Goal: Task Accomplishment & Management: Manage account settings

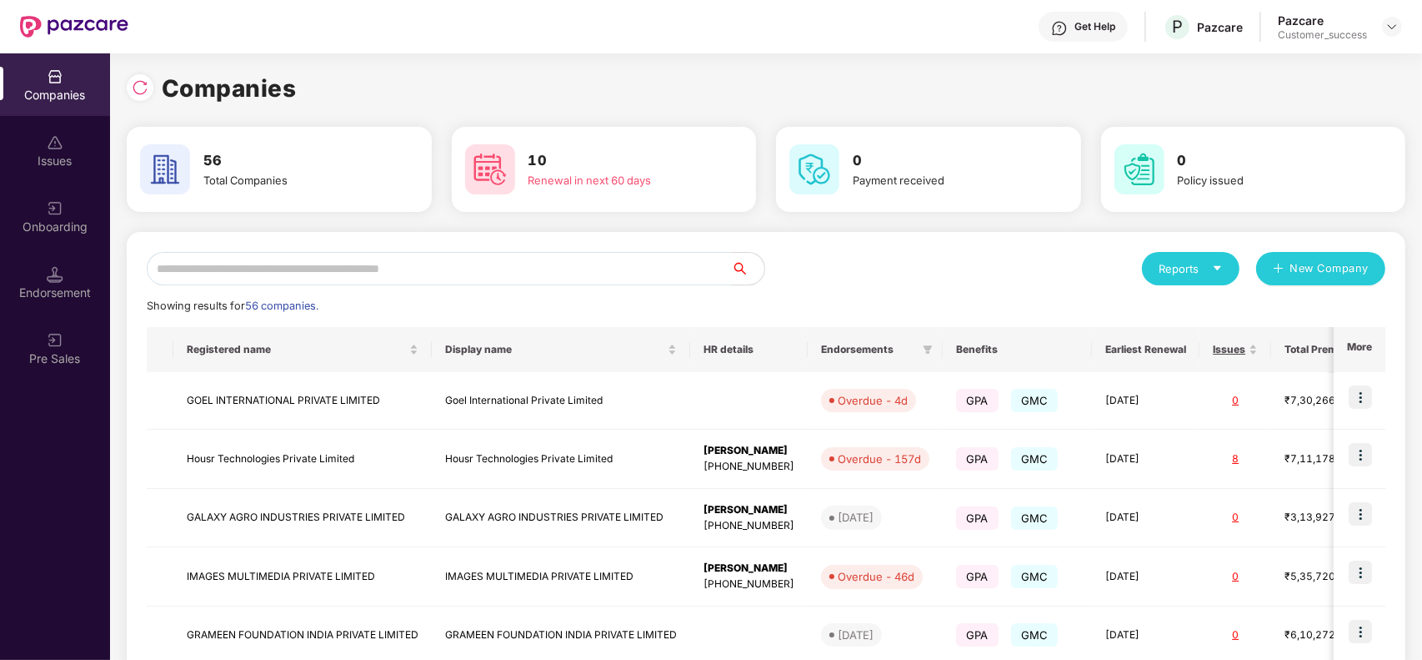
click at [581, 278] on input "text" at bounding box center [439, 268] width 585 height 33
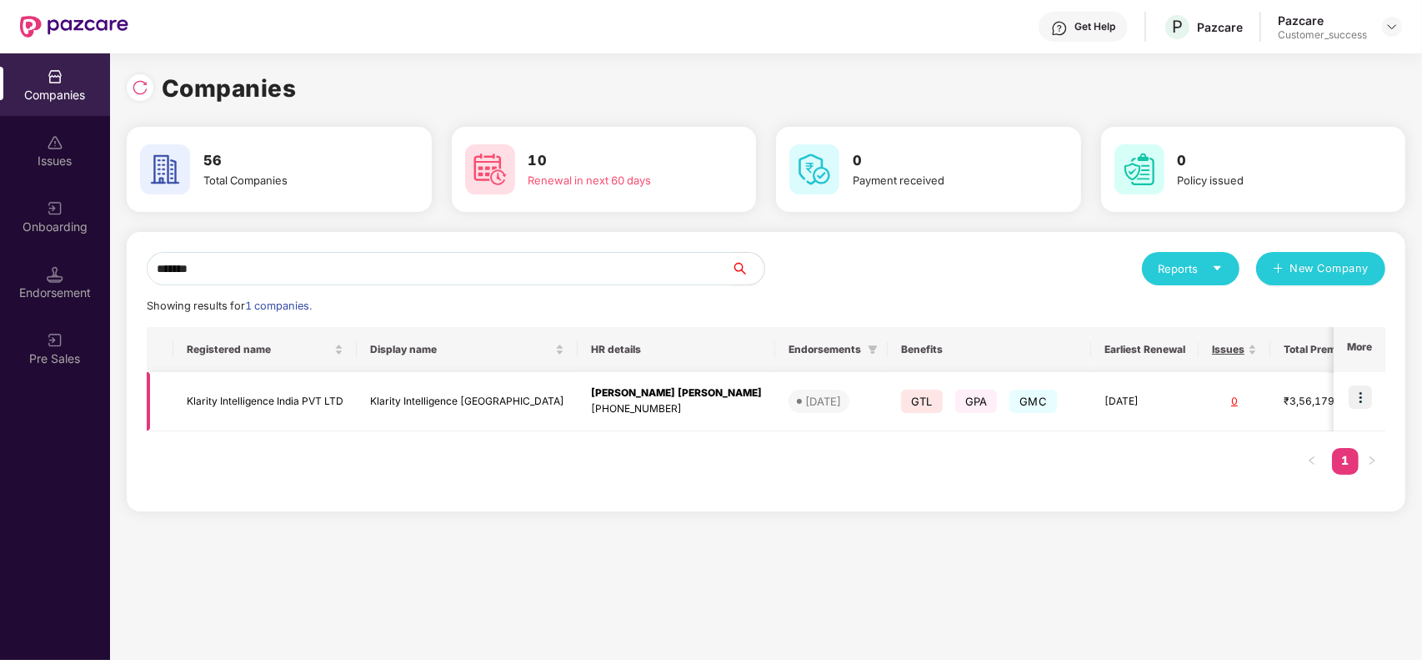
type input "*******"
click at [1355, 402] on img at bounding box center [1360, 396] width 23 height 23
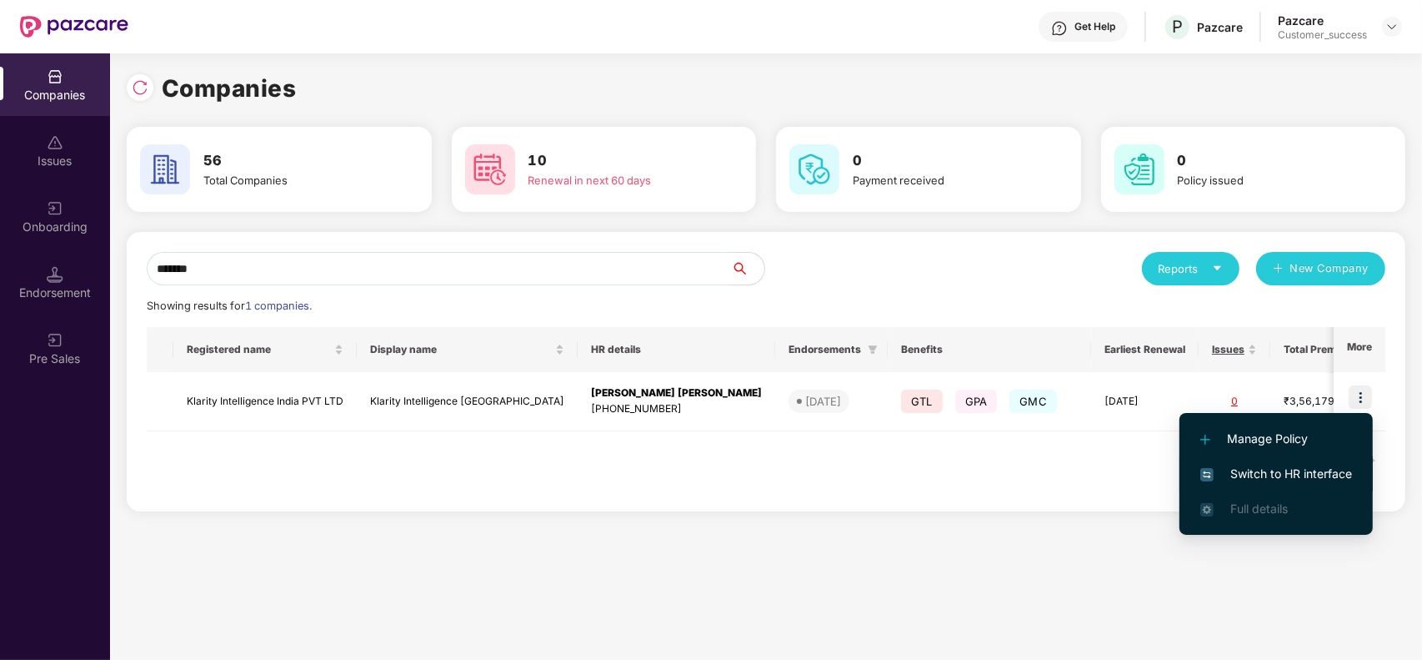
click at [1265, 477] on span "Switch to HR interface" at bounding box center [1277, 473] width 152 height 18
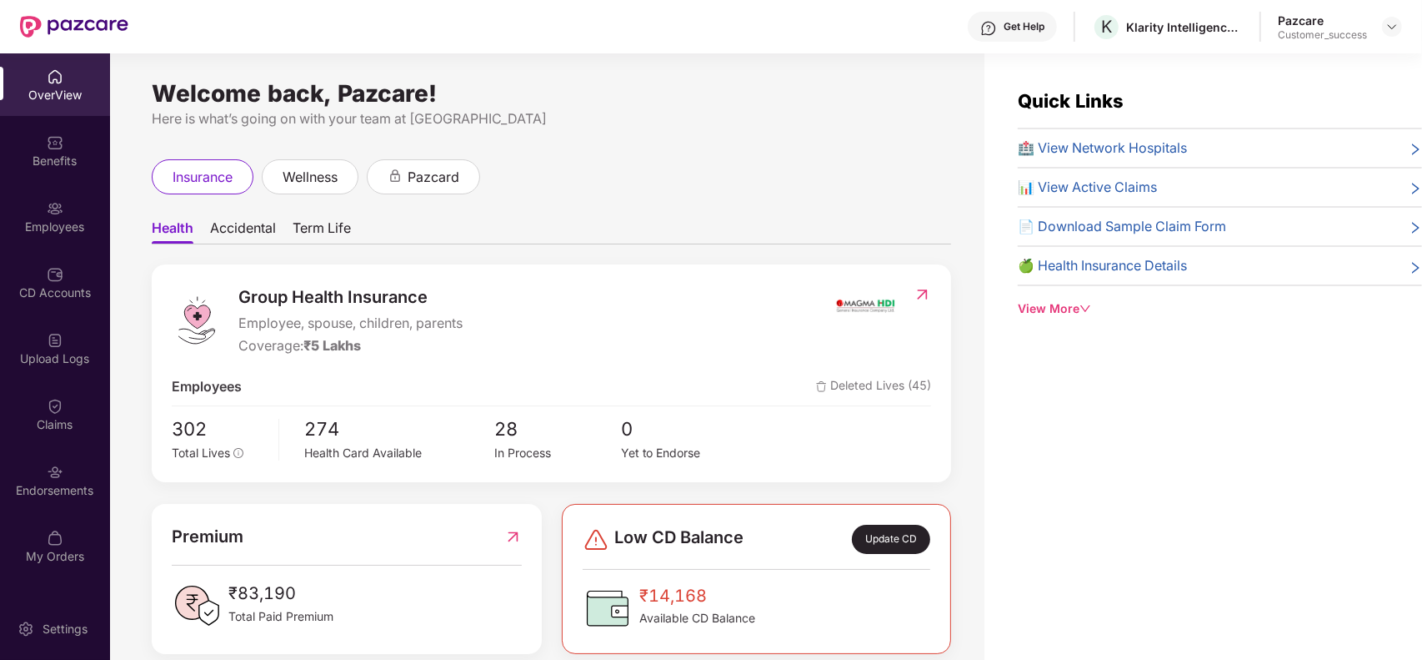
click at [58, 215] on div "Employees" at bounding box center [55, 216] width 110 height 63
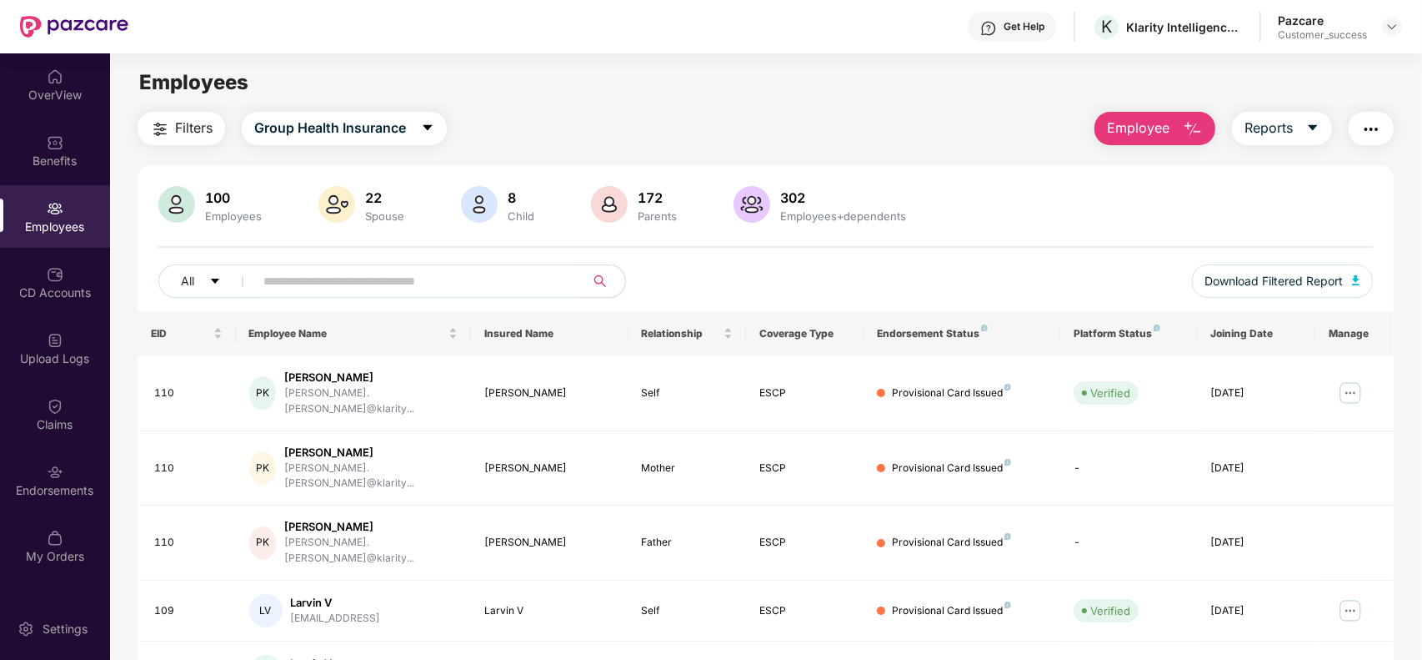
click at [148, 129] on button "Filters" at bounding box center [182, 128] width 88 height 33
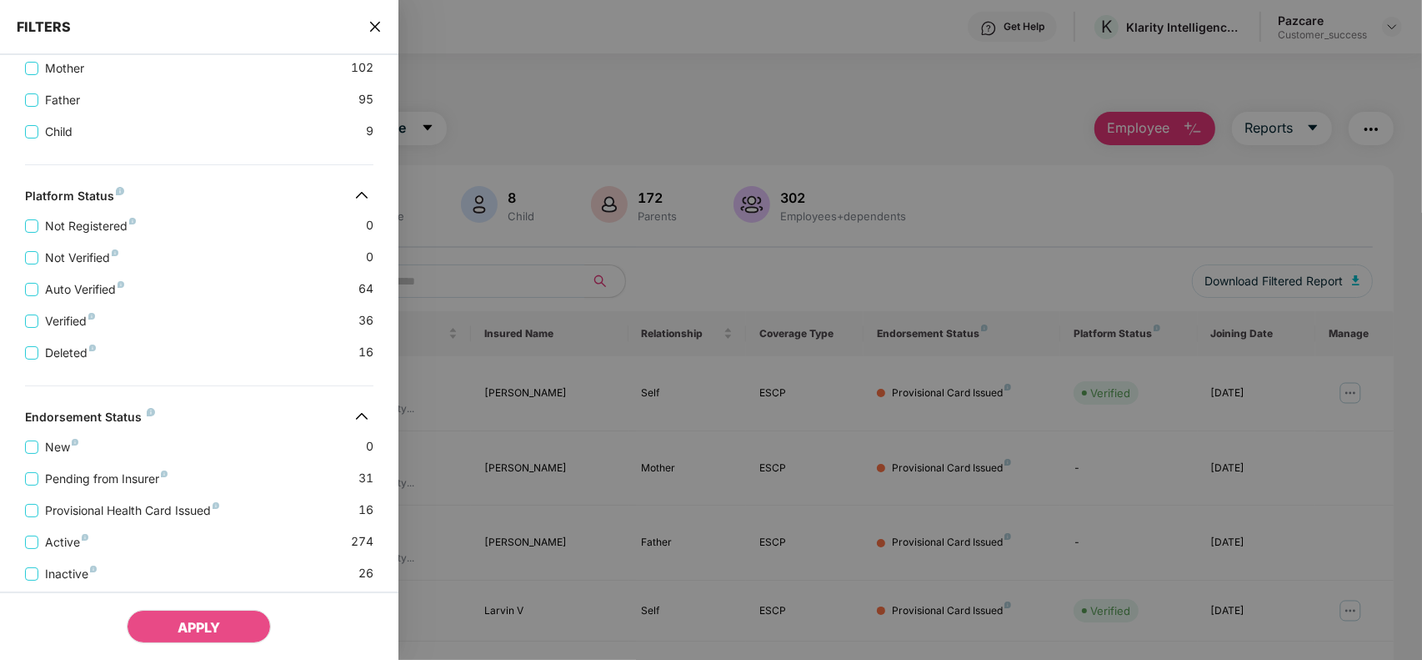
scroll to position [525, 0]
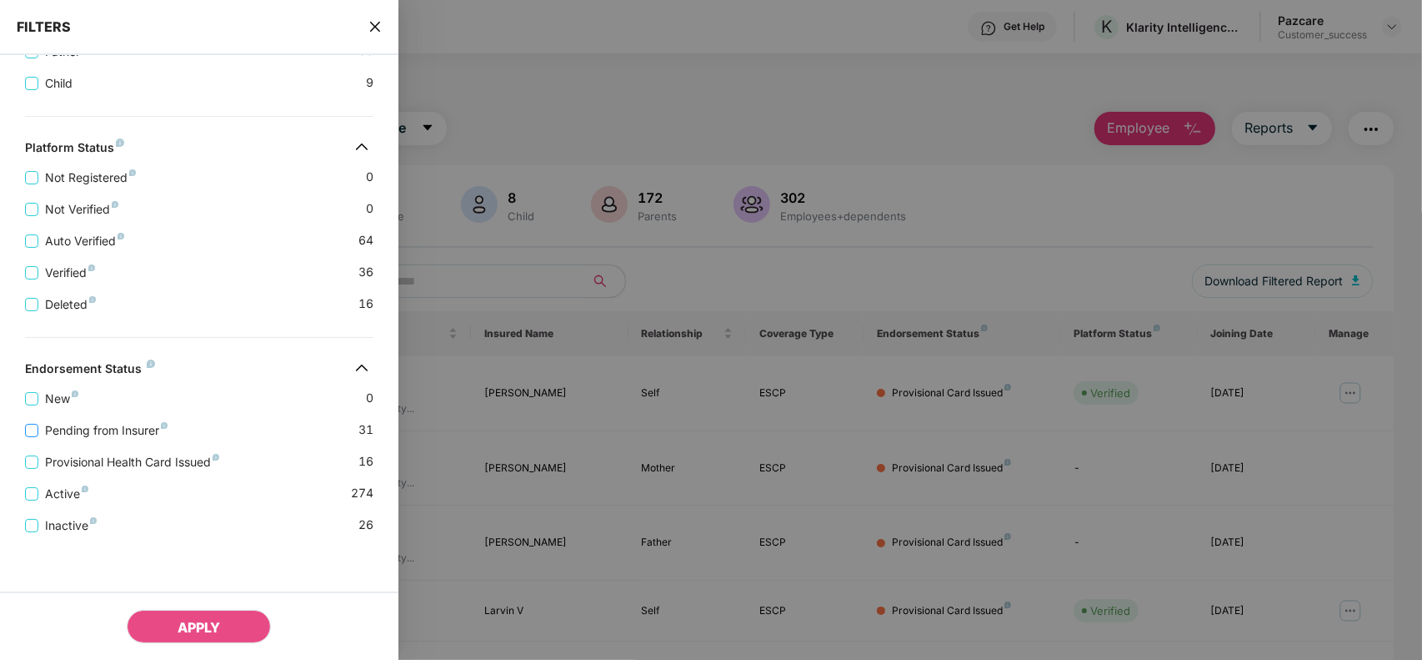
click at [113, 434] on span "Pending from Insurer" at bounding box center [106, 430] width 136 height 18
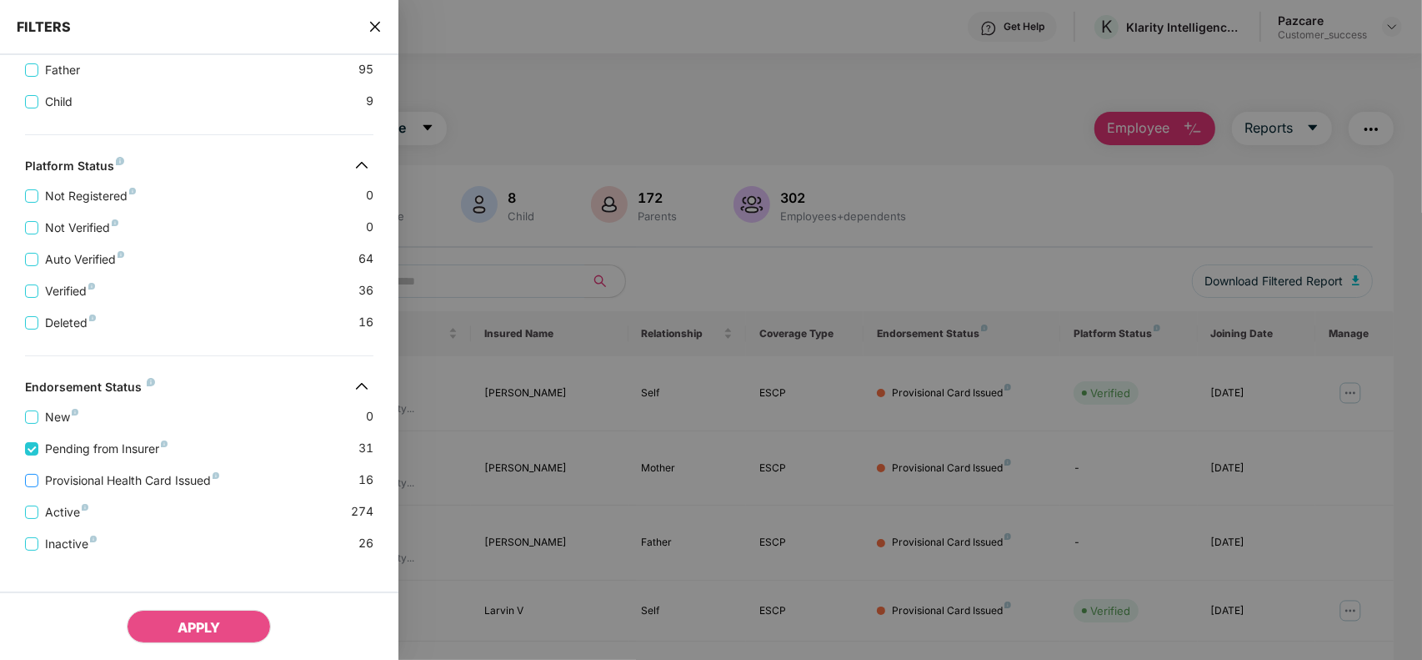
click at [105, 485] on span "Provisional Health Card Issued" at bounding box center [132, 480] width 188 height 18
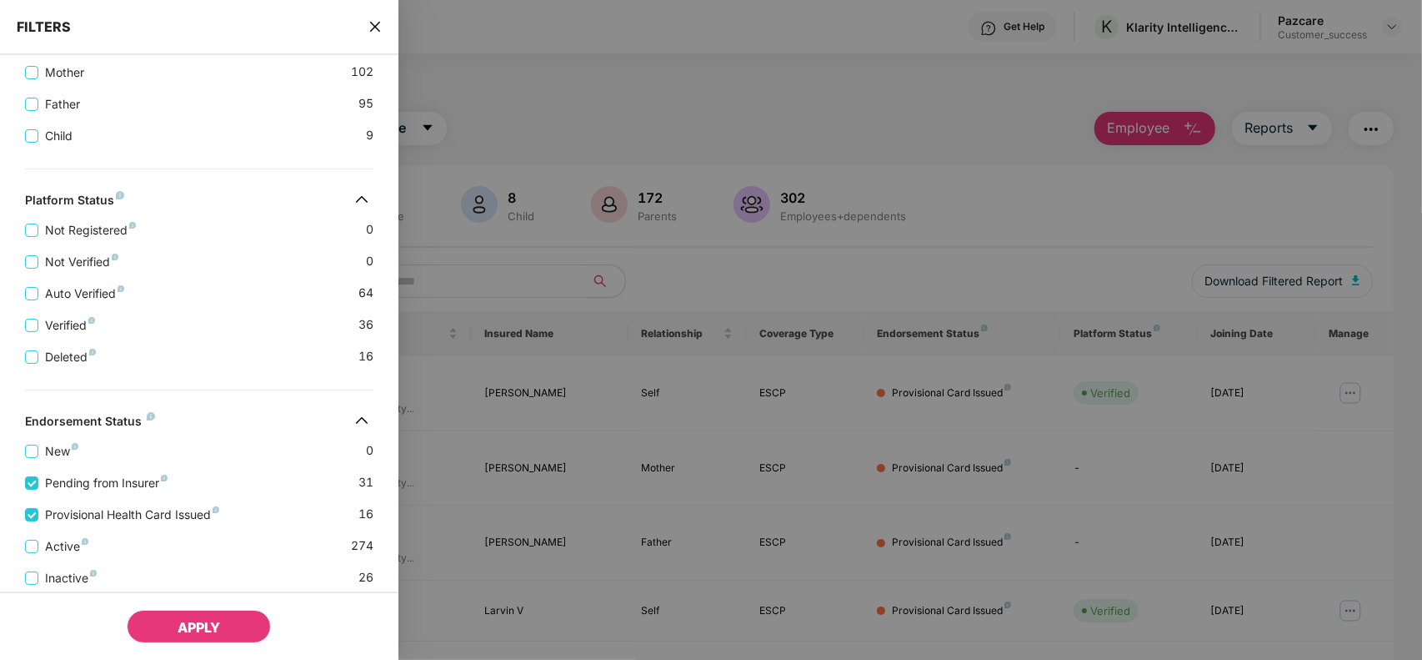
click at [165, 628] on button "APPLY" at bounding box center [199, 626] width 144 height 33
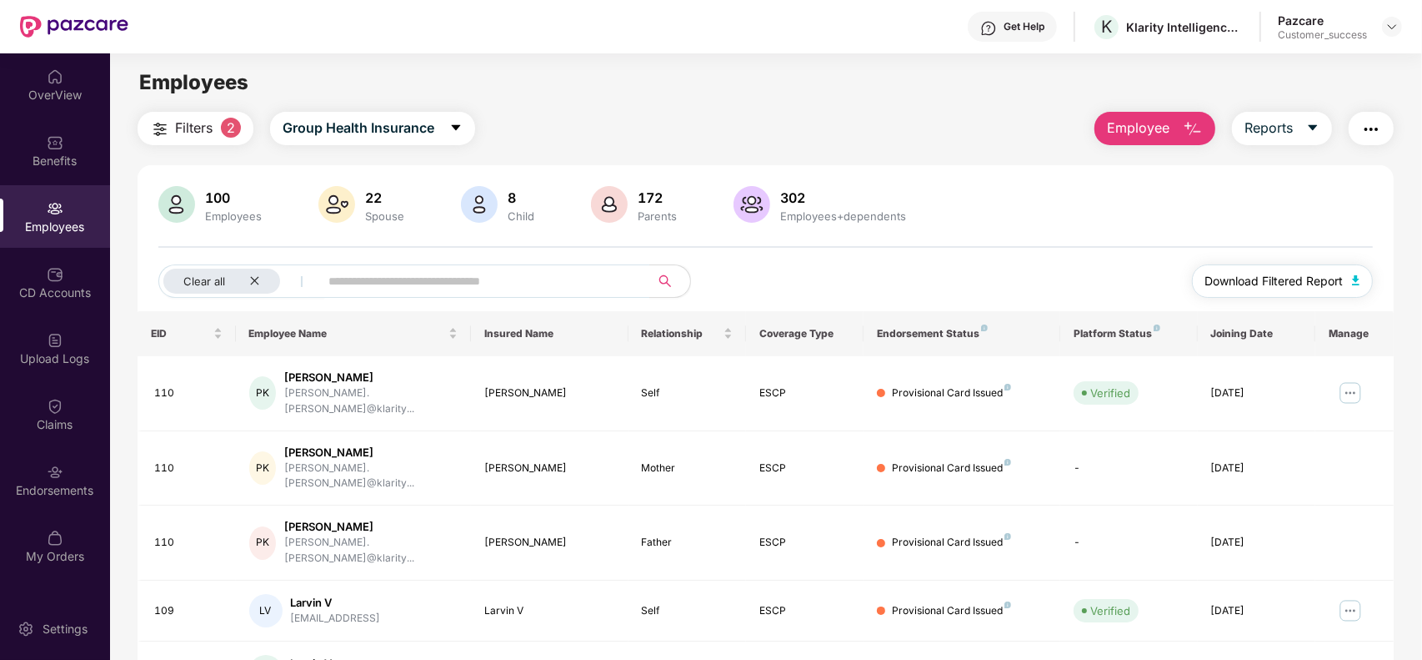
click at [1301, 273] on span "Download Filtered Report" at bounding box center [1275, 281] width 138 height 18
click at [256, 283] on icon "close" at bounding box center [254, 281] width 8 height 8
click at [1391, 23] on img at bounding box center [1392, 26] width 13 height 13
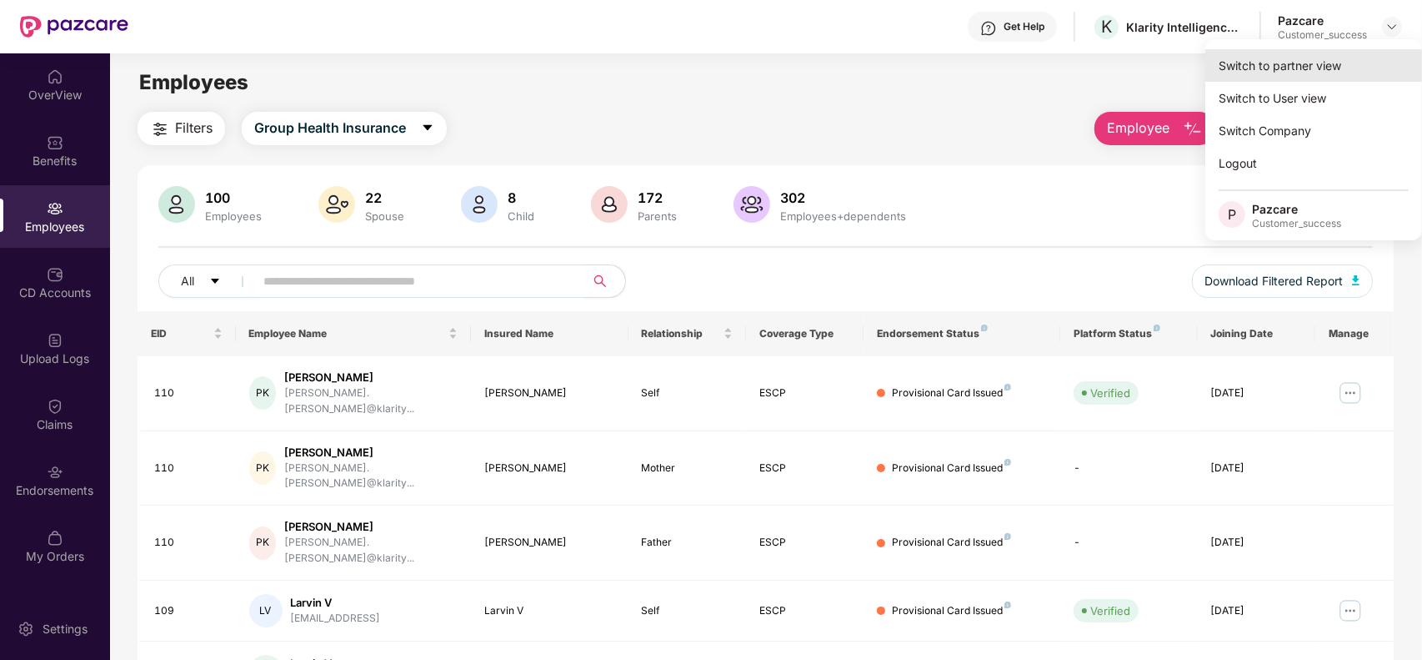
click at [1347, 64] on div "Switch to partner view" at bounding box center [1314, 65] width 217 height 33
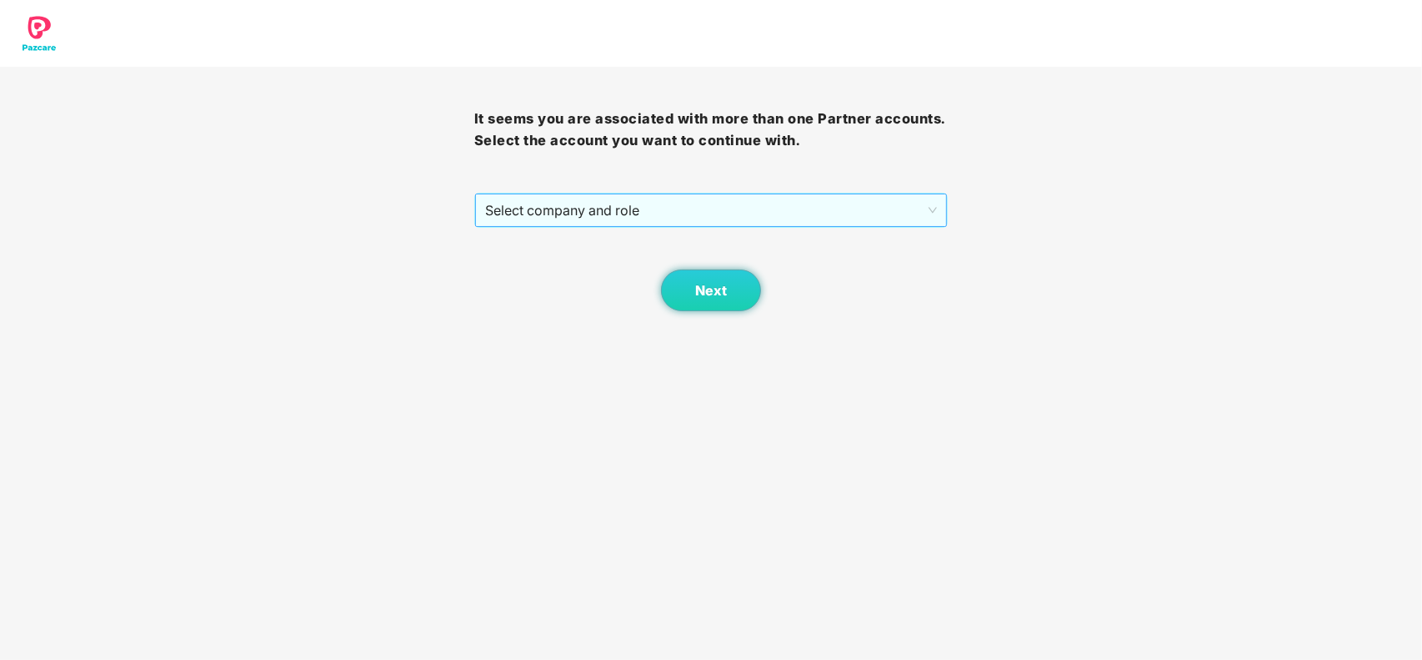
click at [630, 219] on span "Select company and role" at bounding box center [711, 210] width 453 height 32
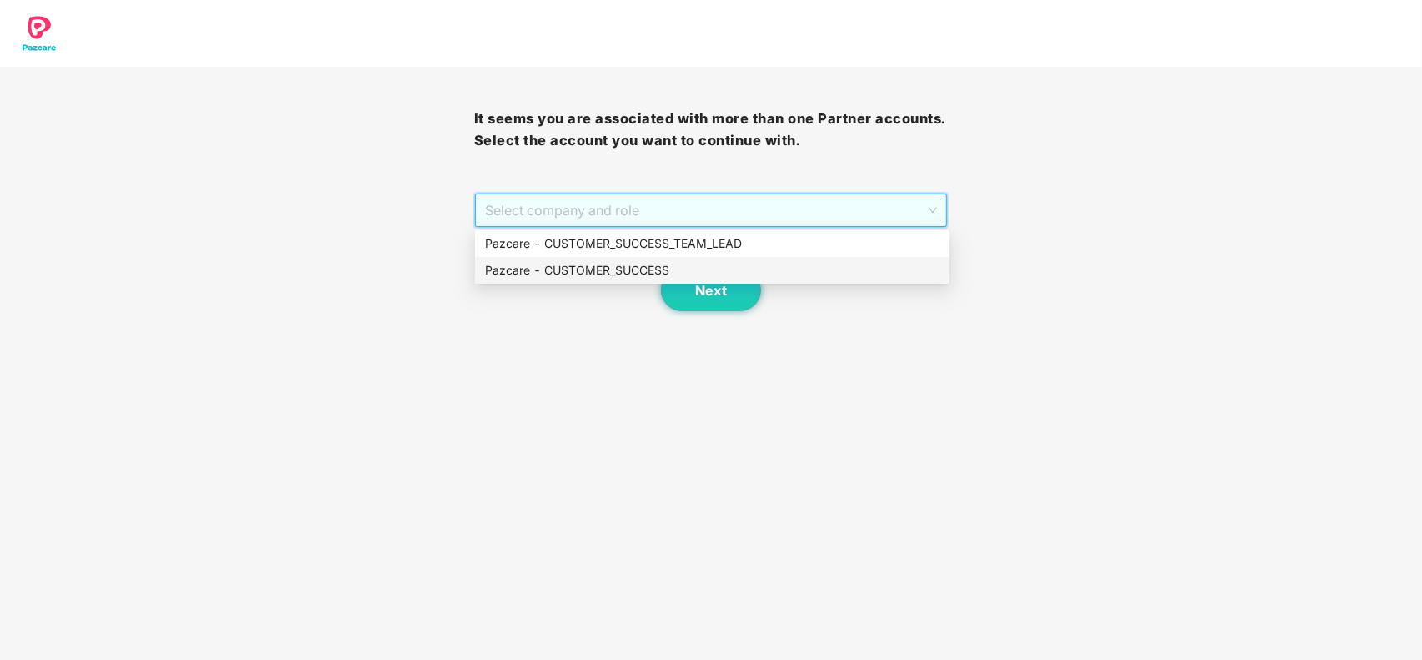
click at [593, 268] on div "Pazcare - CUSTOMER_SUCCESS" at bounding box center [712, 270] width 454 height 18
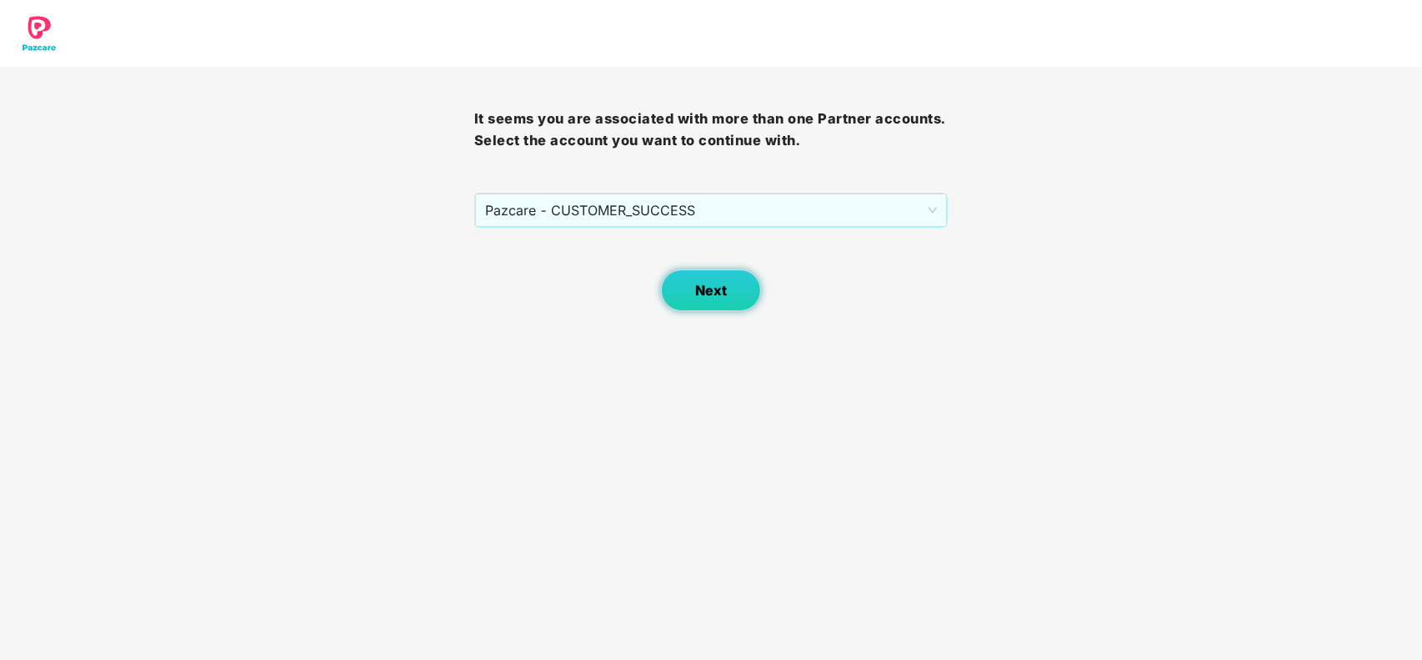
click at [689, 288] on button "Next" at bounding box center [711, 290] width 100 height 42
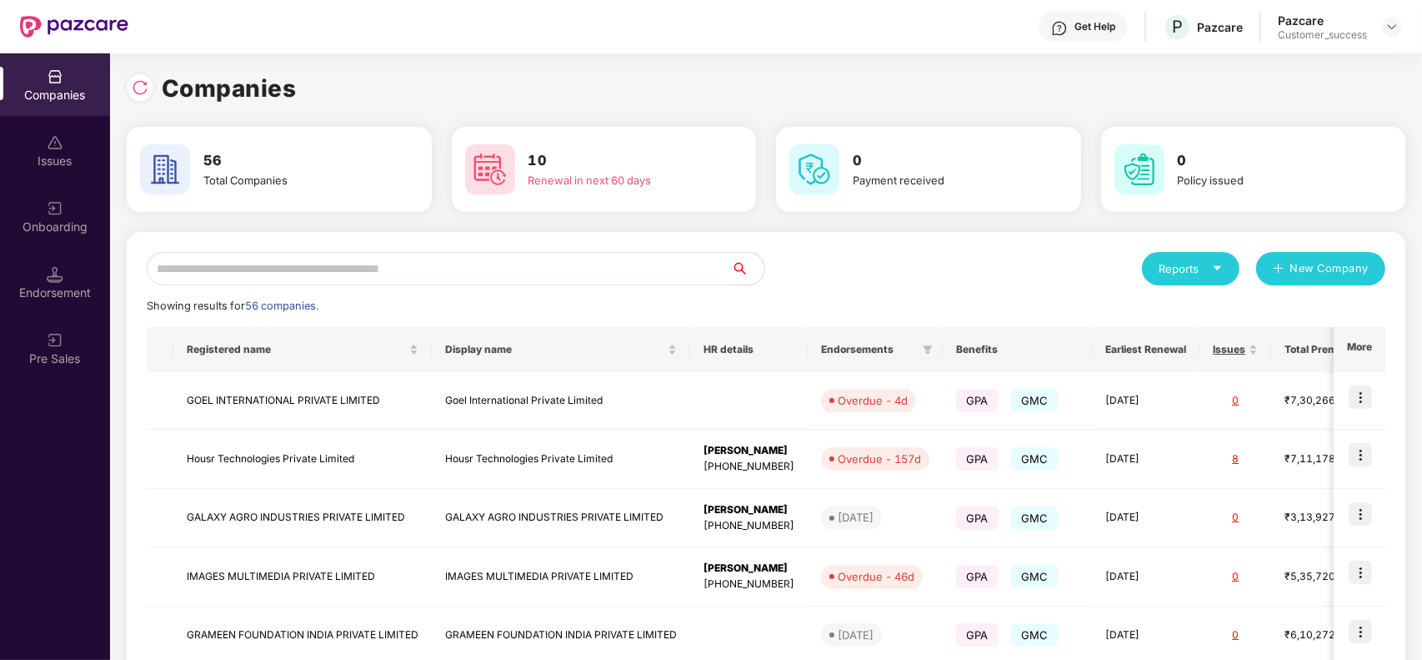
click at [409, 250] on div "Reports New Company Showing results for 56 companies. Registered name Display n…" at bounding box center [766, 635] width 1279 height 807
click at [338, 260] on input "text" at bounding box center [439, 268] width 585 height 33
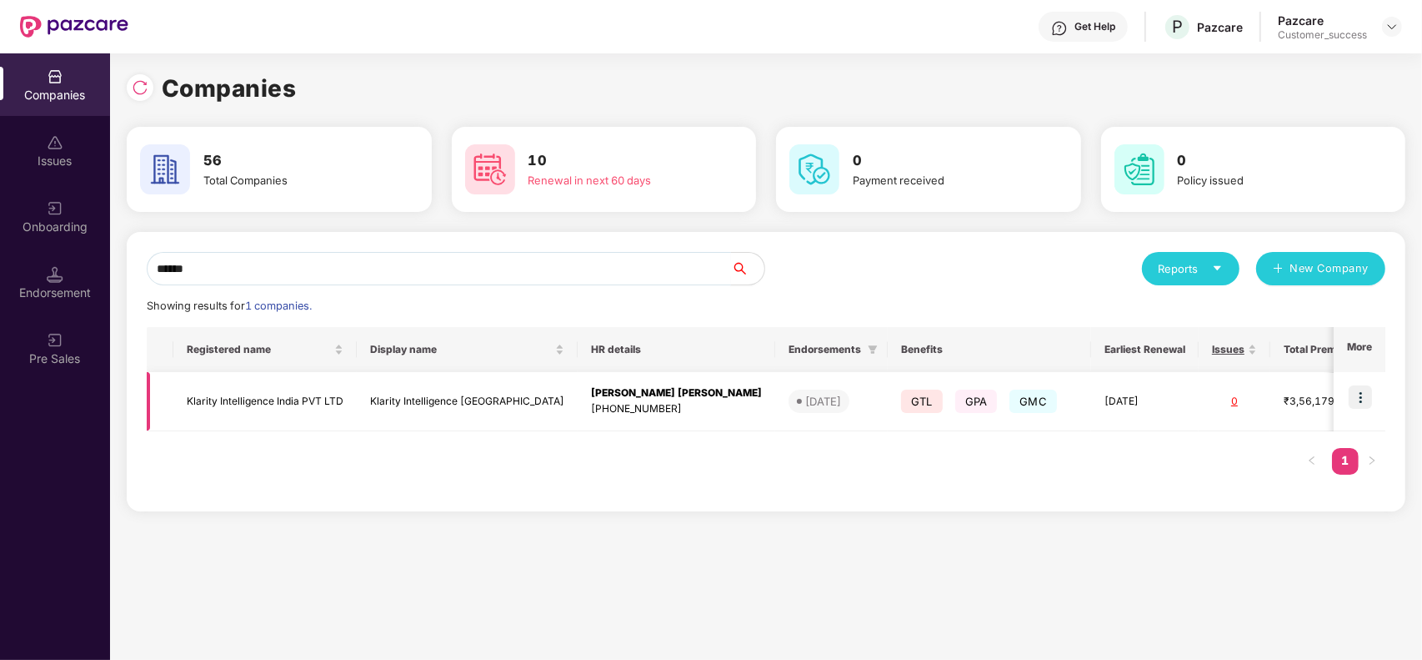
type input "******"
click at [359, 392] on td "Klarity Intelligence [GEOGRAPHIC_DATA]" at bounding box center [467, 401] width 221 height 59
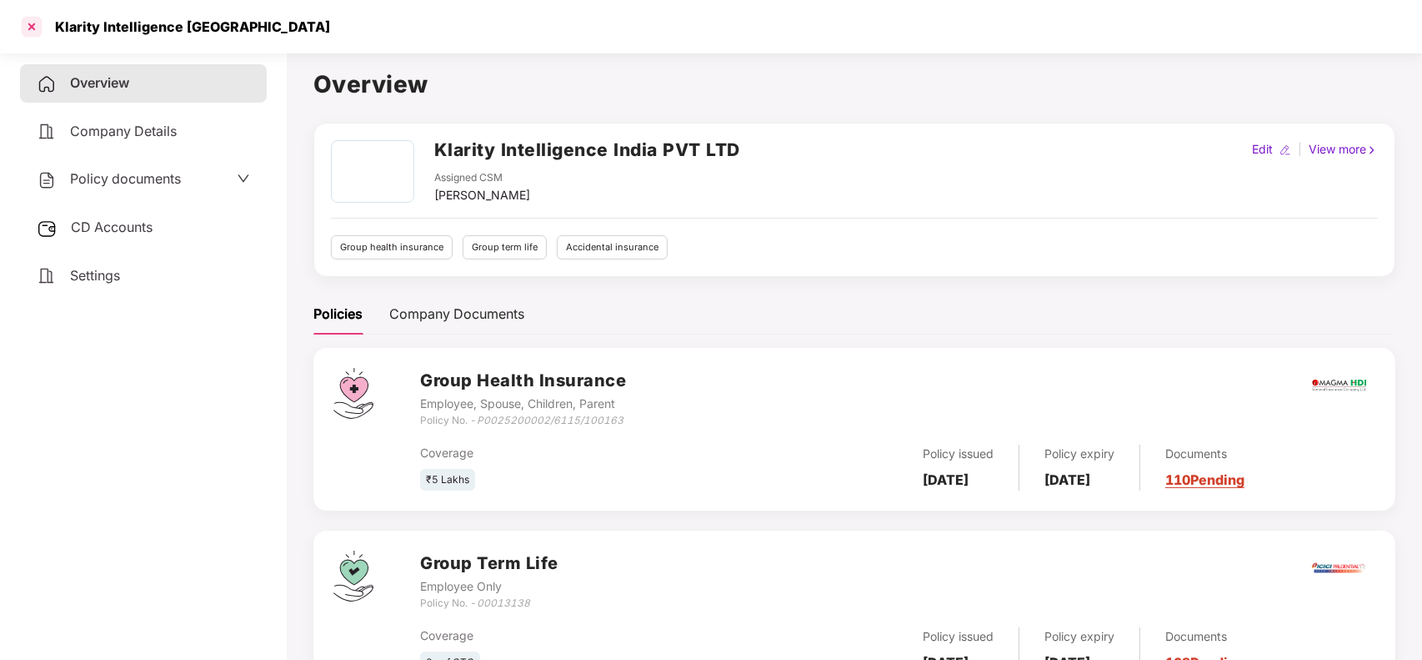
click at [33, 29] on div at bounding box center [31, 26] width 27 height 27
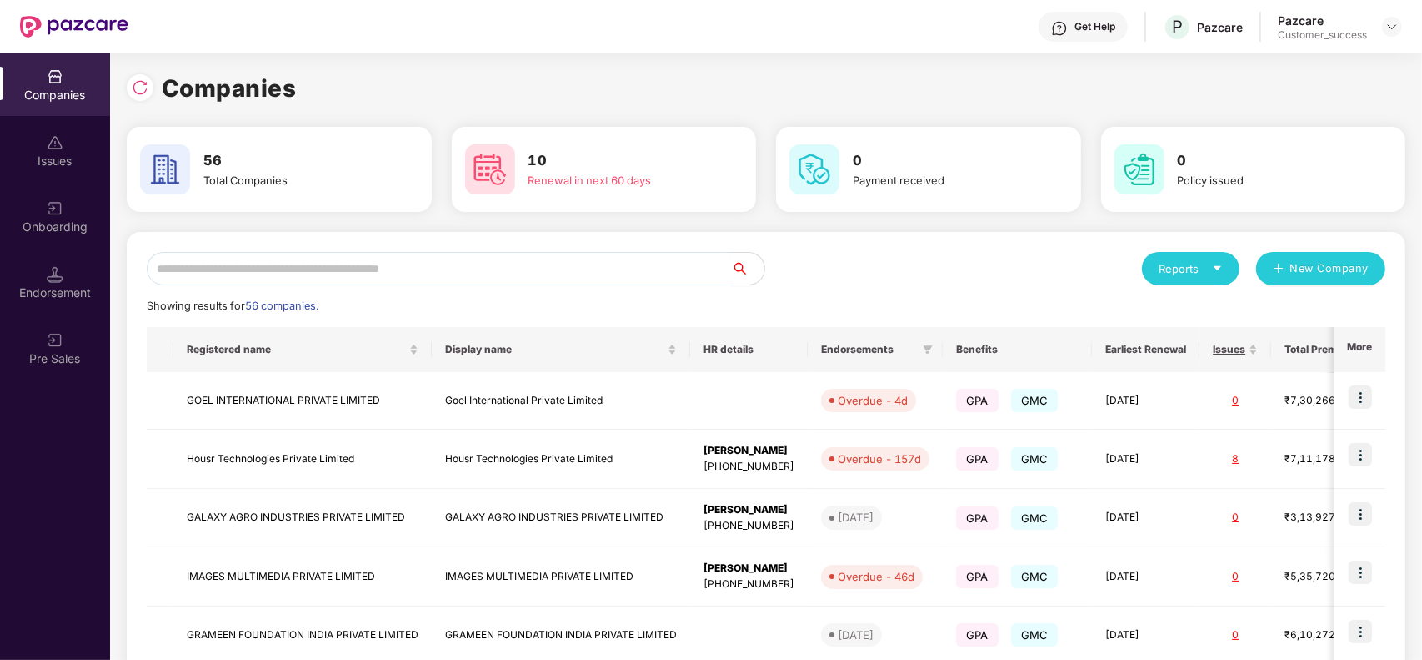
click at [443, 255] on input "text" at bounding box center [439, 268] width 585 height 33
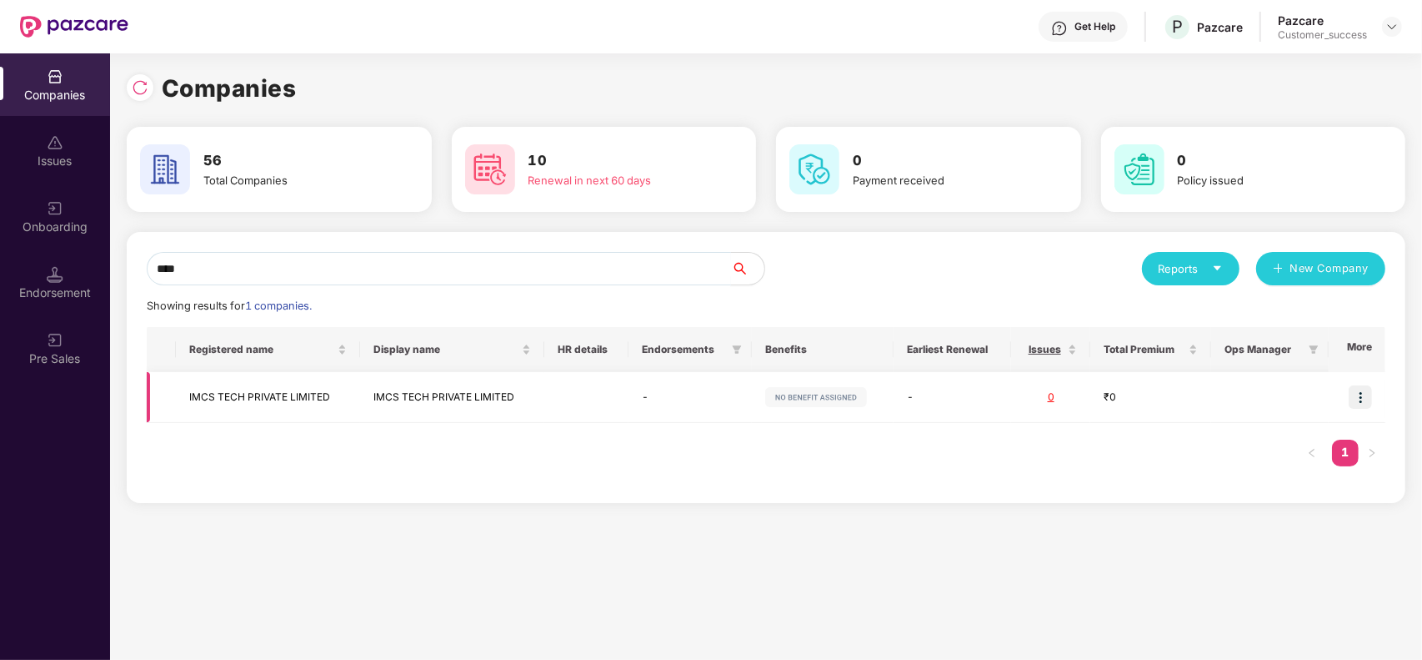
type input "****"
click at [1365, 394] on img at bounding box center [1360, 396] width 23 height 23
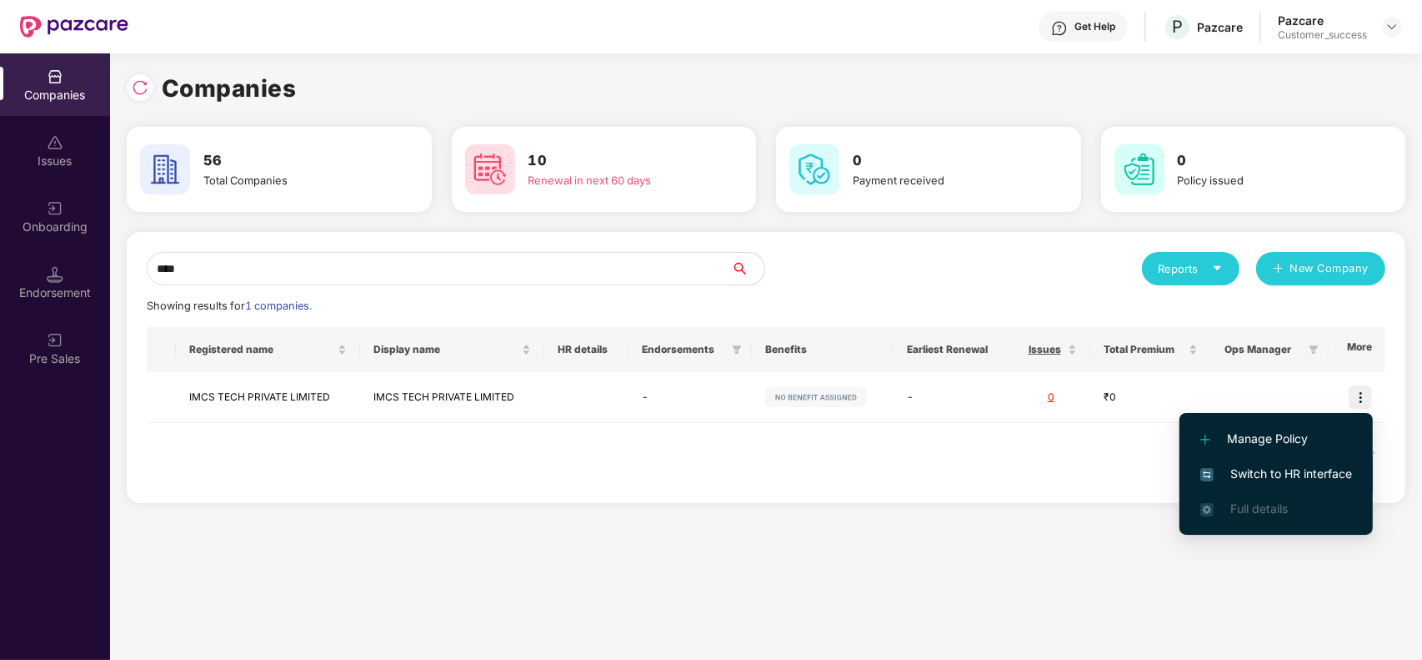
click at [1297, 474] on span "Switch to HR interface" at bounding box center [1277, 473] width 152 height 18
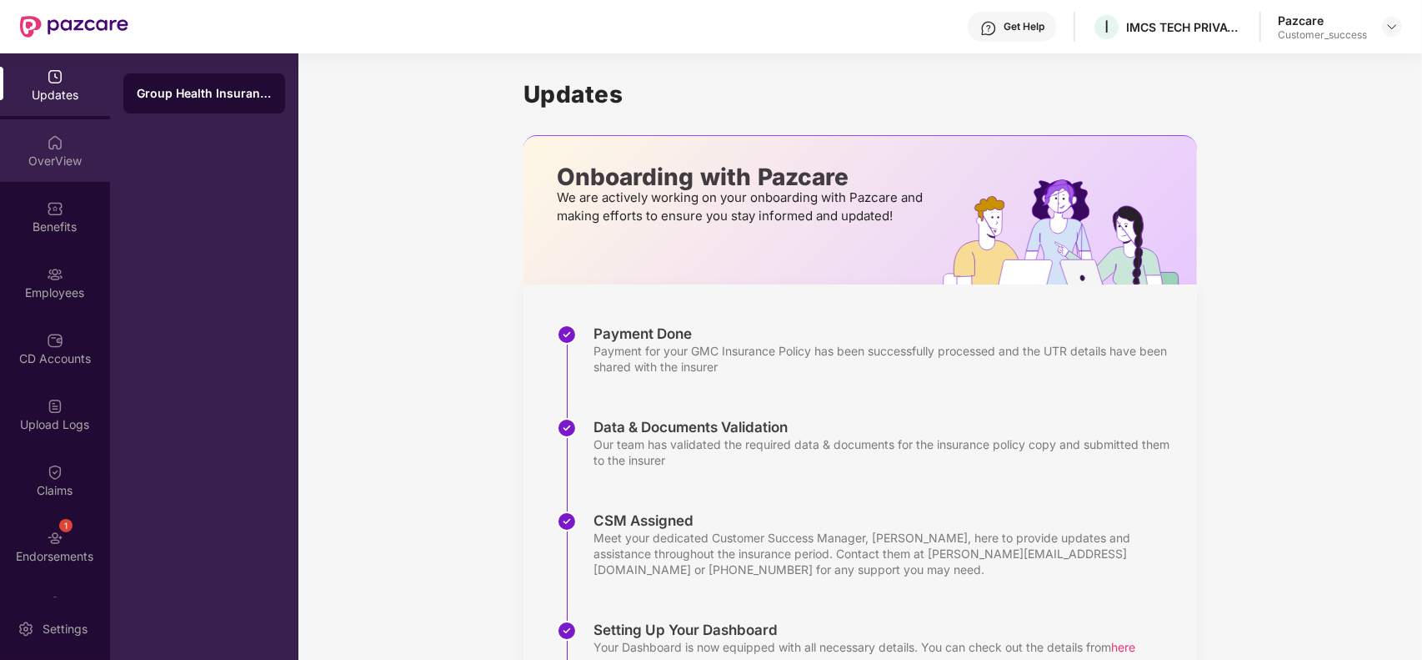
click at [73, 150] on div "OverView" at bounding box center [55, 150] width 110 height 63
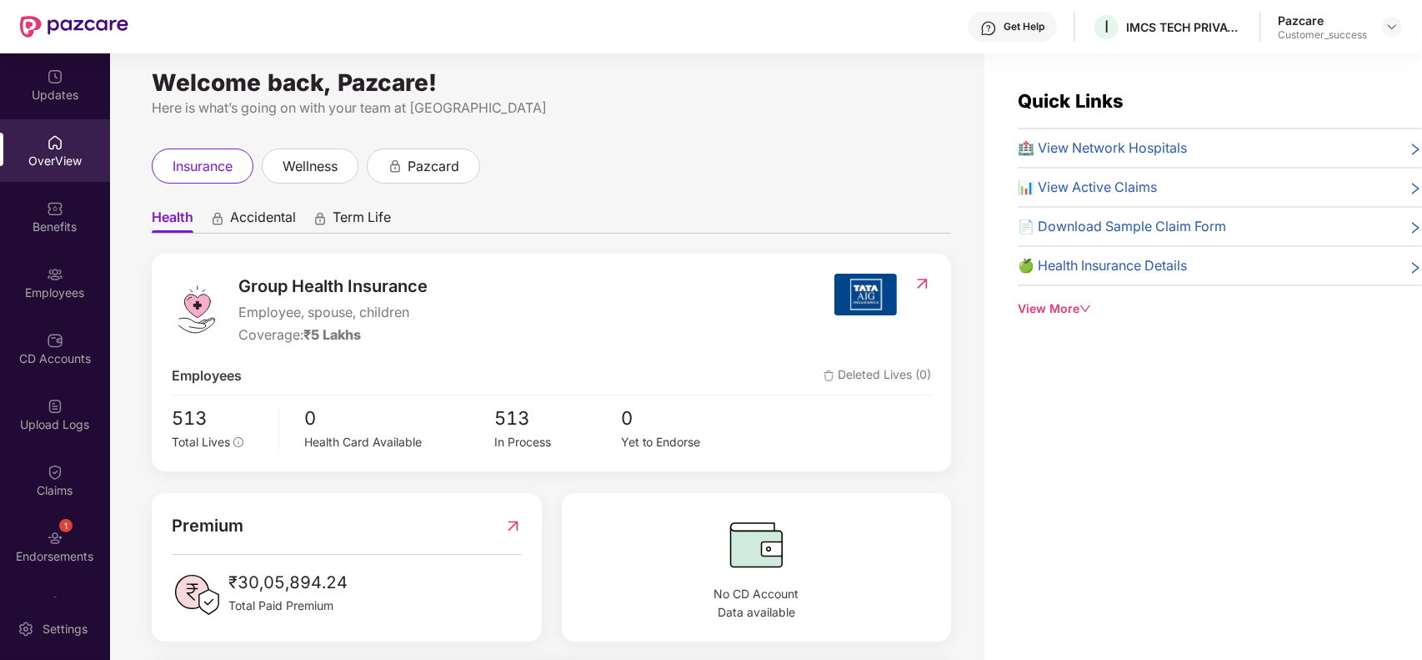
scroll to position [9, 0]
click at [35, 297] on div "Employees" at bounding box center [55, 292] width 110 height 17
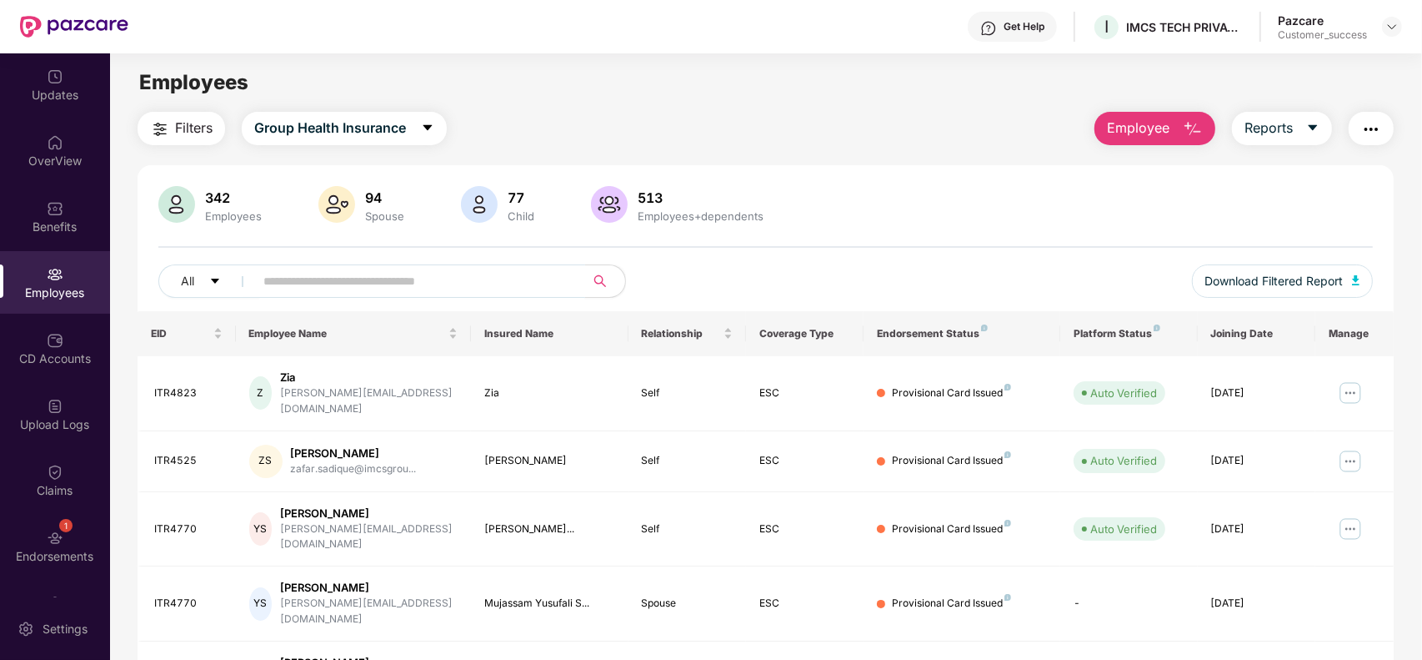
click at [417, 277] on input "text" at bounding box center [412, 280] width 299 height 25
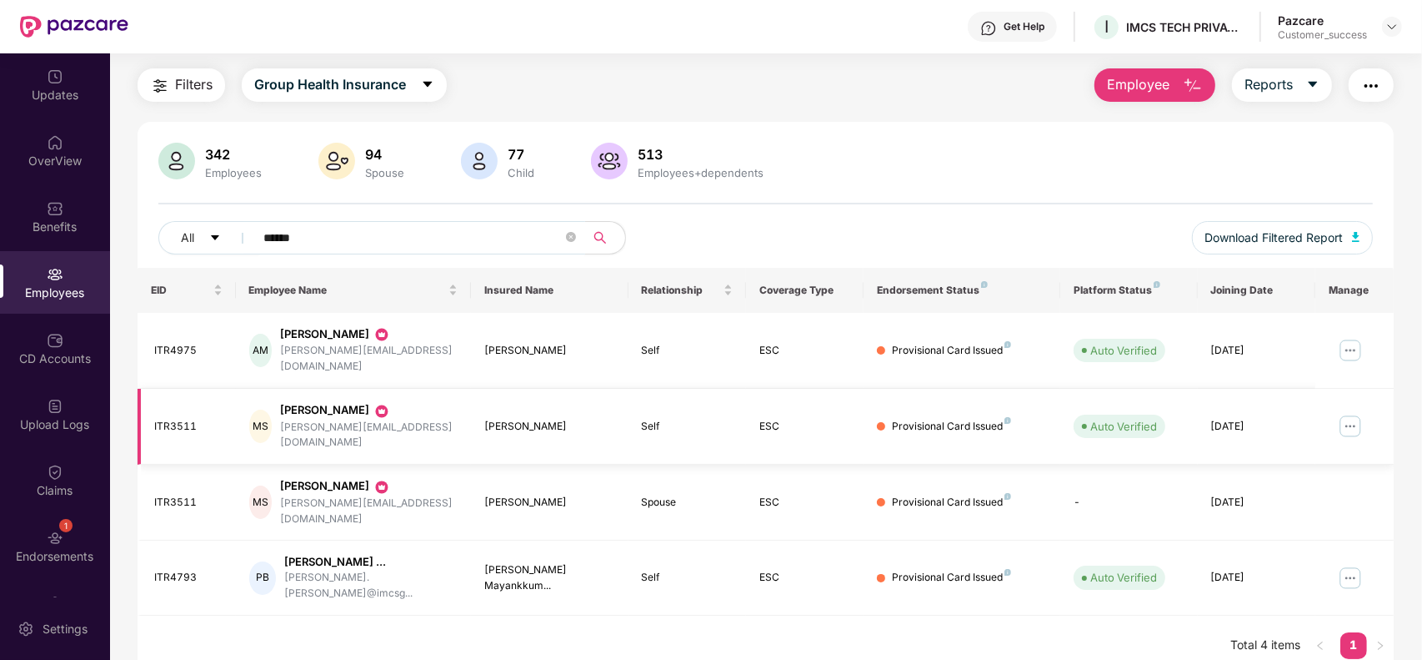
scroll to position [44, 0]
type input "******"
click at [1355, 412] on img at bounding box center [1350, 425] width 27 height 27
click at [1026, 606] on div "EID Employee Name Insured Name Relationship Coverage Type Endorsement Status Pl…" at bounding box center [766, 471] width 1257 height 408
click at [571, 238] on icon "close-circle" at bounding box center [571, 236] width 10 height 10
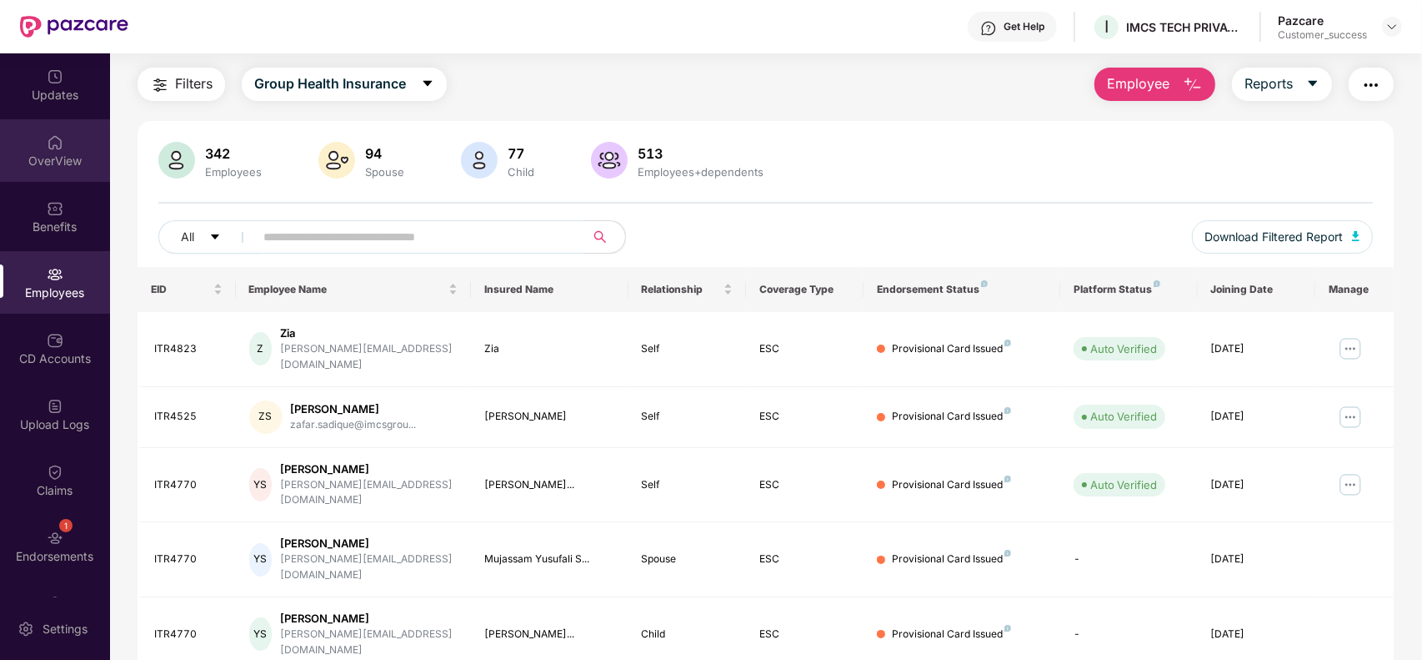
click at [47, 148] on img at bounding box center [55, 142] width 17 height 17
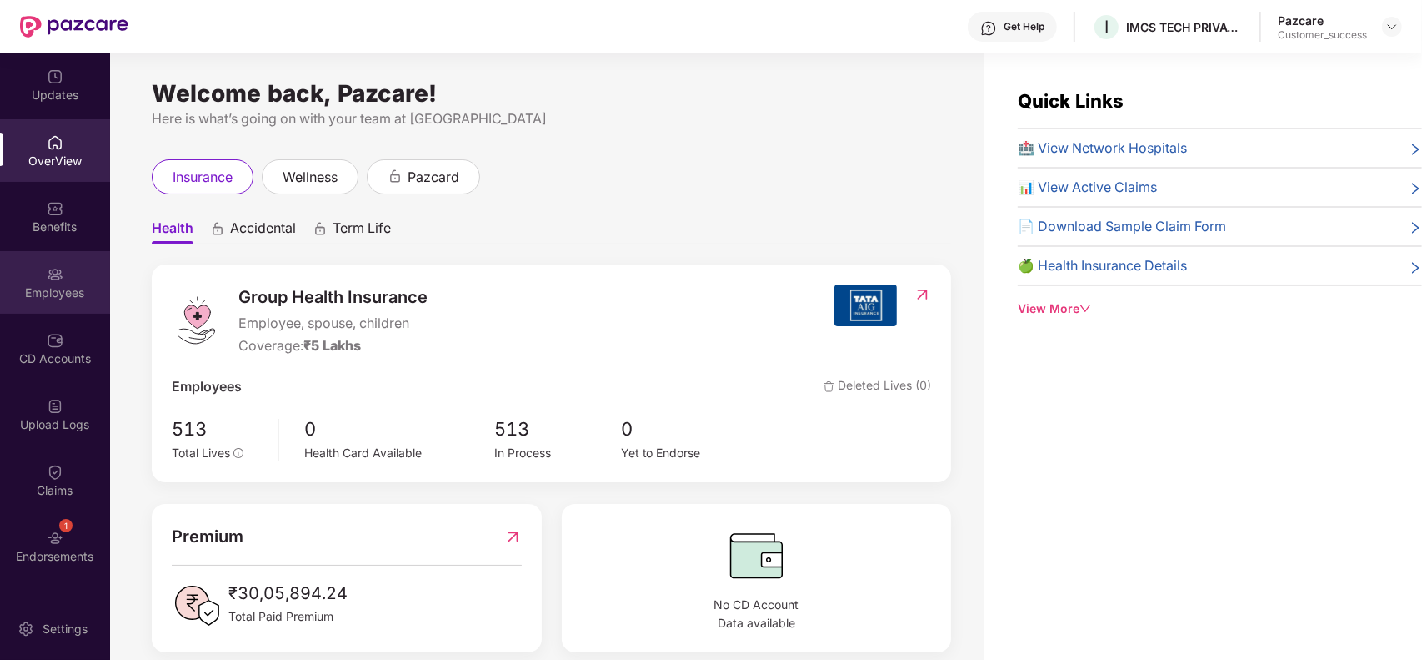
click at [65, 307] on div "Employees" at bounding box center [55, 282] width 110 height 63
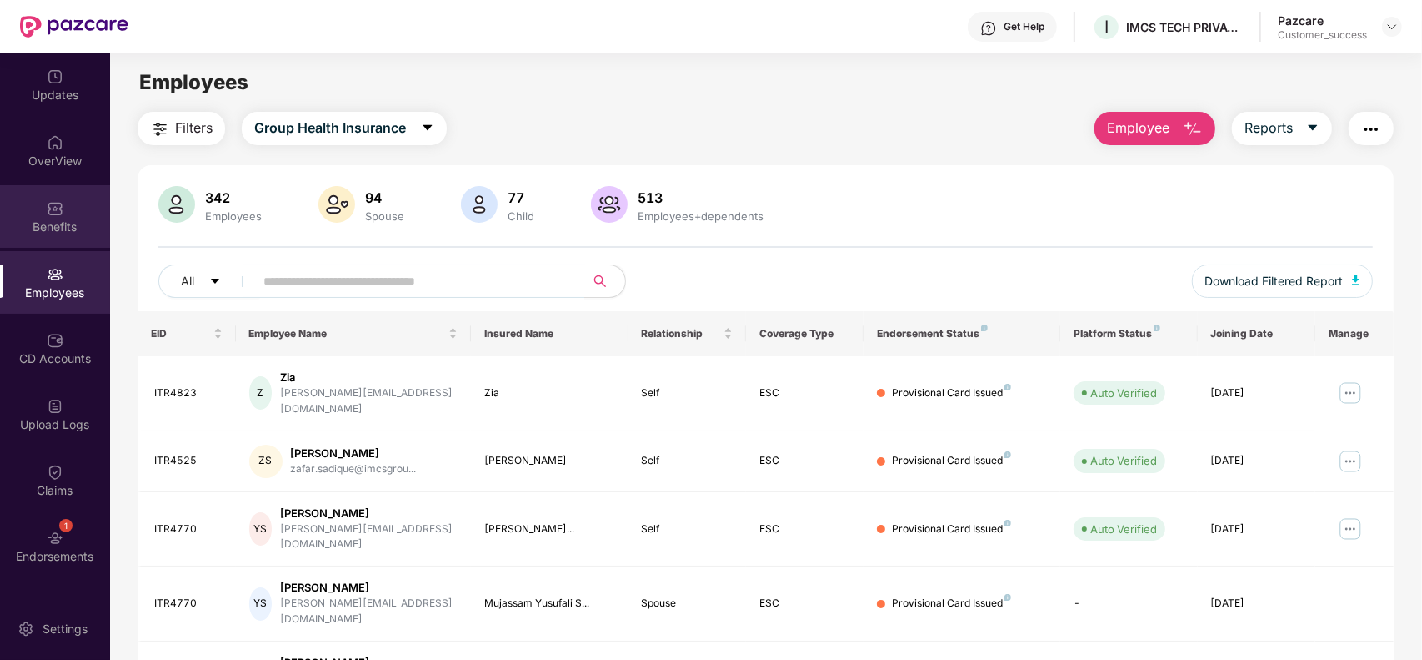
click at [32, 205] on div "Benefits" at bounding box center [55, 216] width 110 height 63
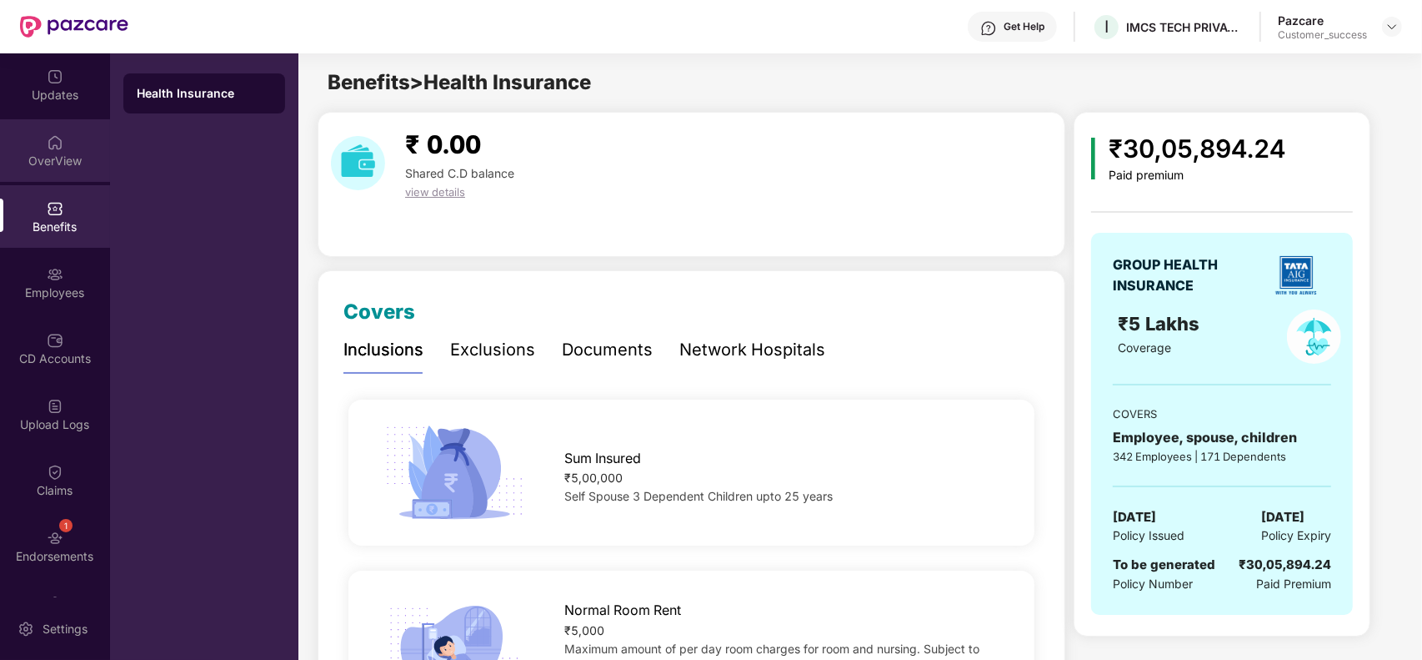
click at [46, 153] on div "OverView" at bounding box center [55, 161] width 110 height 17
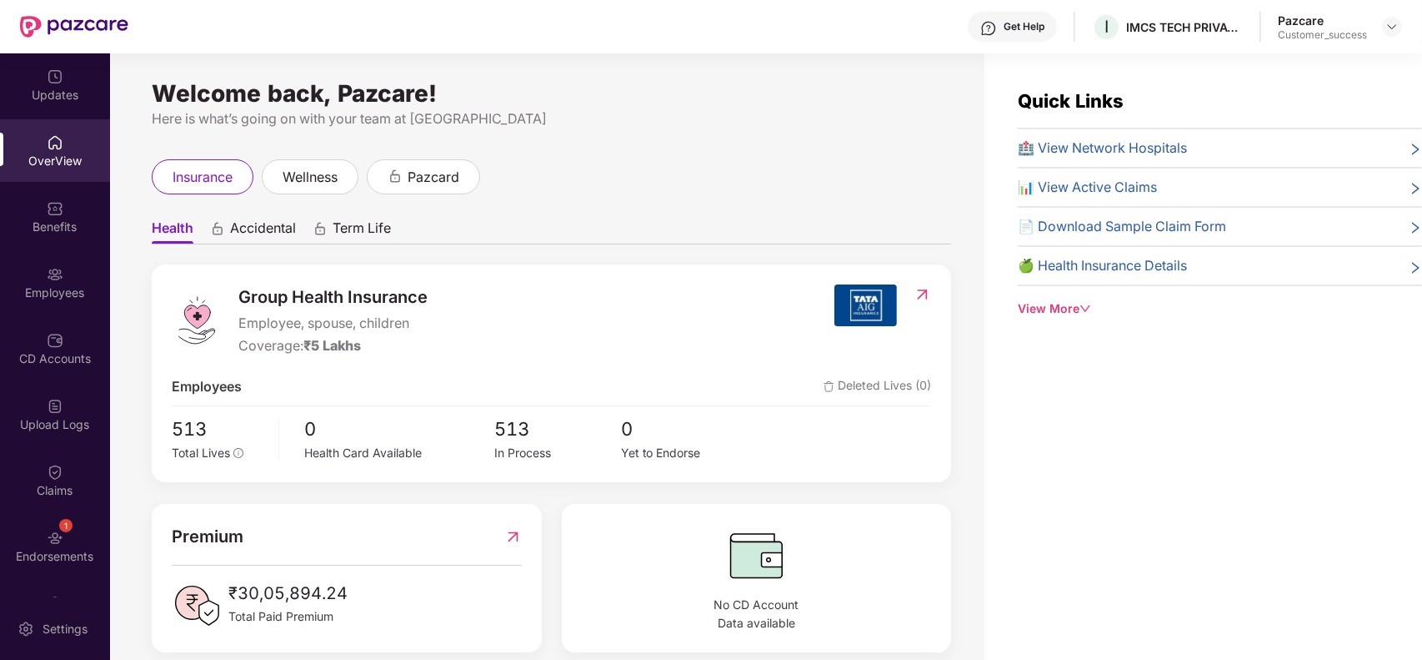
click at [263, 236] on span "Accidental" at bounding box center [263, 231] width 66 height 24
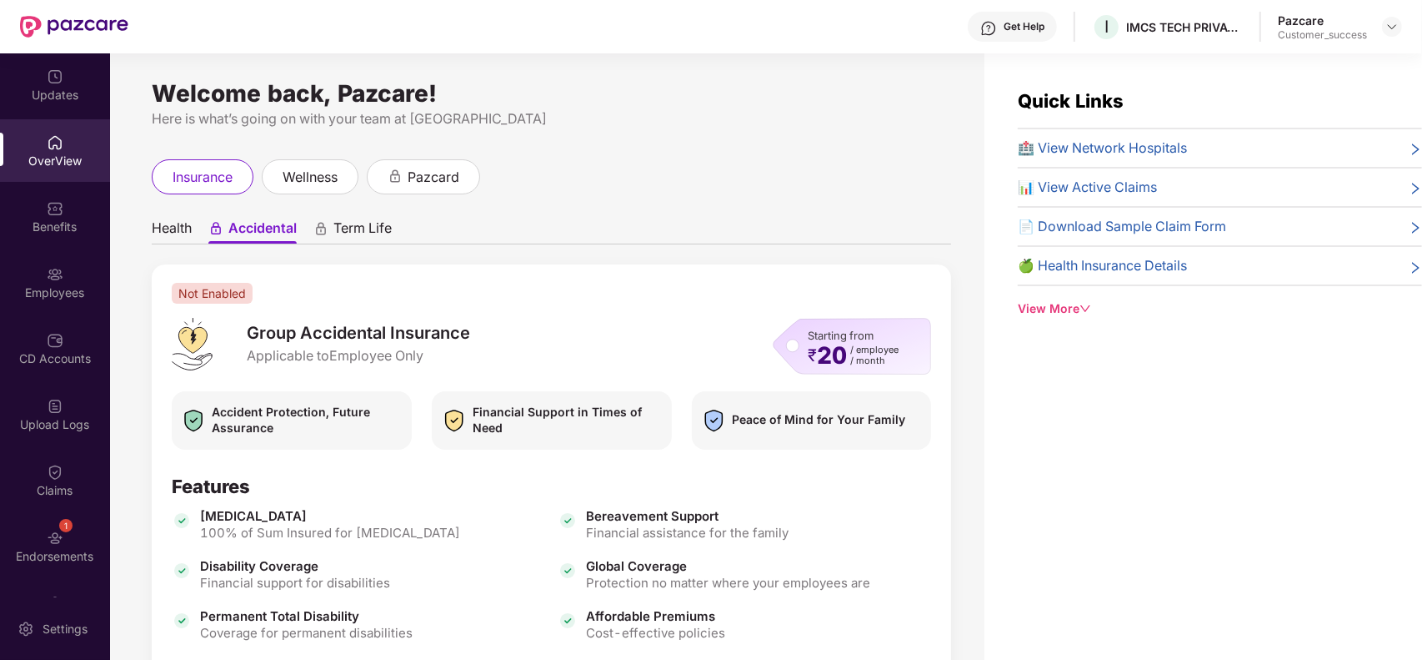
click at [363, 226] on span "Term Life" at bounding box center [363, 231] width 58 height 24
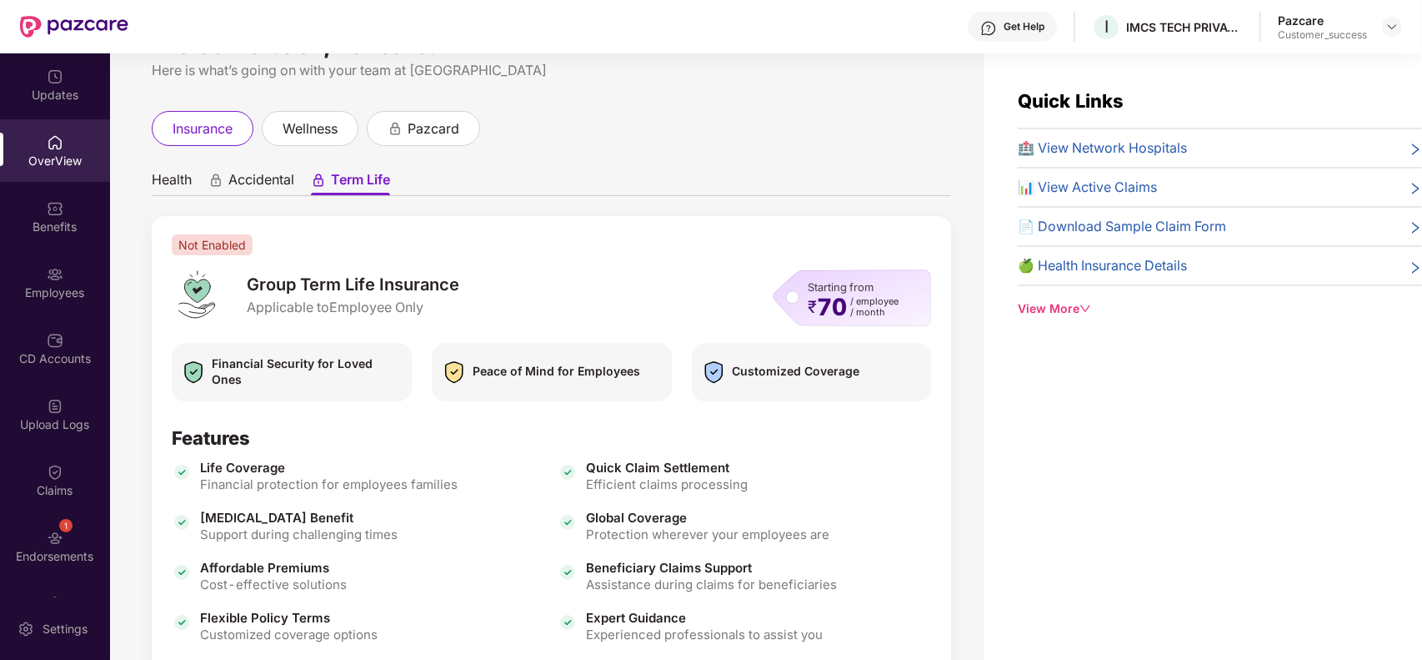
scroll to position [48, 0]
click at [253, 183] on span "Accidental" at bounding box center [261, 184] width 66 height 24
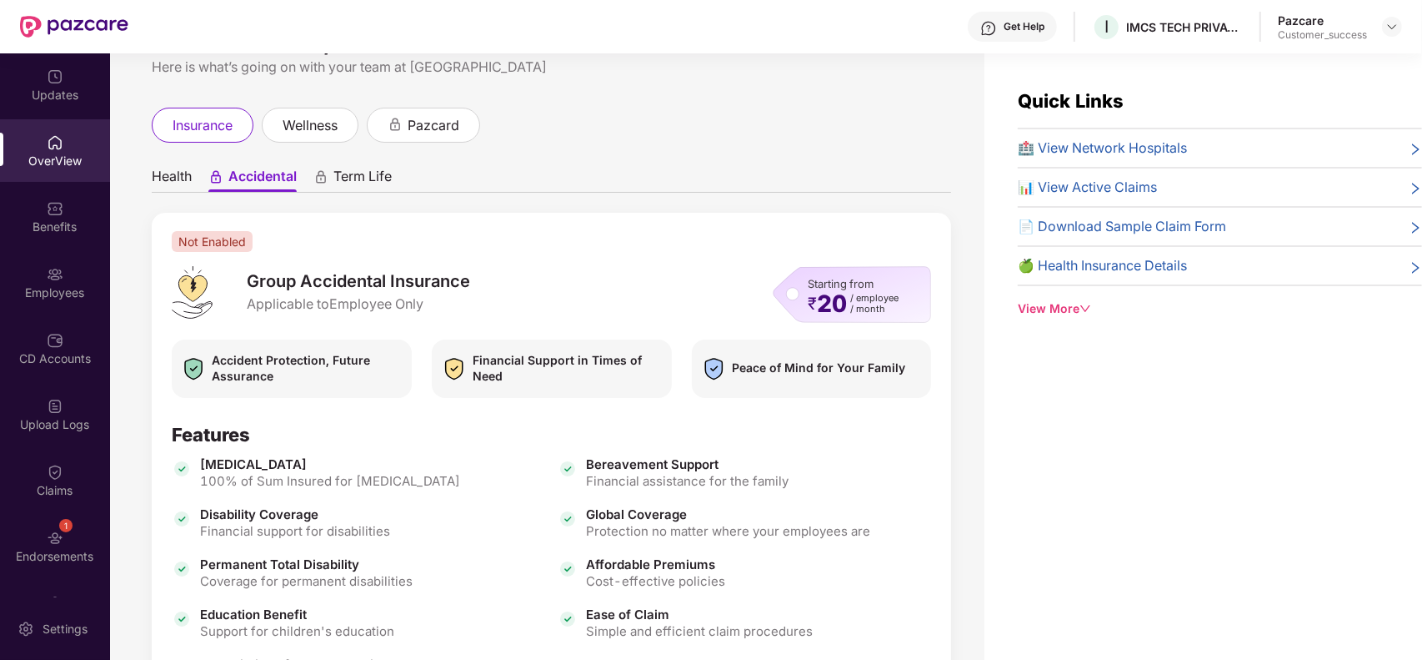
scroll to position [51, 0]
click at [369, 173] on span "Term Life" at bounding box center [363, 180] width 58 height 24
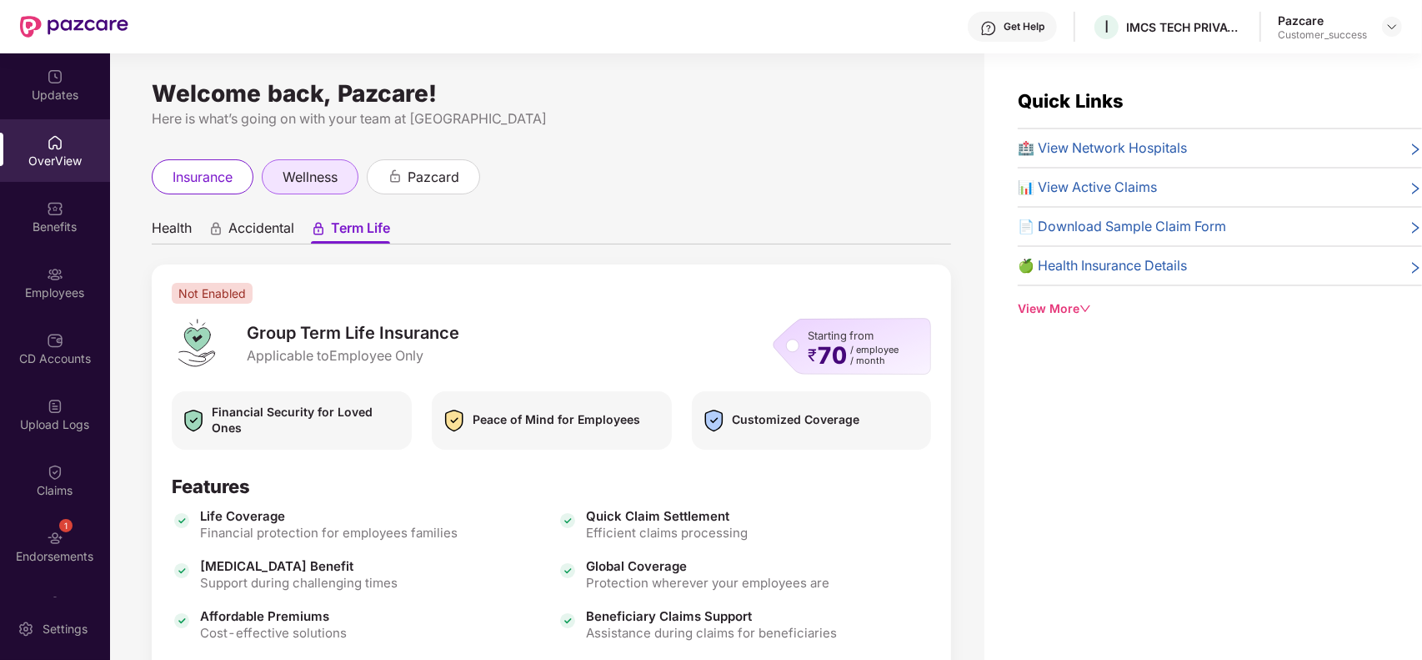
click at [309, 173] on span "wellness" at bounding box center [310, 177] width 55 height 21
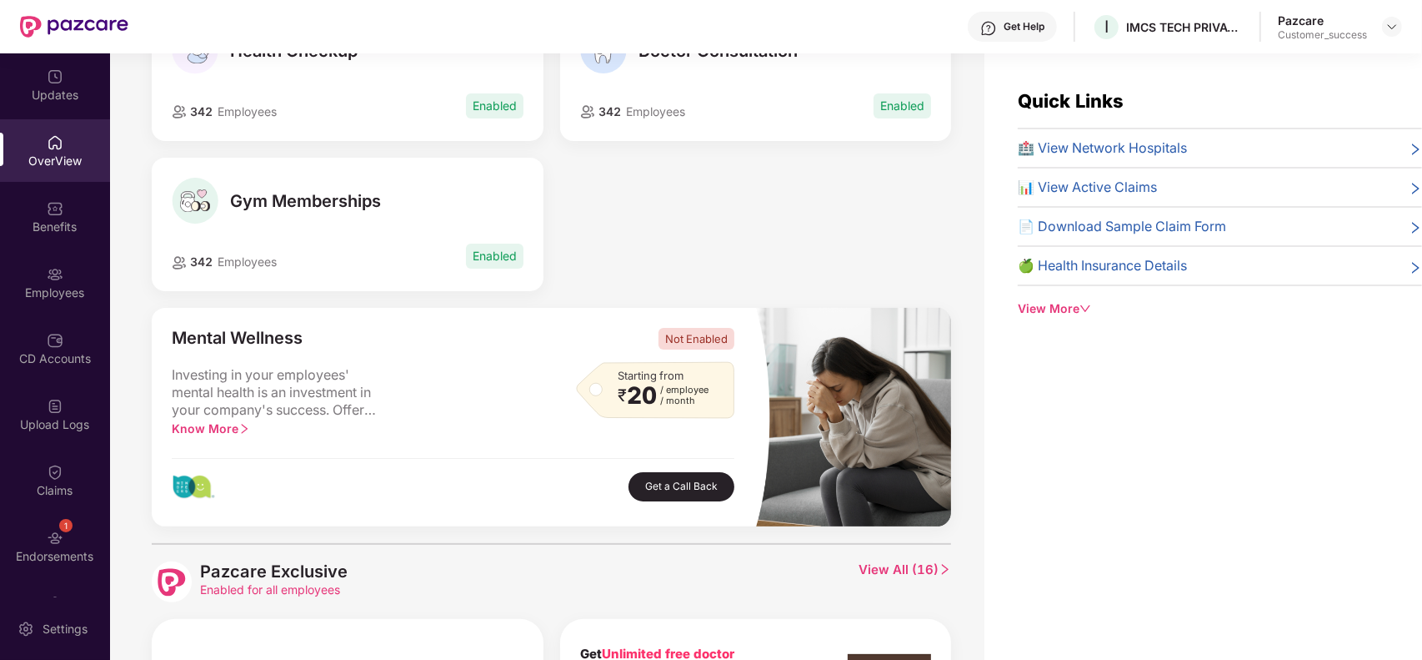
scroll to position [230, 0]
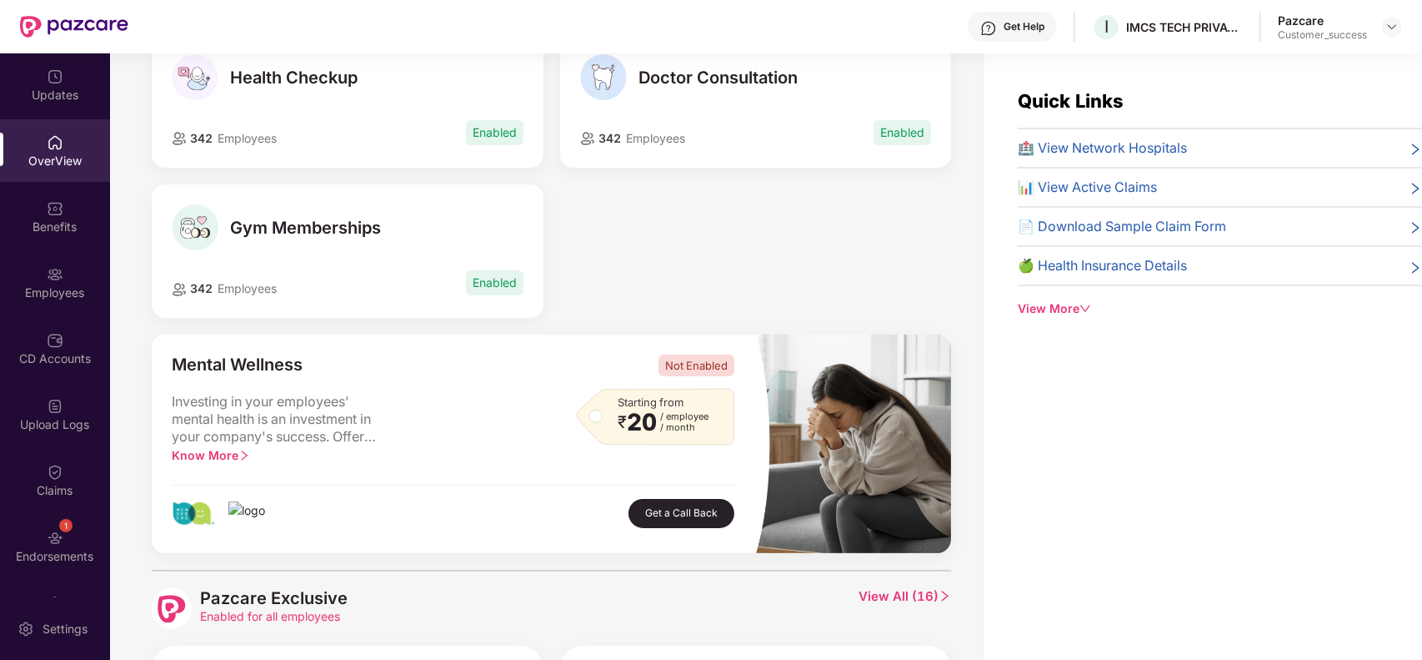
click at [906, 595] on span "View All ( 16 )" at bounding box center [905, 608] width 93 height 40
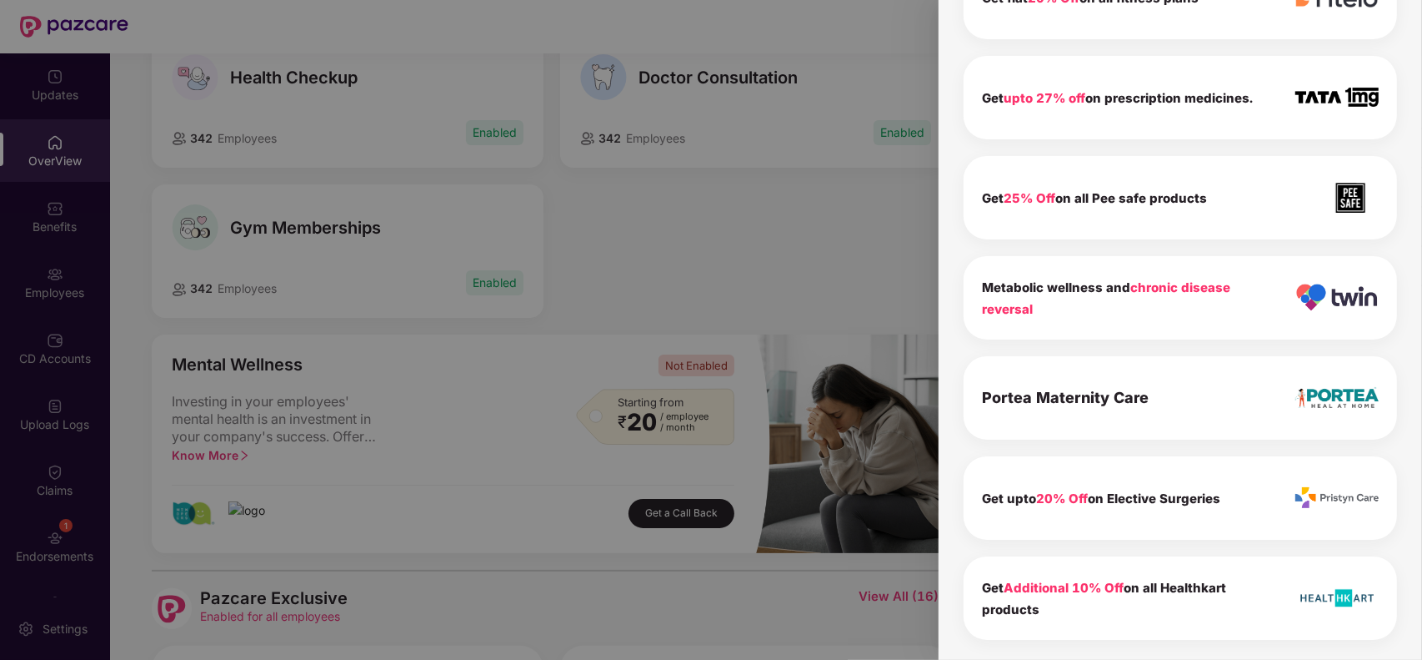
scroll to position [0, 0]
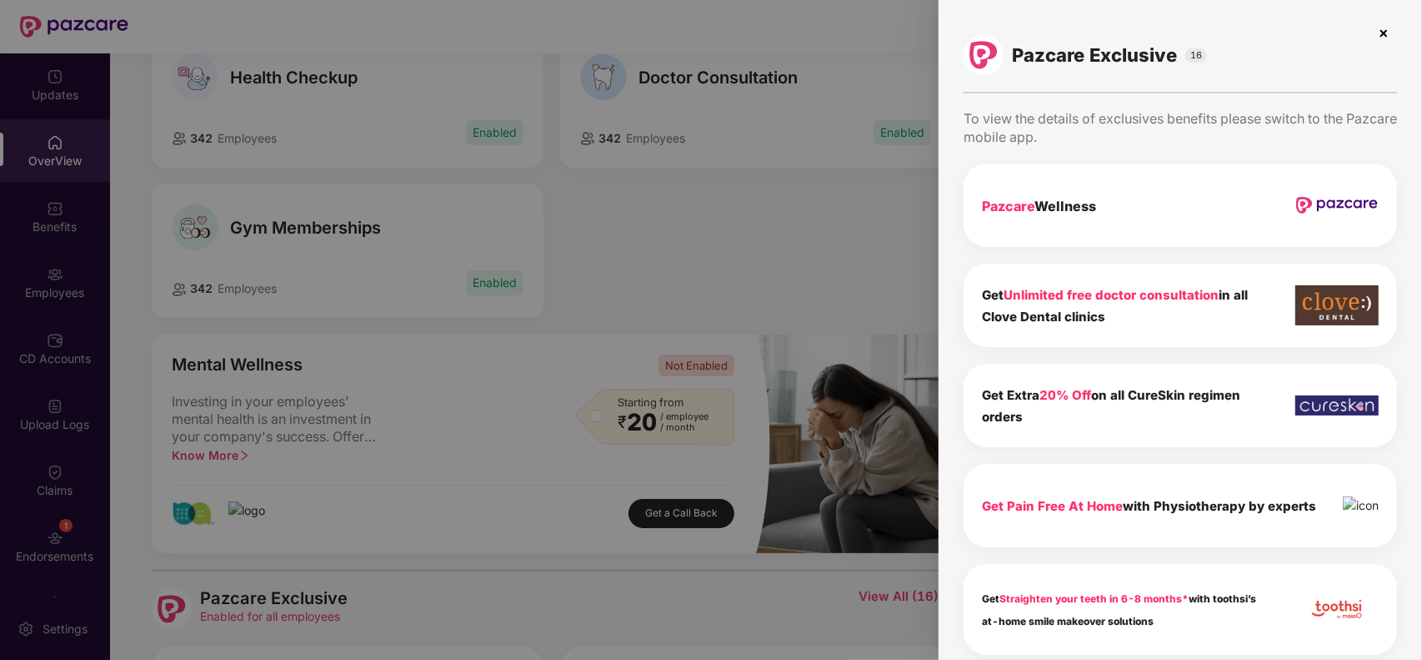
click at [1388, 34] on img at bounding box center [1384, 33] width 27 height 27
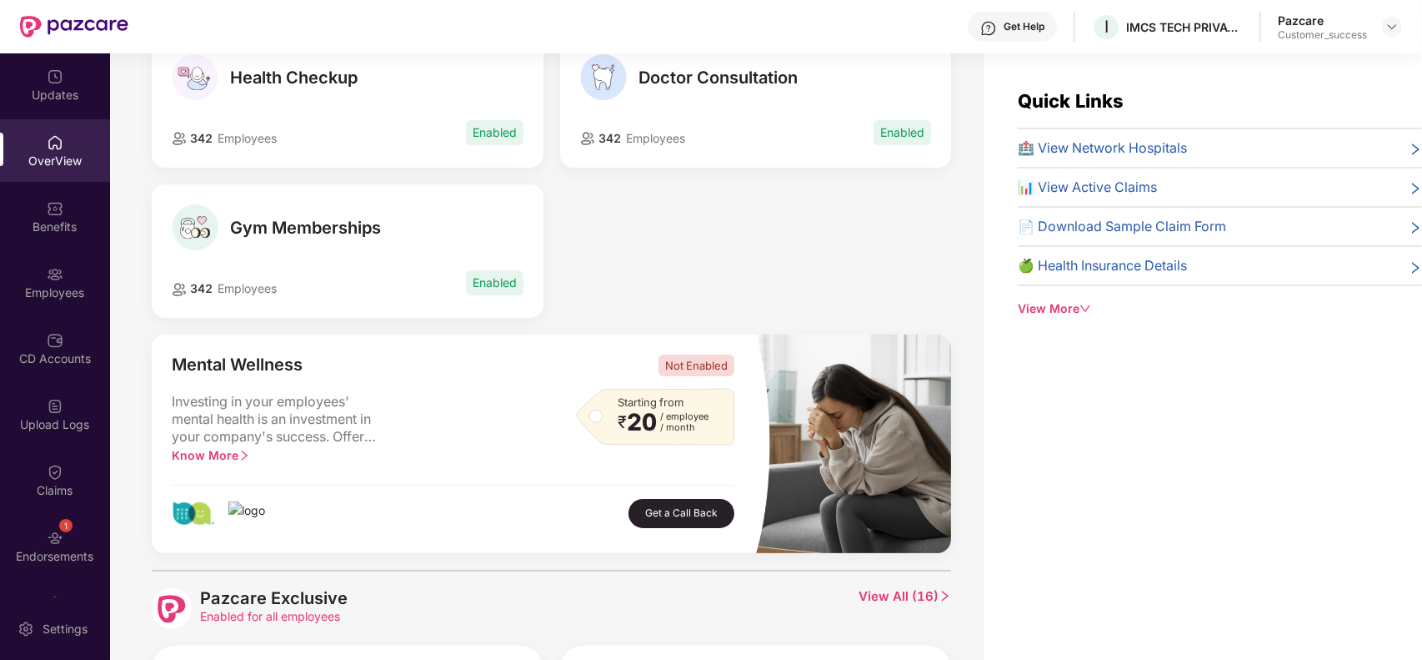
click at [1076, 311] on div "View More" at bounding box center [1220, 308] width 404 height 18
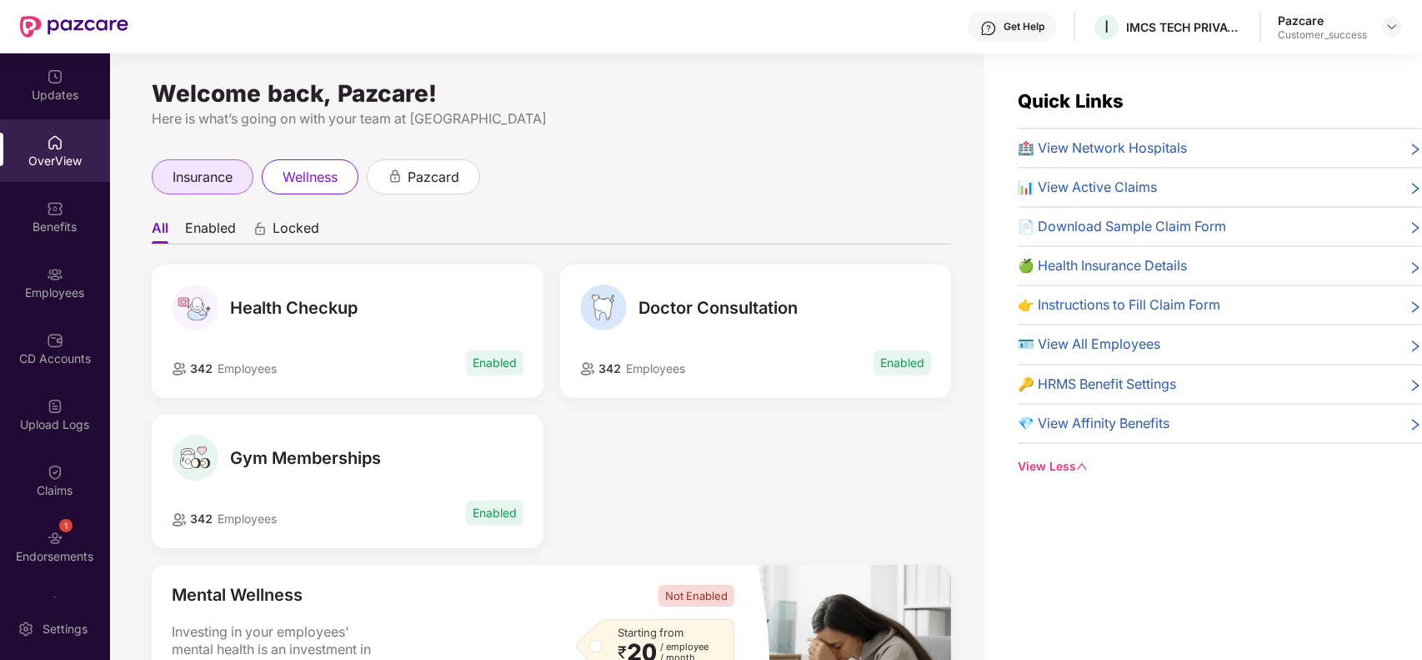
click at [196, 163] on div "insurance" at bounding box center [203, 176] width 102 height 35
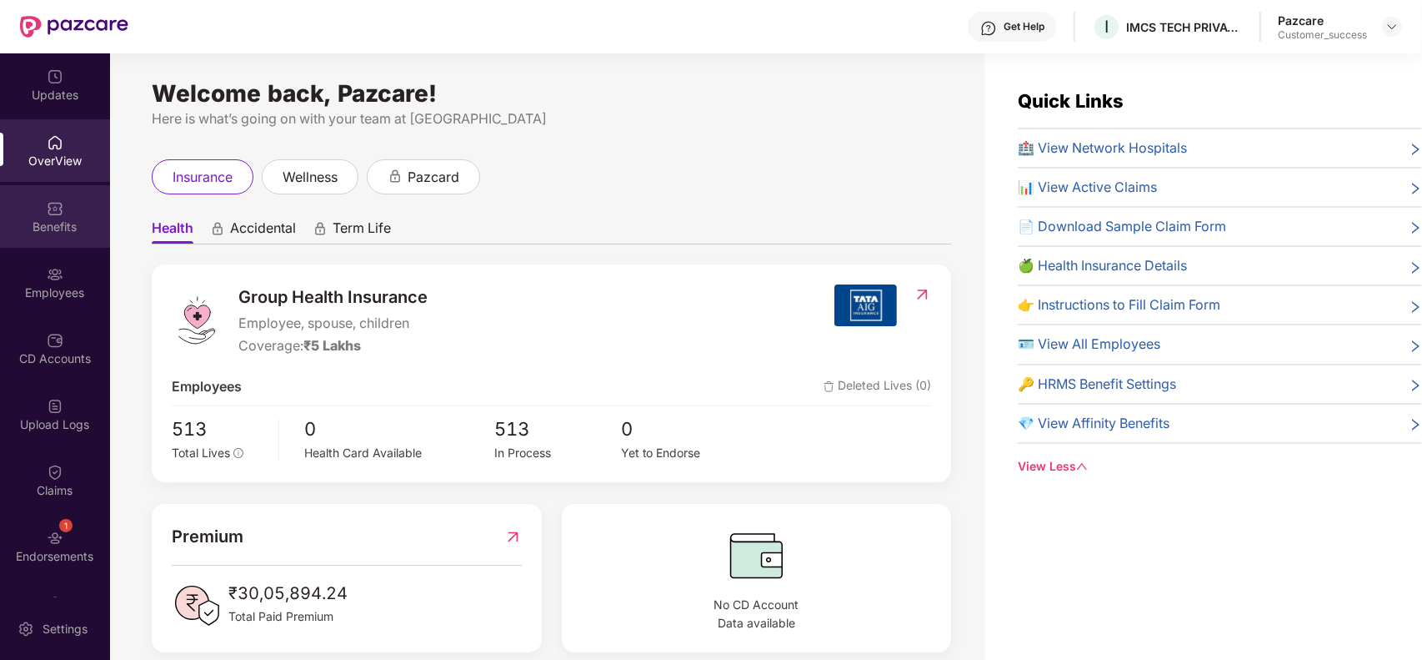
click at [72, 213] on div "Benefits" at bounding box center [55, 216] width 110 height 63
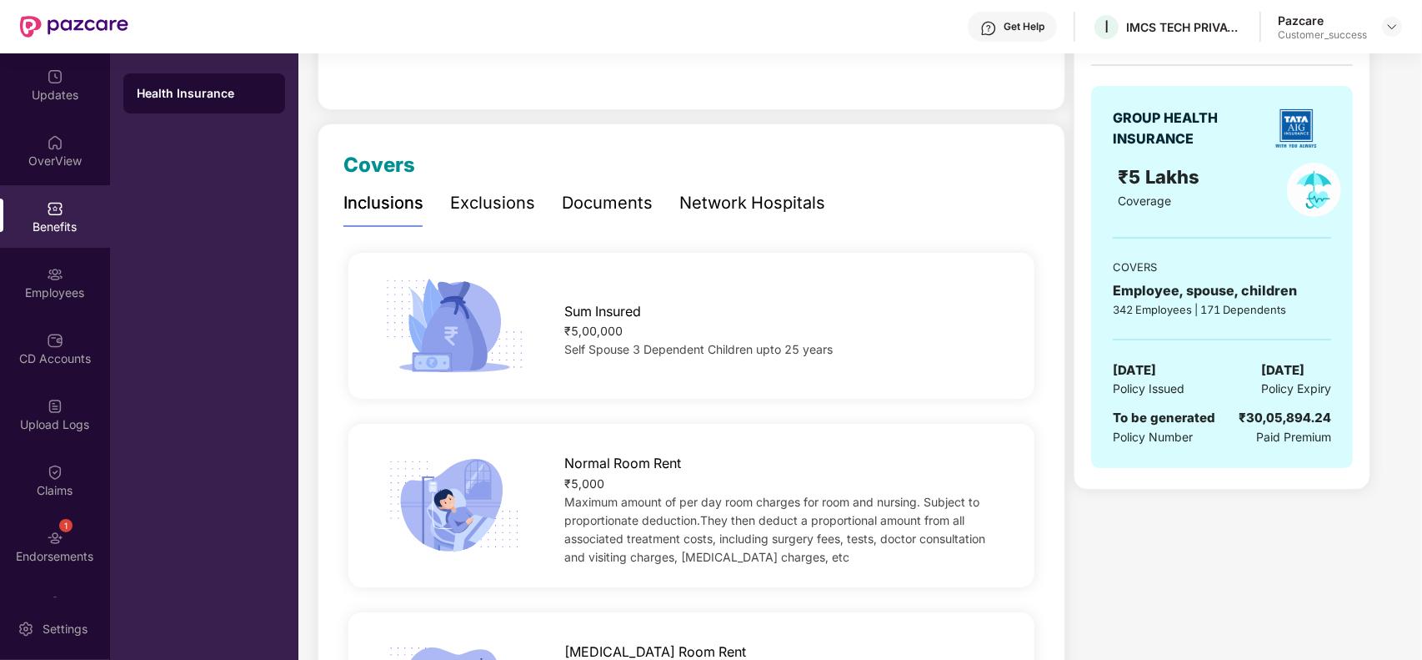
scroll to position [144, 0]
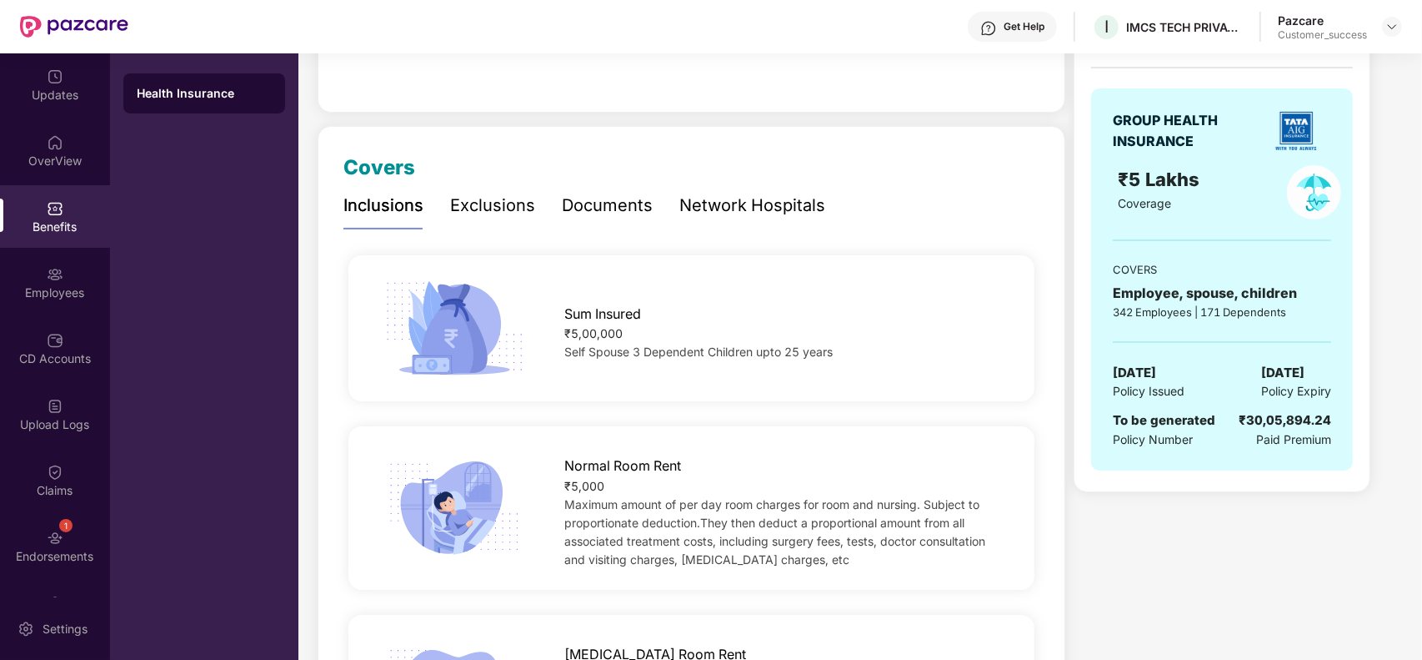
click at [493, 208] on div "Exclusions" at bounding box center [492, 206] width 85 height 26
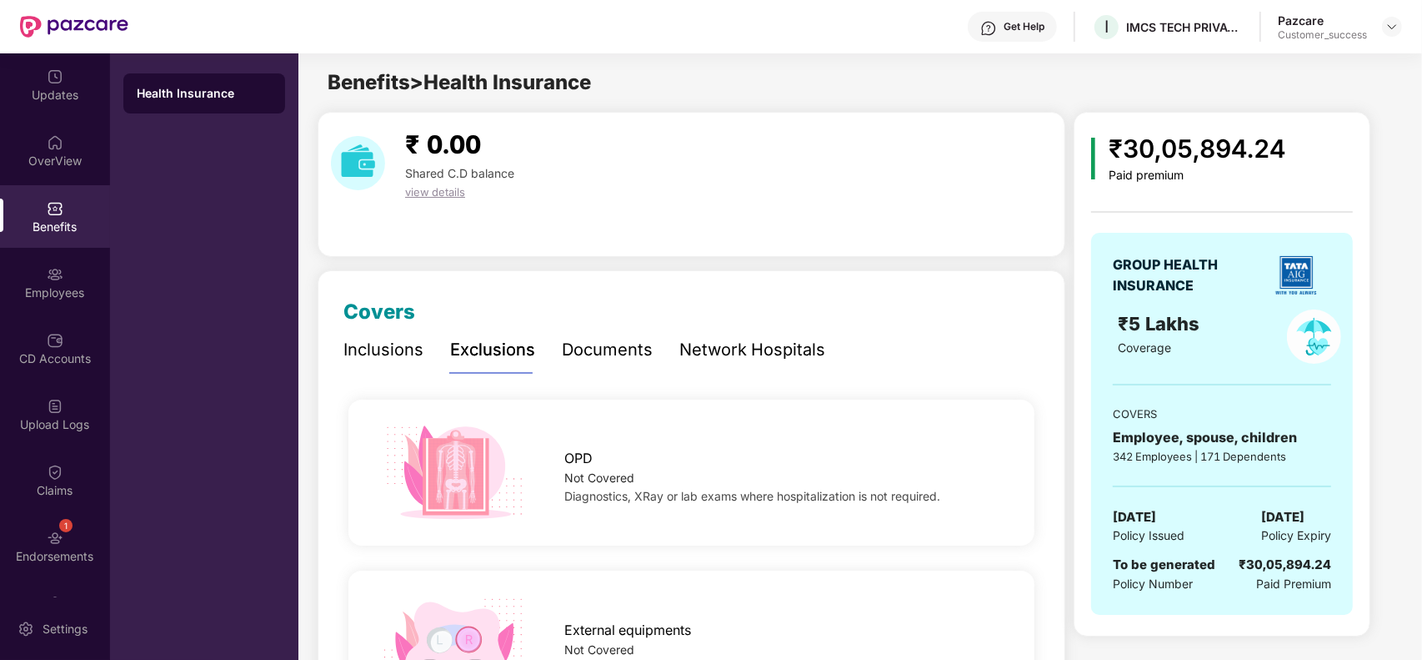
click at [406, 352] on div "Inclusions" at bounding box center [384, 350] width 80 height 26
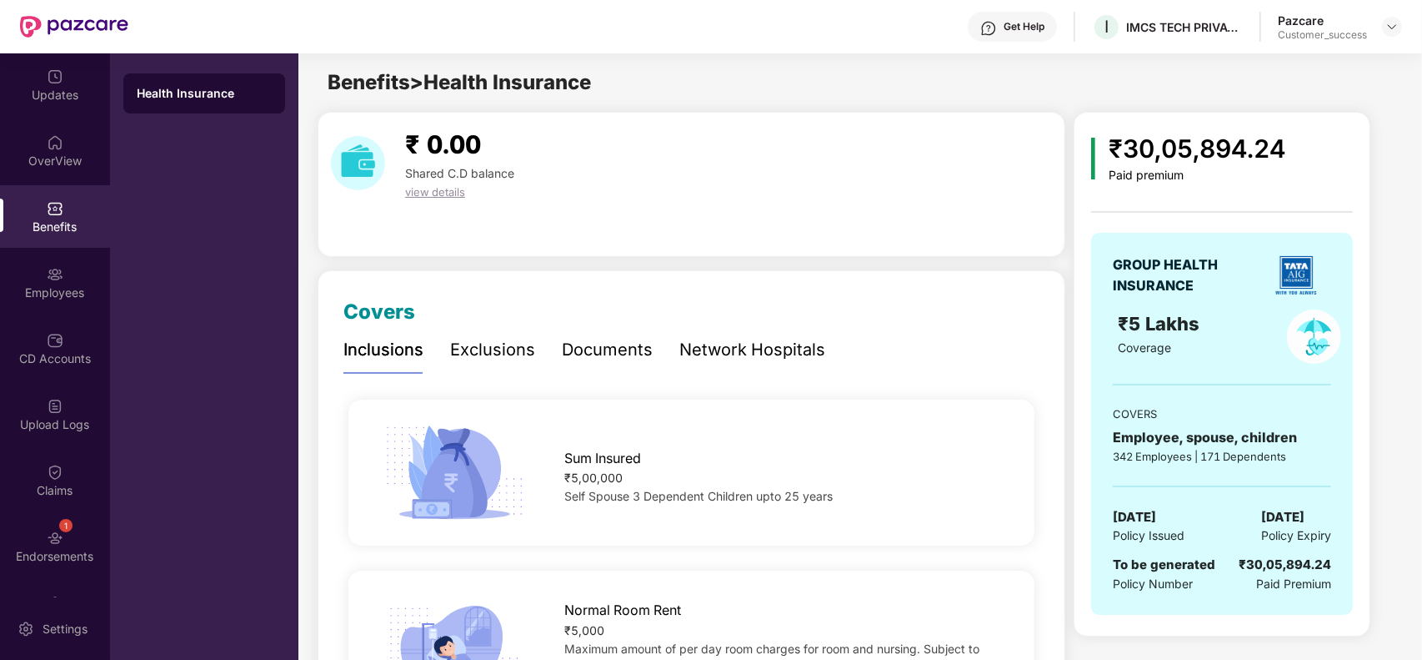
click at [475, 343] on div "Exclusions" at bounding box center [492, 350] width 85 height 26
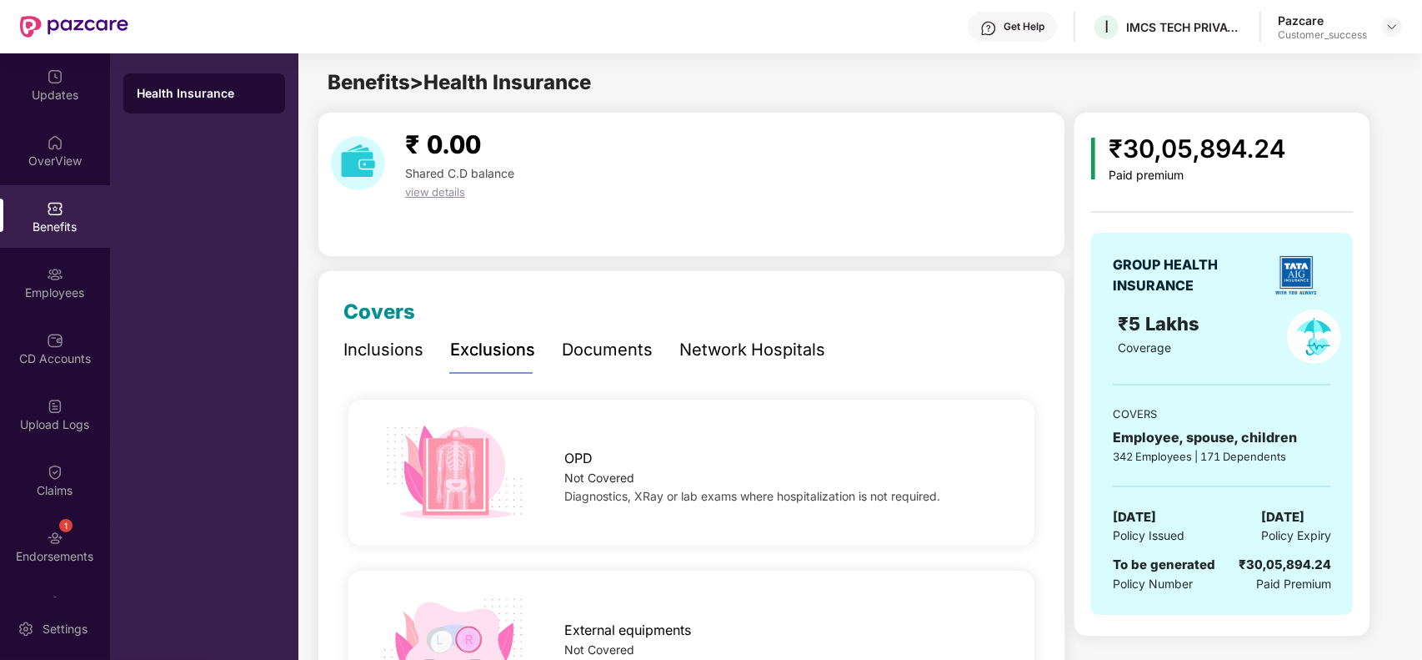
click at [613, 337] on div "Documents" at bounding box center [607, 350] width 91 height 26
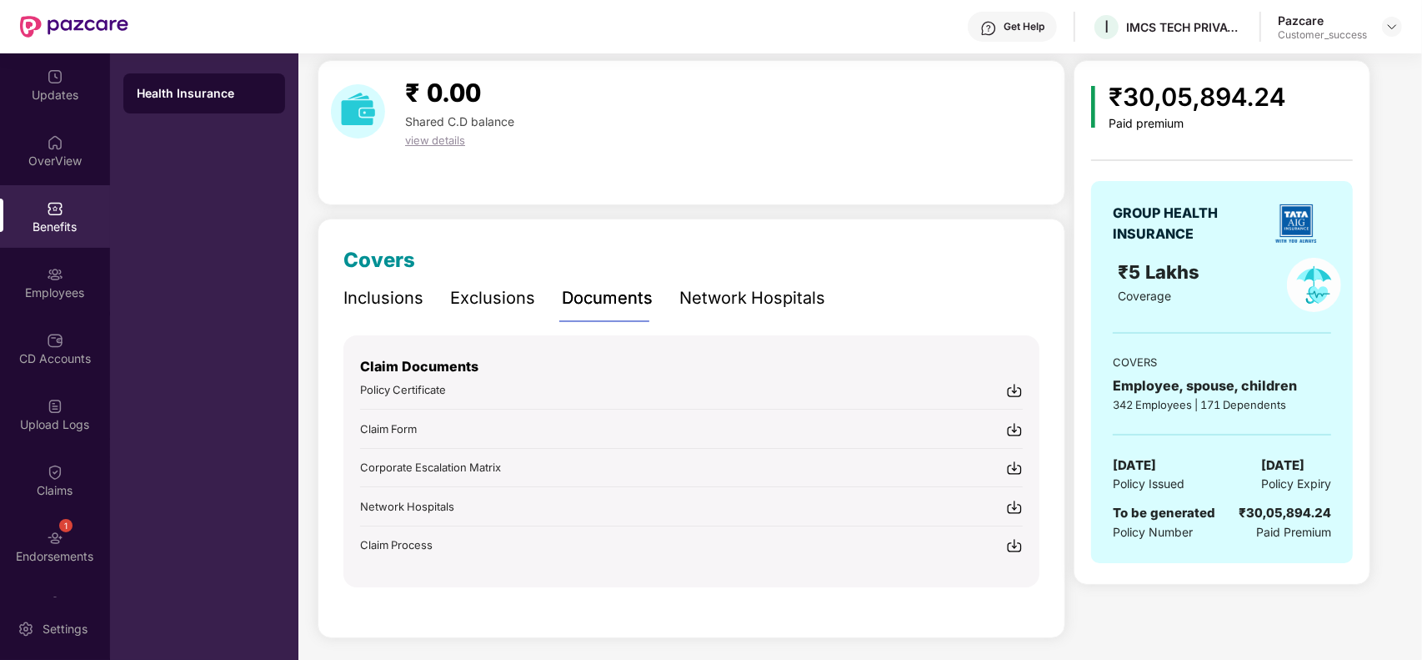
scroll to position [53, 0]
click at [778, 293] on div "Network Hospitals" at bounding box center [753, 297] width 146 height 26
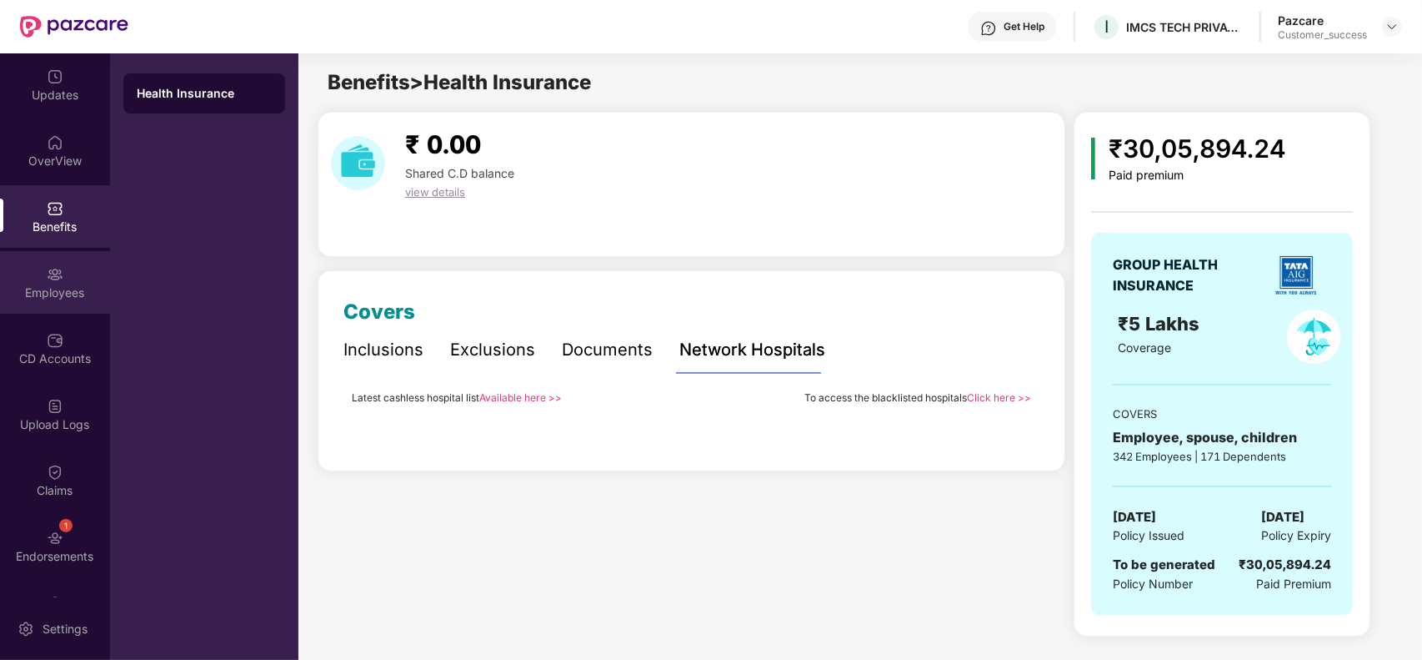
click at [30, 296] on div "Employees" at bounding box center [55, 292] width 110 height 17
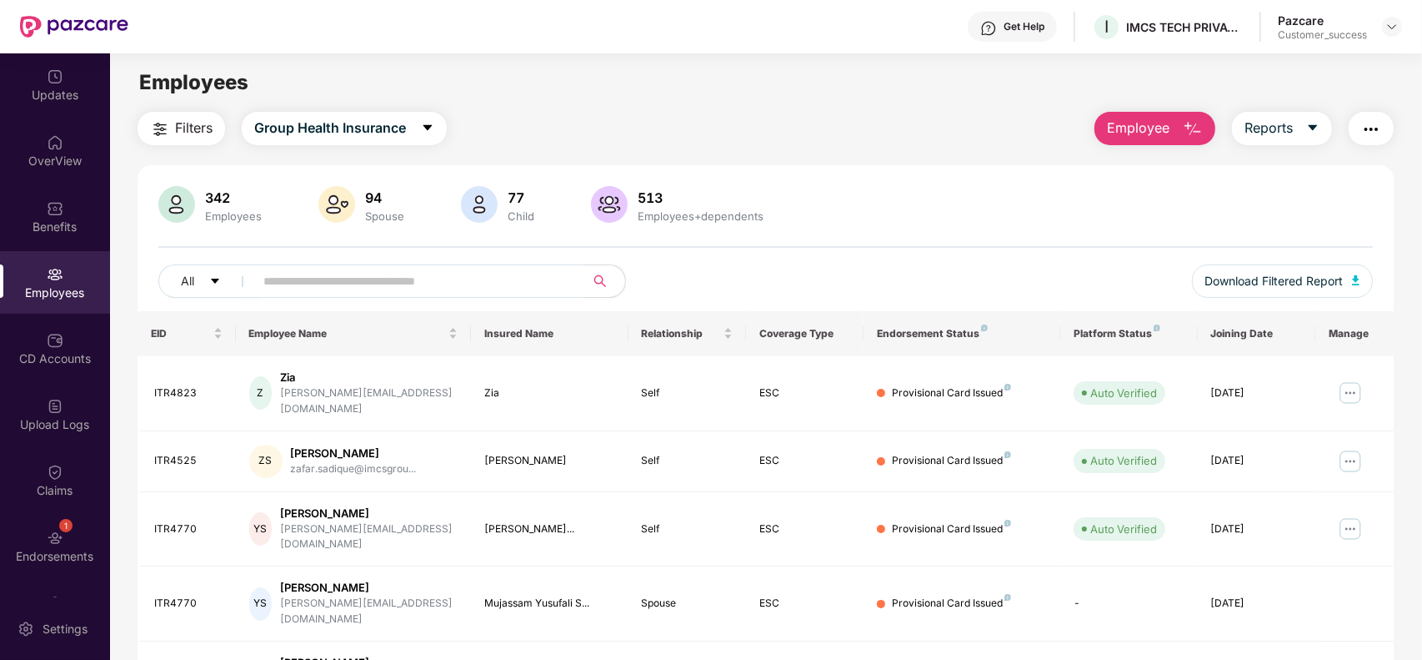
click at [1172, 118] on button "Employee" at bounding box center [1155, 128] width 121 height 33
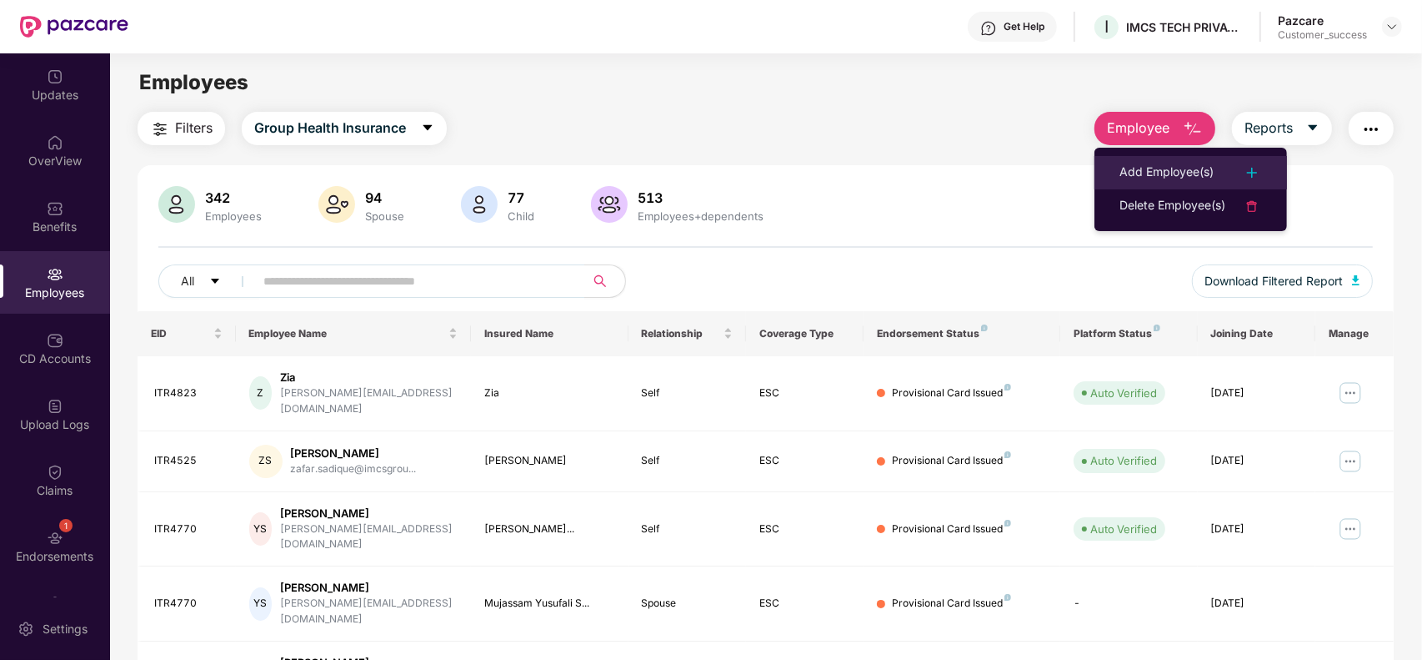
click at [1156, 165] on div "Add Employee(s)" at bounding box center [1167, 173] width 94 height 20
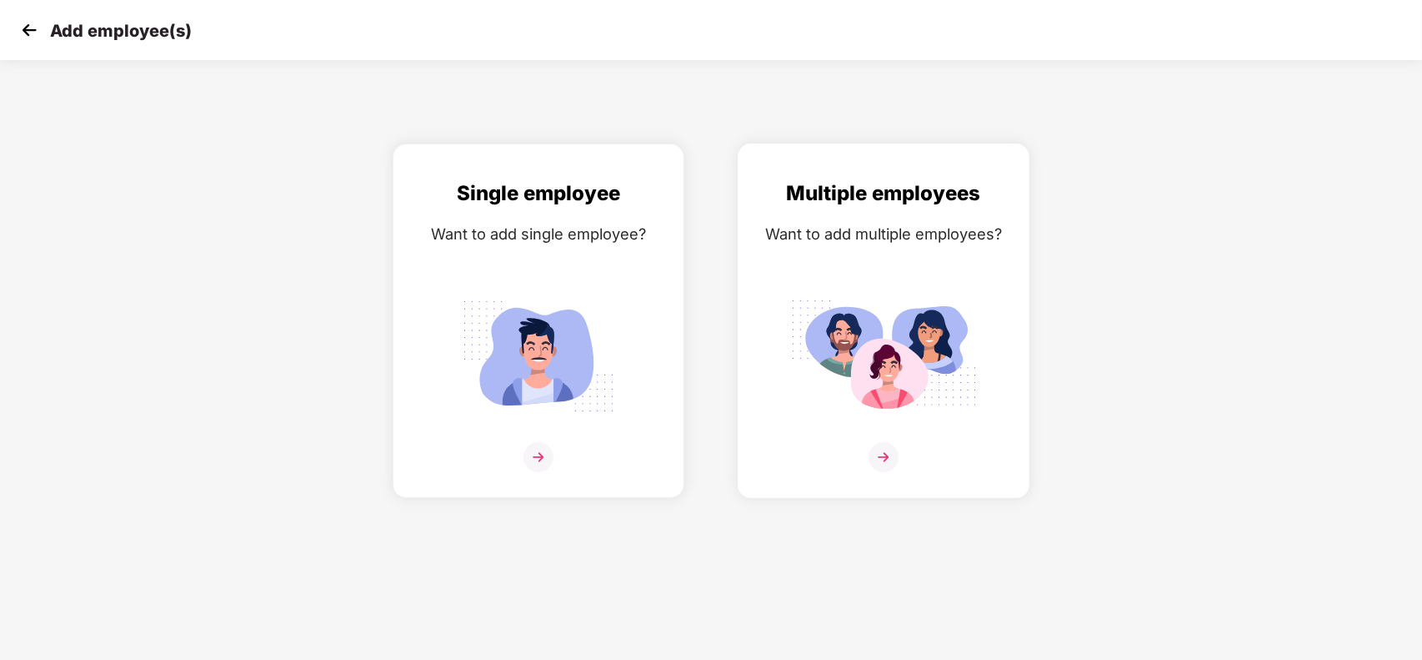
click at [865, 280] on div "Multiple employees Want to add multiple employees?" at bounding box center [883, 335] width 257 height 315
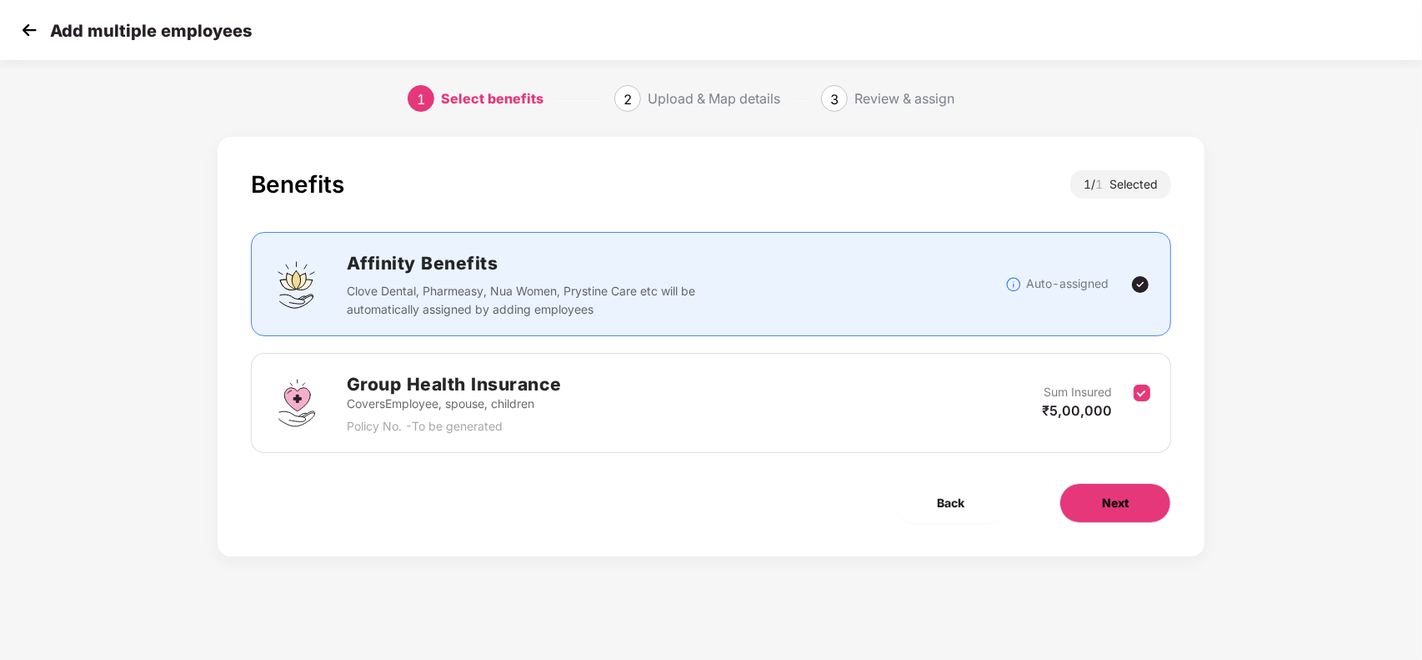
click at [1110, 501] on span "Next" at bounding box center [1115, 503] width 27 height 18
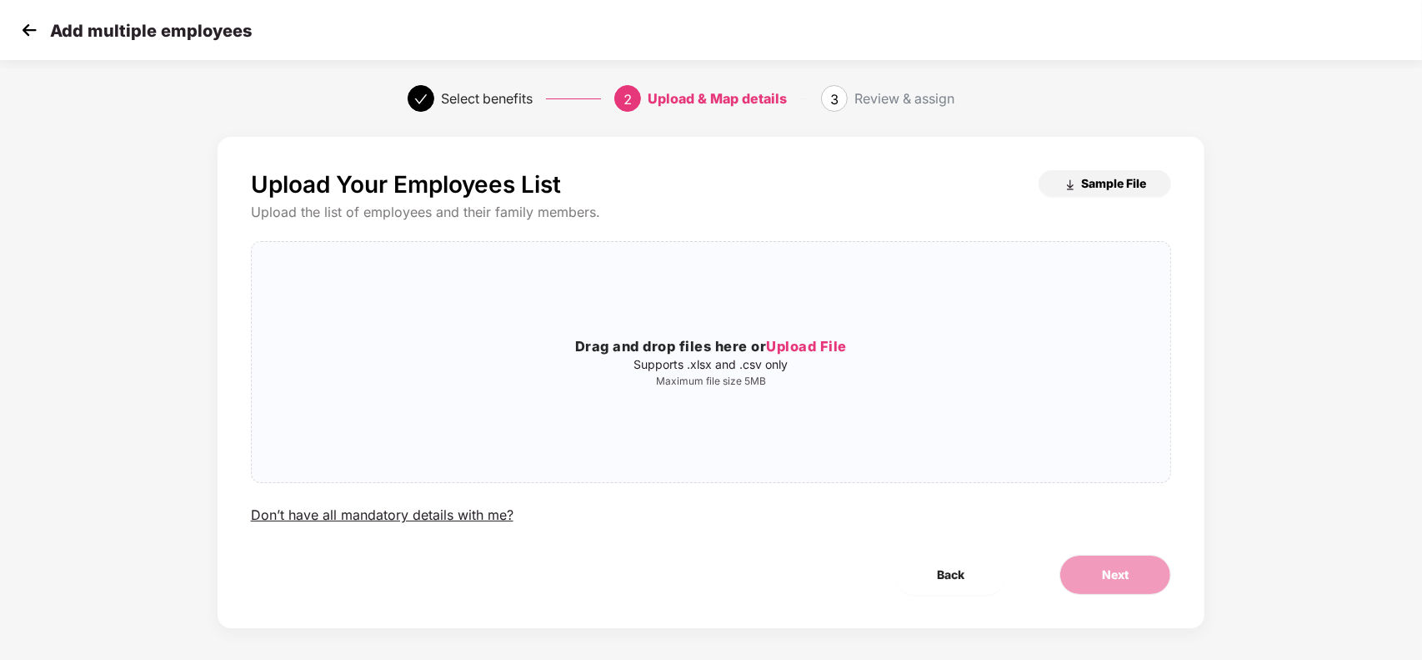
click at [1069, 188] on img "button" at bounding box center [1070, 184] width 13 height 13
click at [949, 578] on span "Back" at bounding box center [951, 574] width 28 height 18
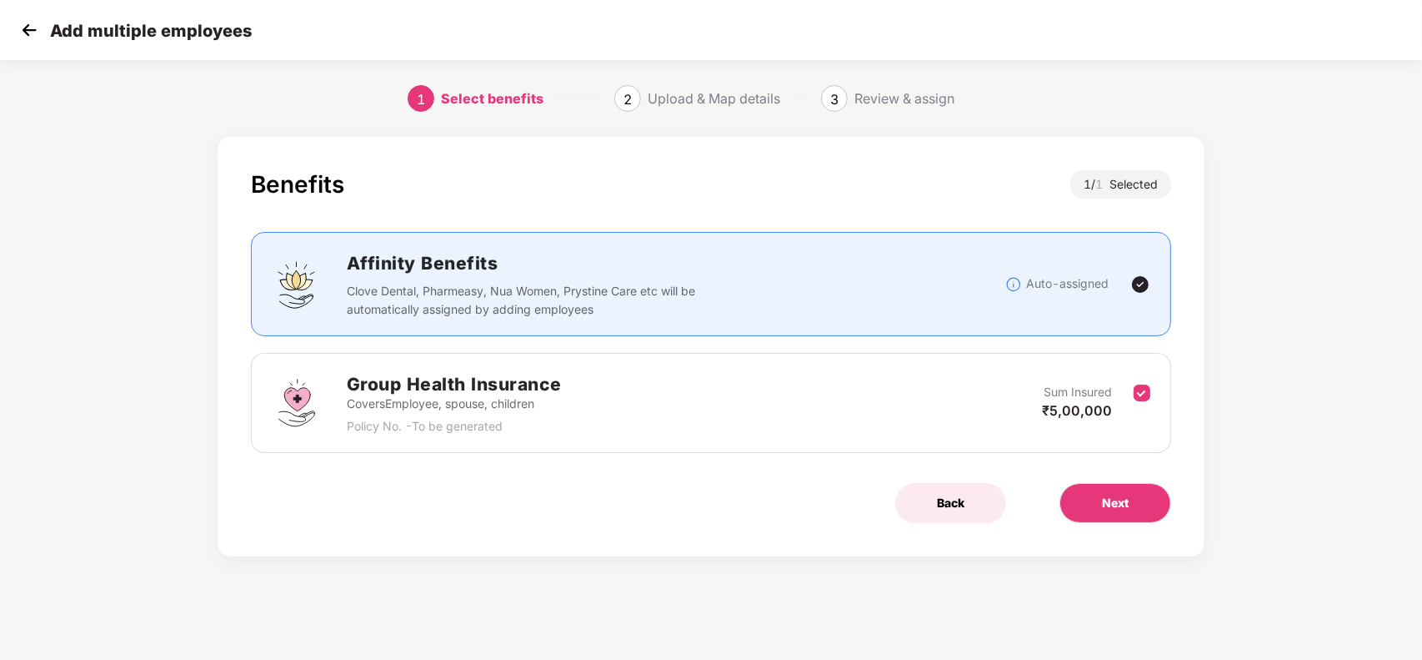
click at [948, 503] on span "Back" at bounding box center [951, 503] width 28 height 18
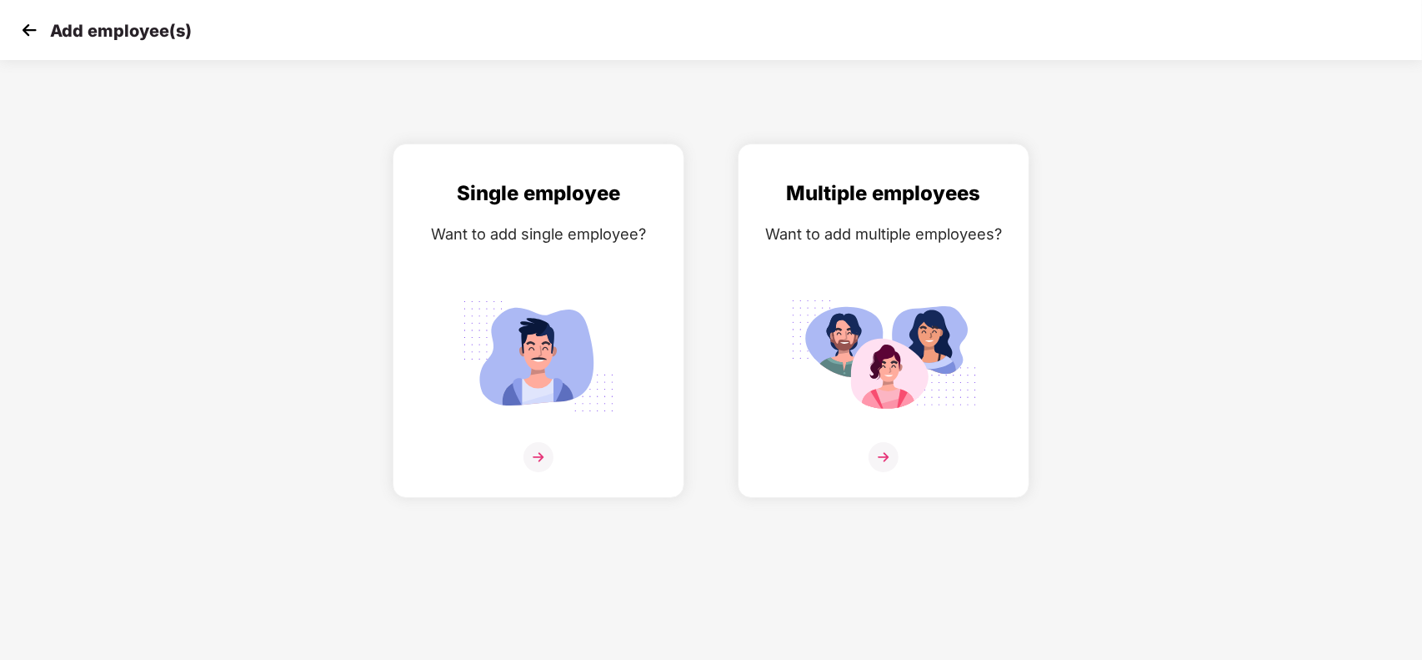
drag, startPoint x: 21, startPoint y: 15, endPoint x: 23, endPoint y: 33, distance: 18.5
click at [23, 33] on div "Add employee(s)" at bounding box center [711, 30] width 1422 height 60
click at [23, 33] on img at bounding box center [29, 30] width 25 height 25
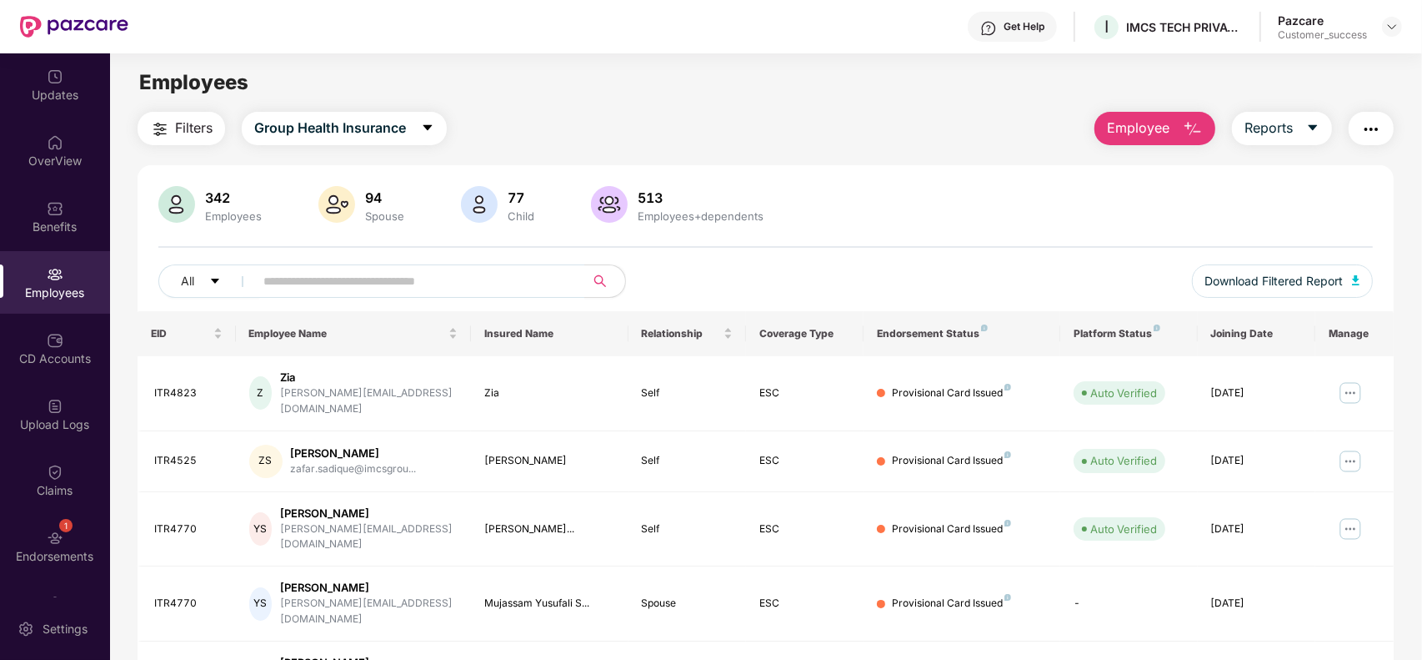
click at [1127, 132] on span "Employee" at bounding box center [1138, 128] width 63 height 21
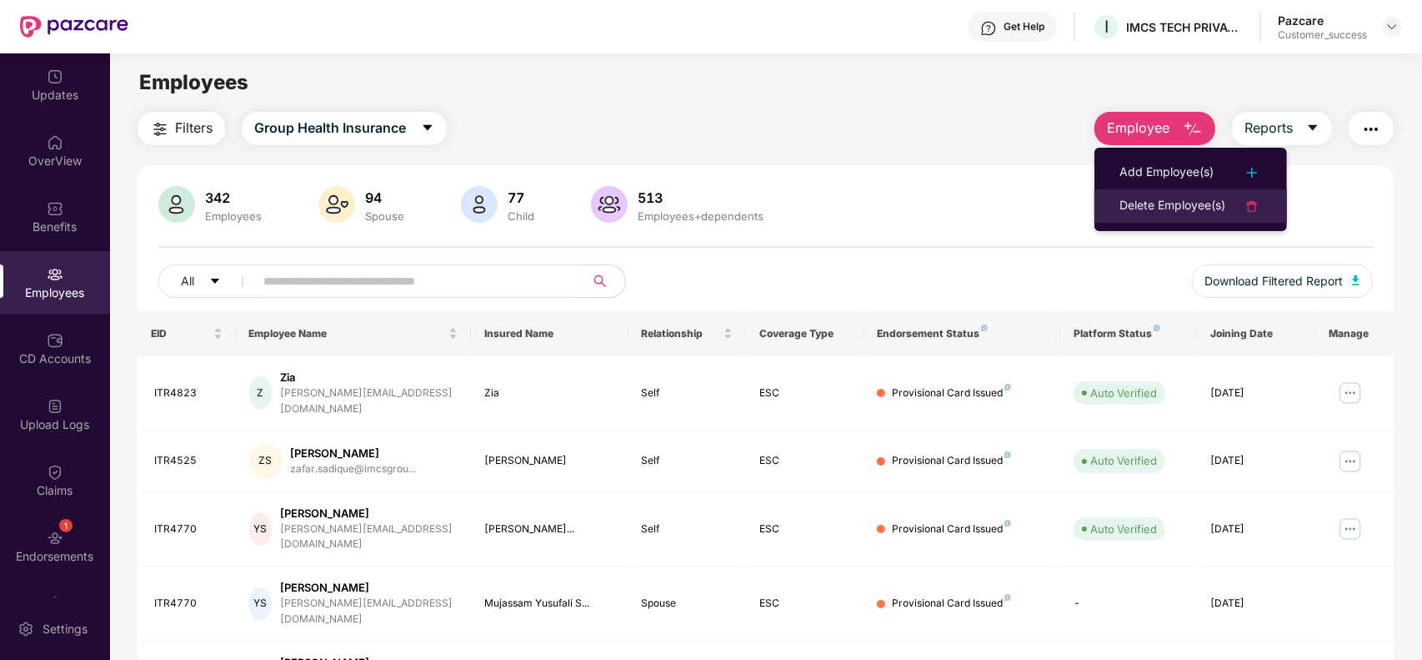
click at [1140, 205] on div "Delete Employee(s)" at bounding box center [1173, 206] width 106 height 20
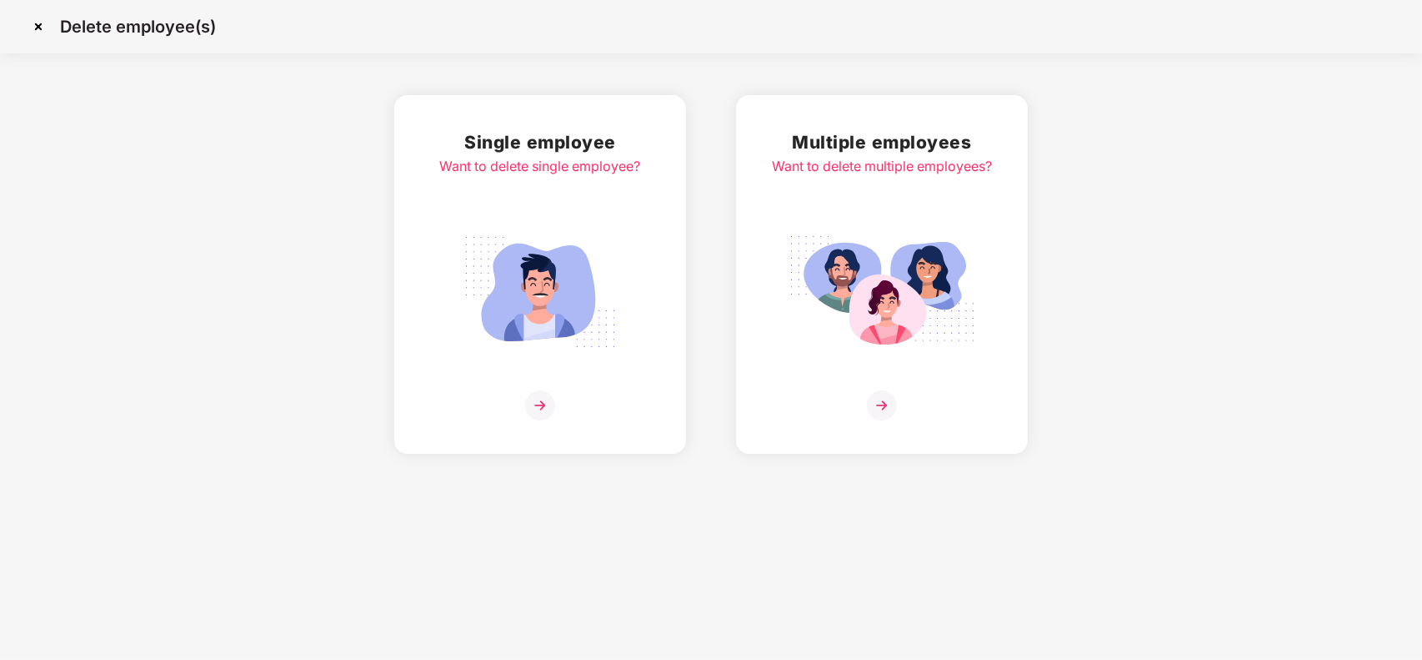
click at [855, 414] on div at bounding box center [882, 405] width 220 height 30
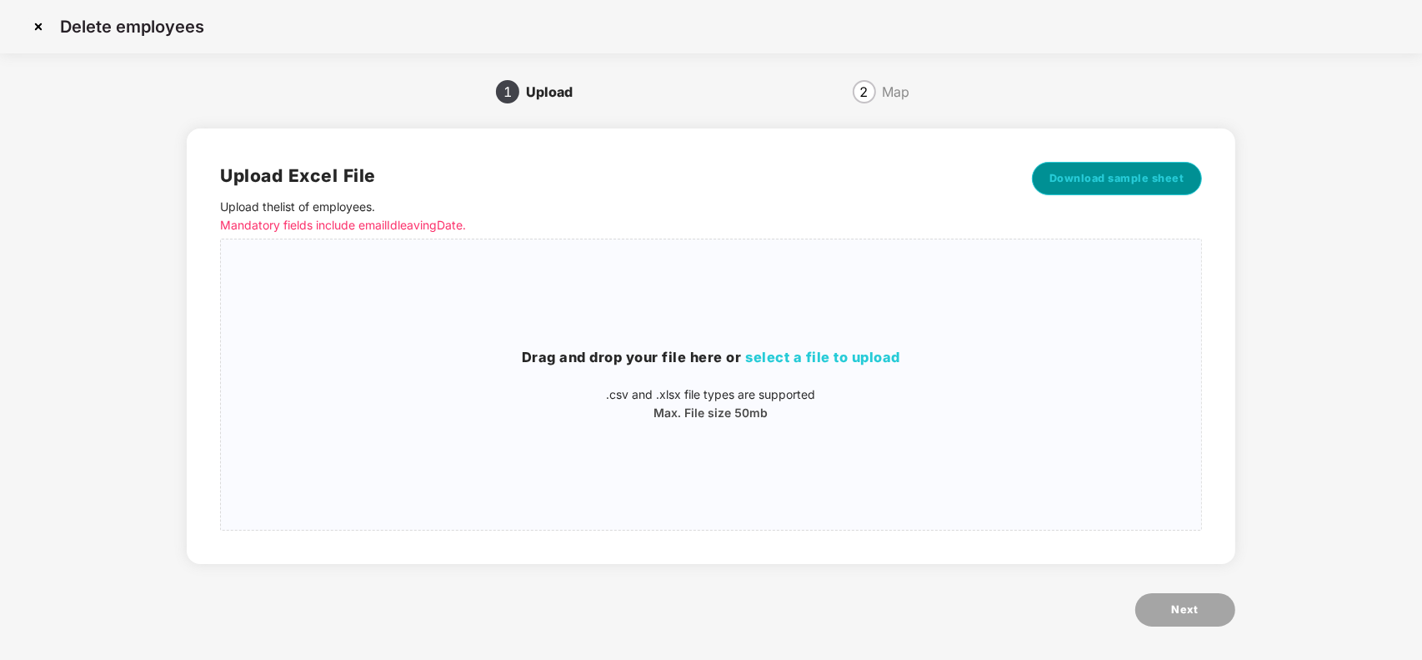
click at [1088, 165] on button "Download sample sheet" at bounding box center [1117, 178] width 170 height 33
click at [27, 23] on img at bounding box center [38, 26] width 27 height 27
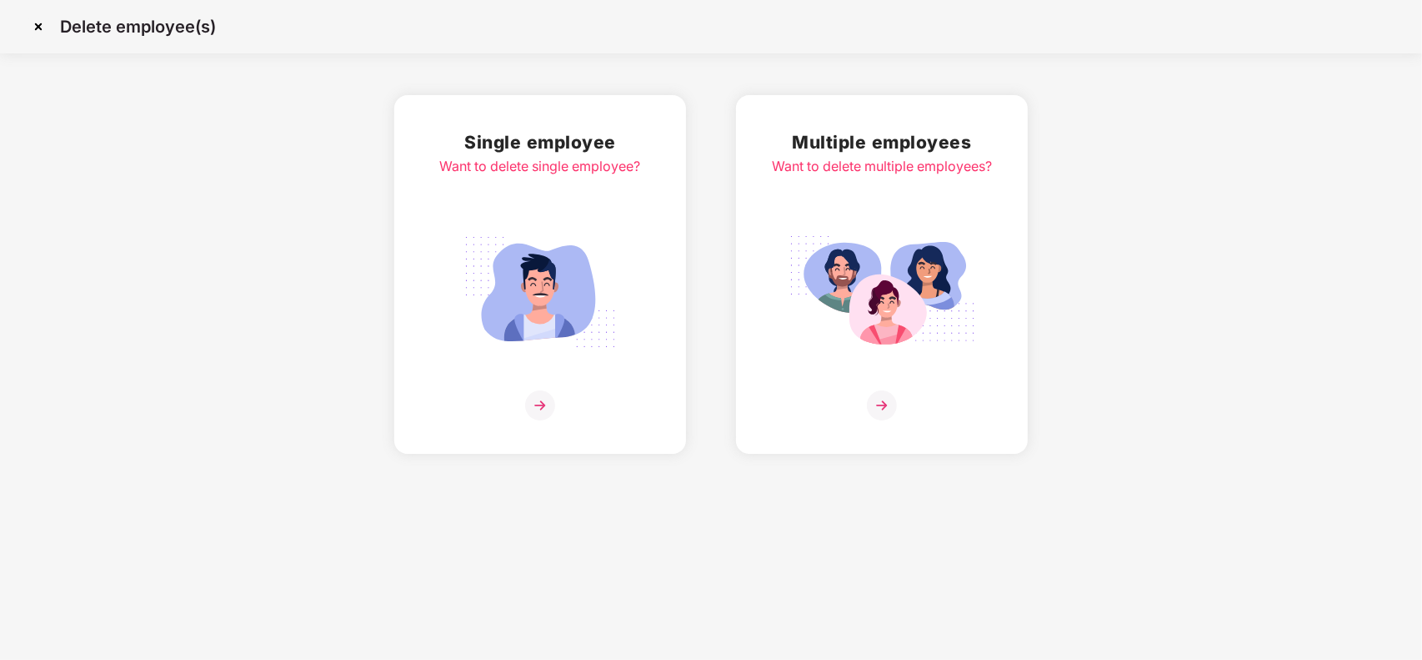
click at [27, 23] on img at bounding box center [38, 26] width 27 height 27
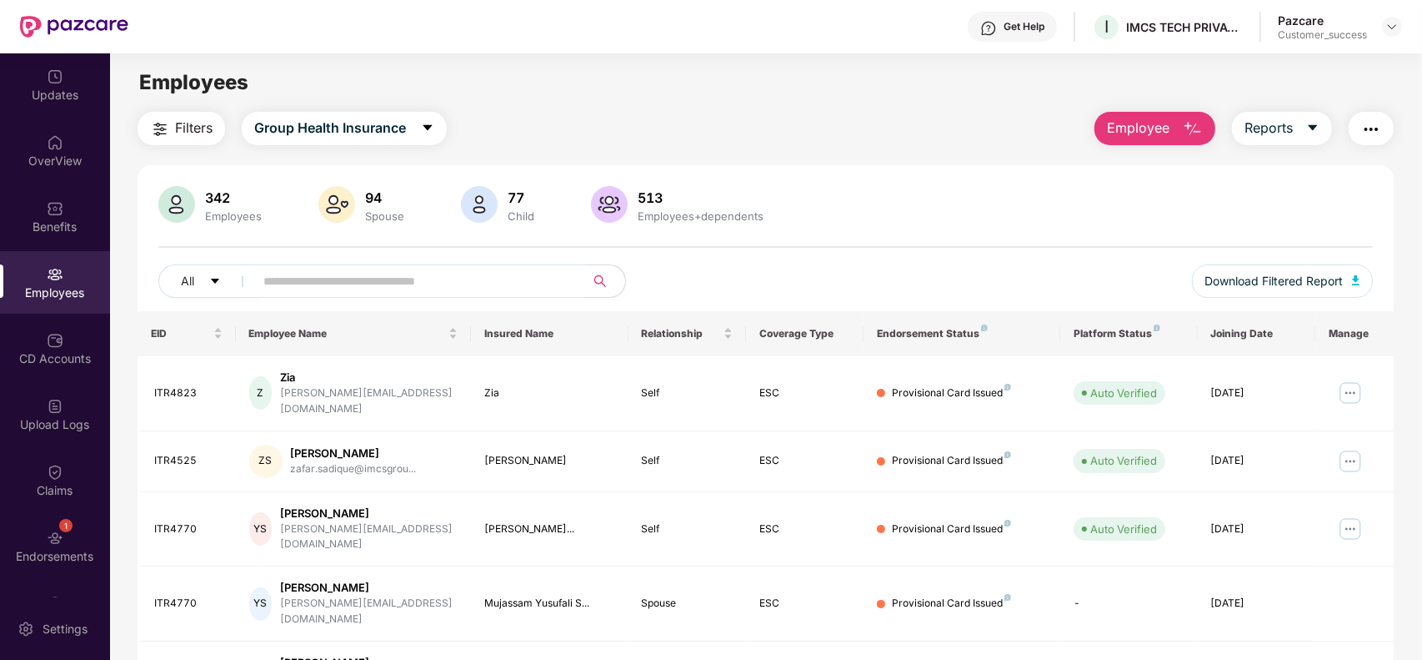
click at [339, 281] on input "text" at bounding box center [412, 280] width 299 height 25
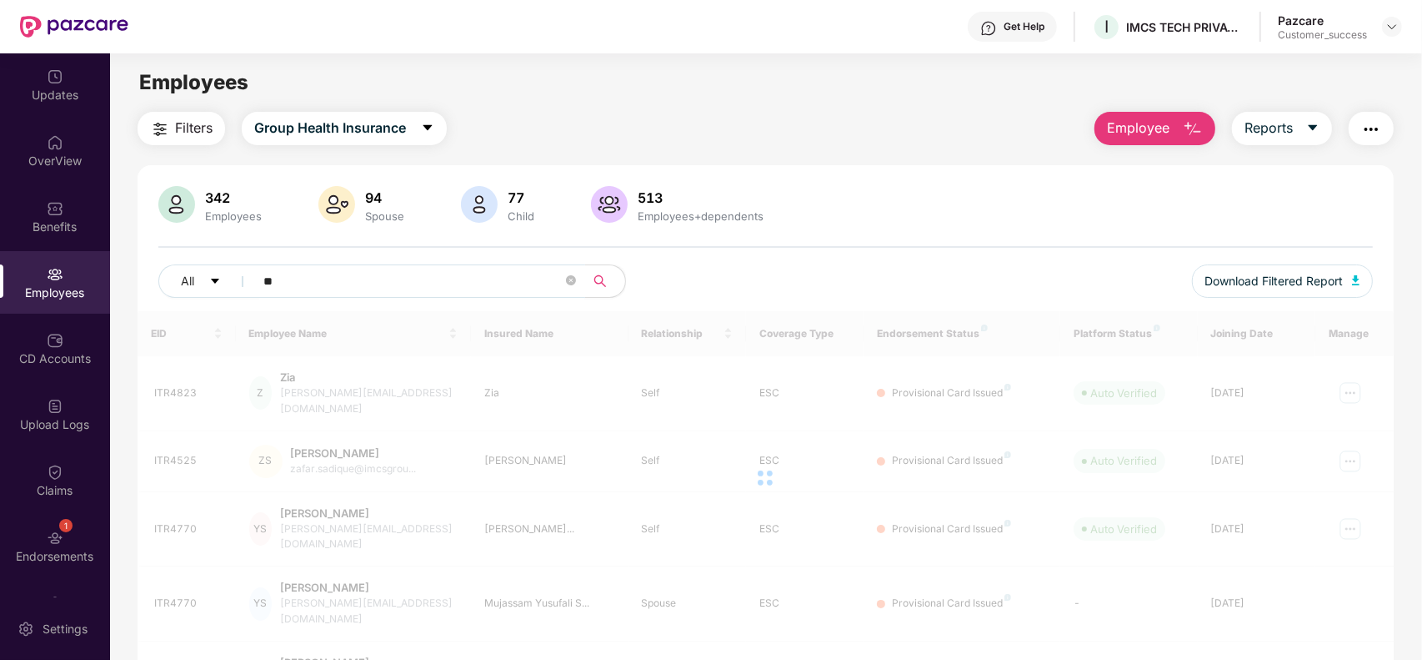
type input "*"
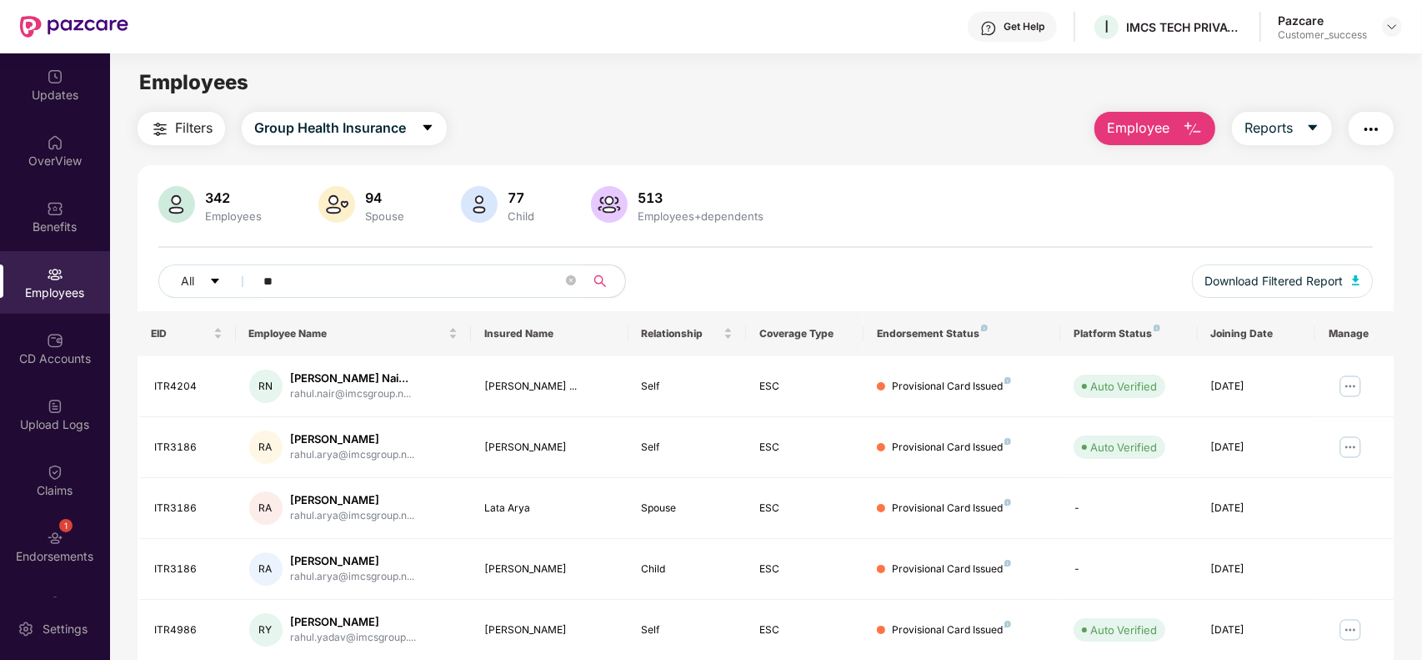
type input "*"
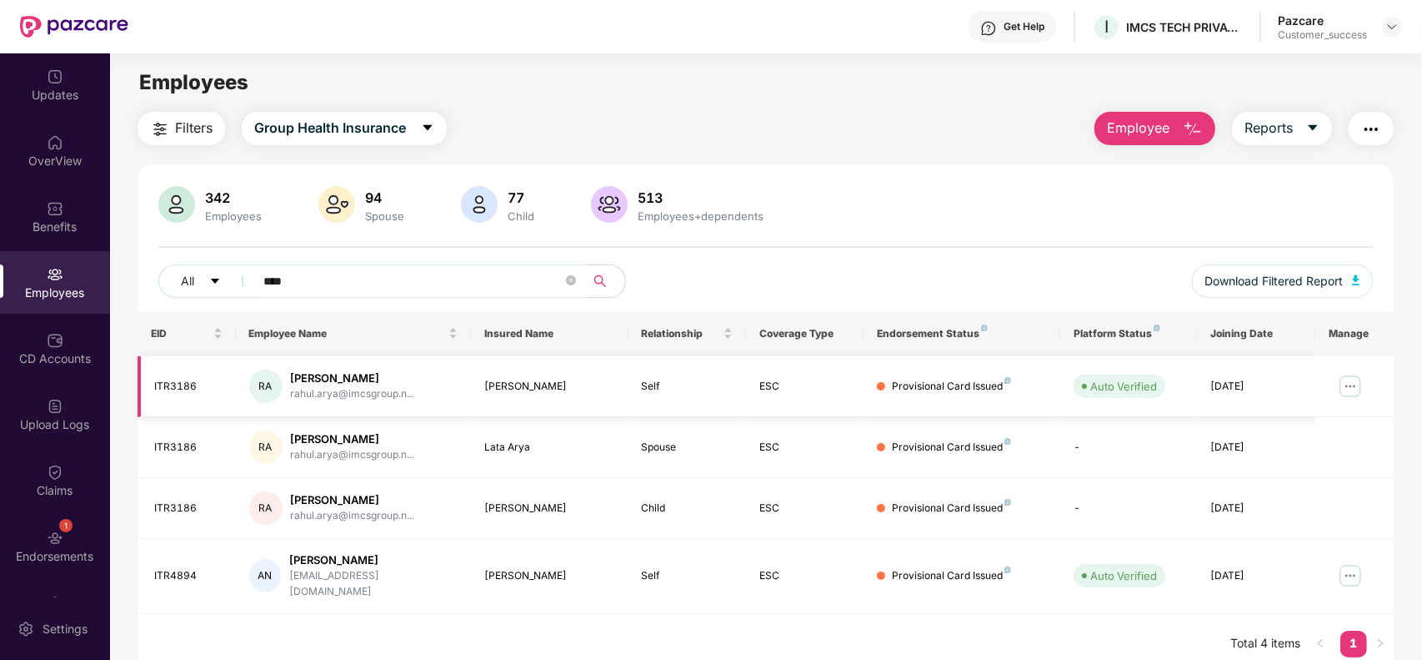
type input "****"
click at [1353, 385] on img at bounding box center [1350, 386] width 27 height 27
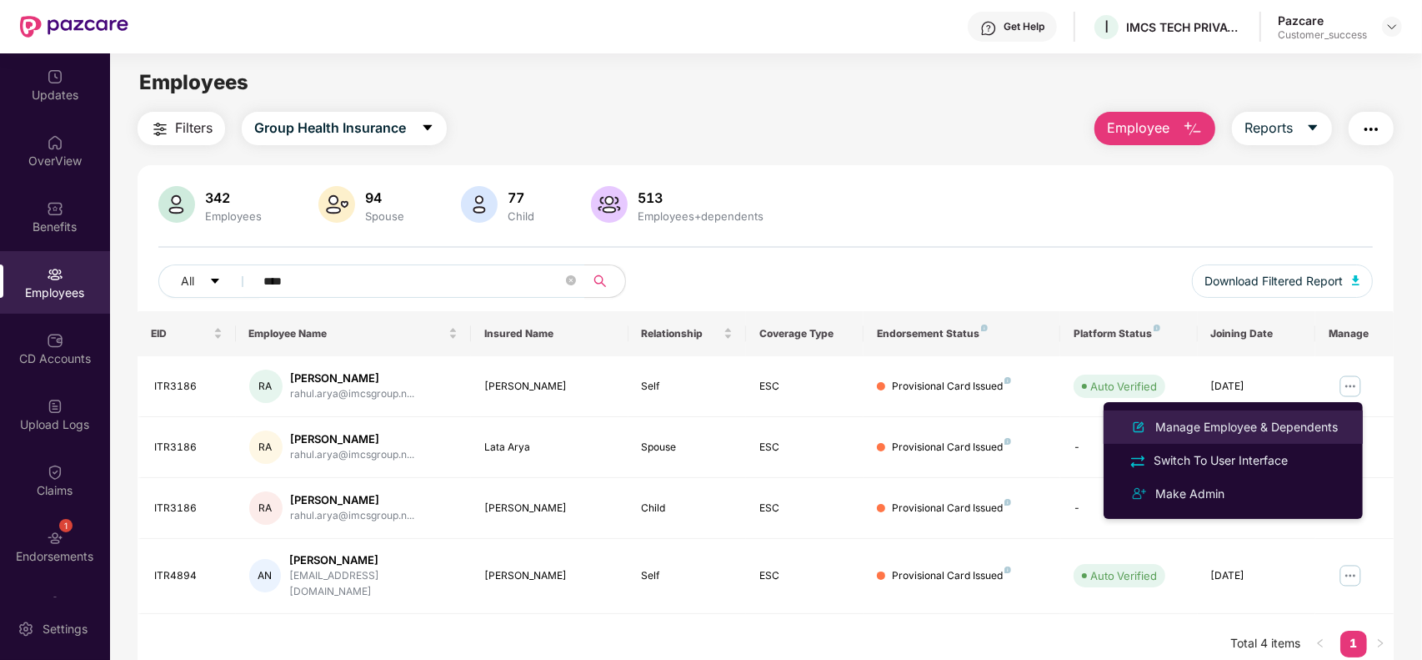
click at [1203, 425] on div "Manage Employee & Dependents" at bounding box center [1246, 427] width 189 height 18
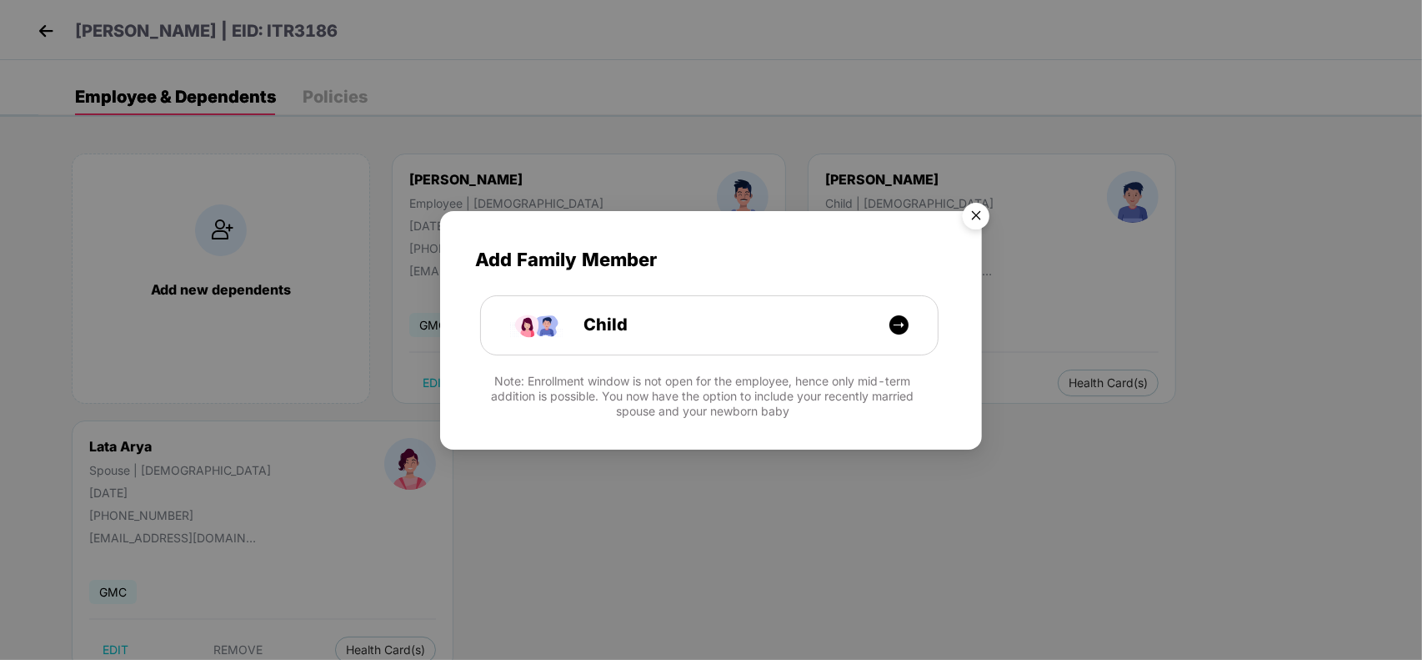
click at [977, 217] on img "Close" at bounding box center [976, 218] width 47 height 47
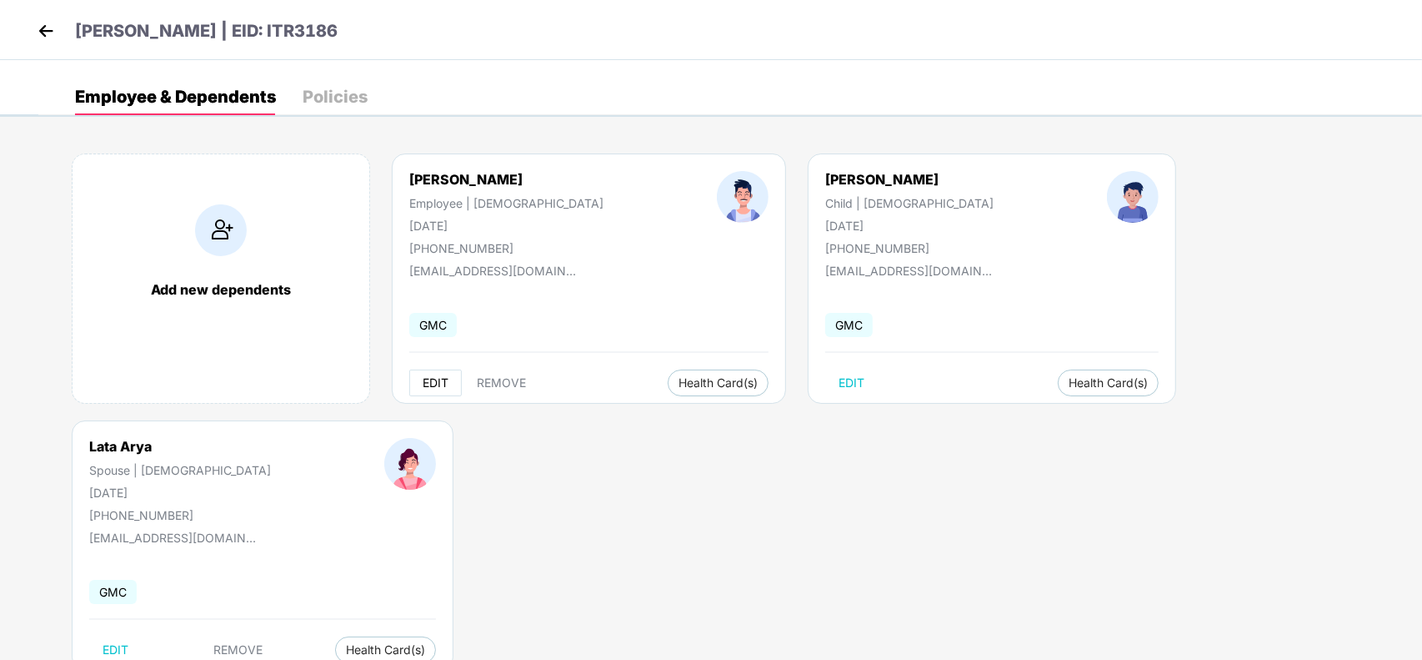
click at [438, 386] on span "EDIT" at bounding box center [436, 382] width 26 height 13
select select "****"
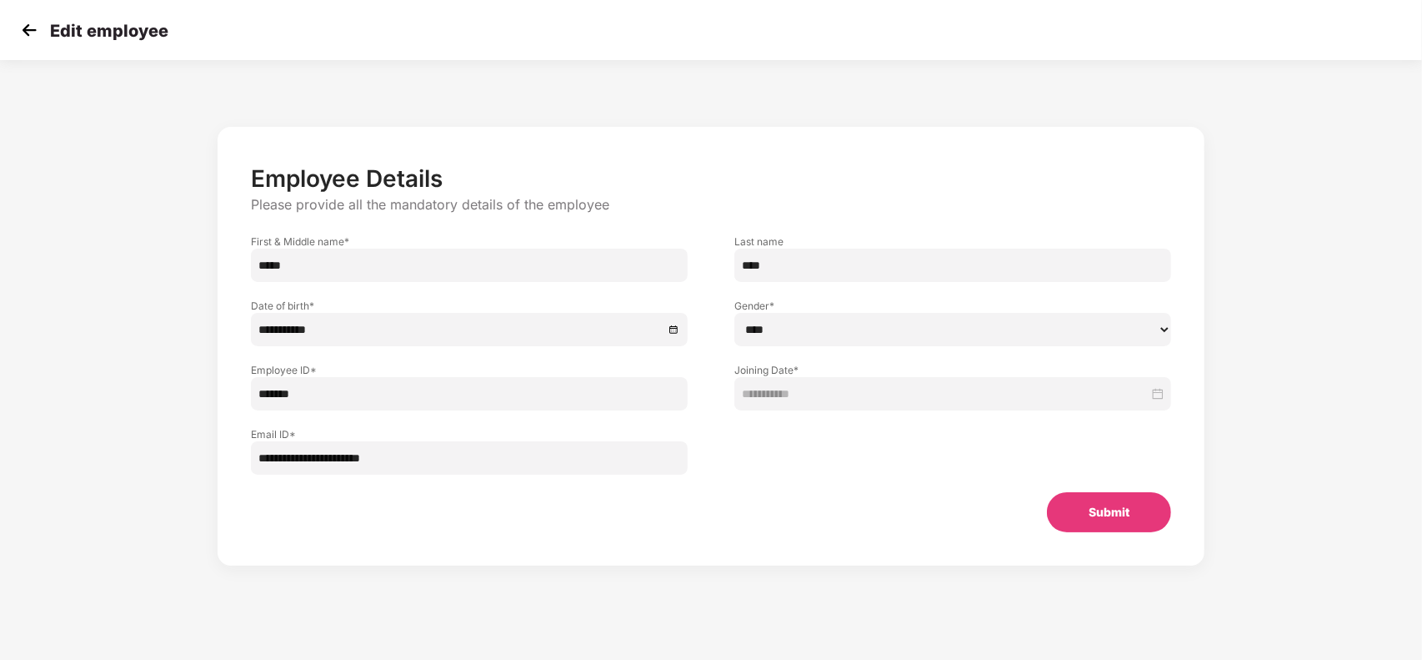
click at [27, 35] on img at bounding box center [29, 30] width 25 height 25
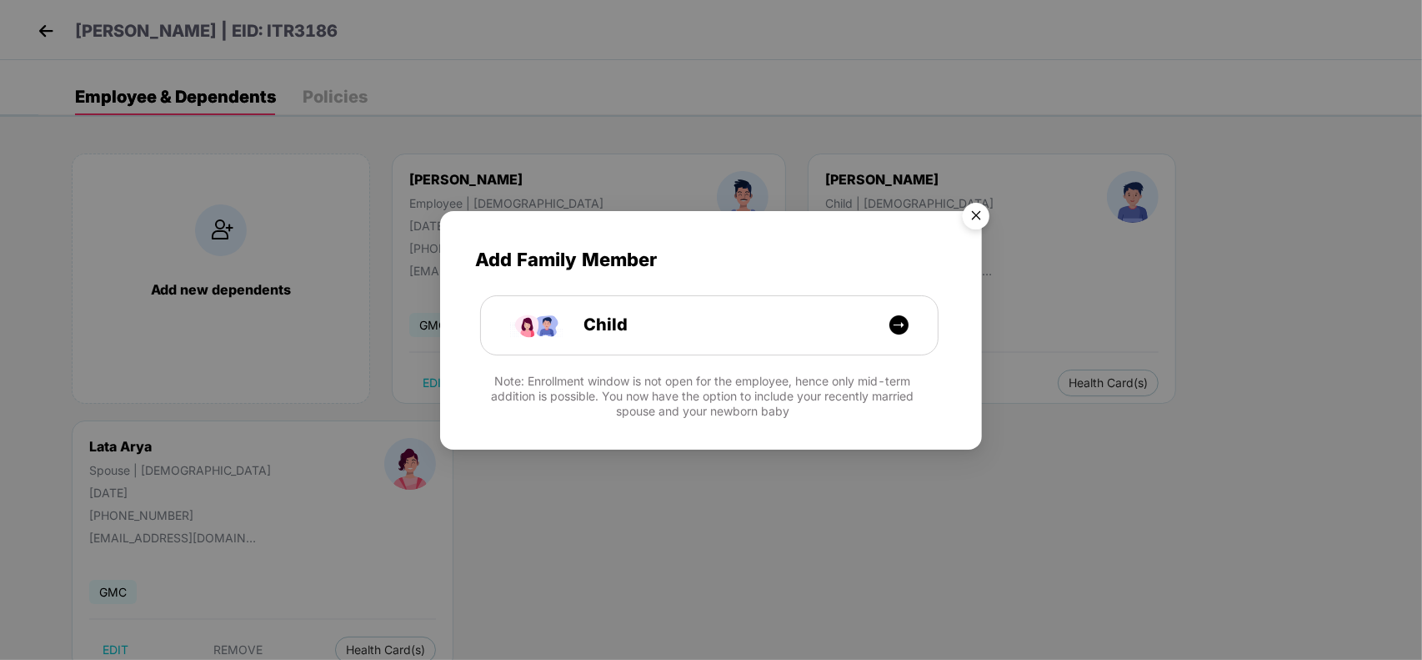
click at [967, 223] on img "Close" at bounding box center [976, 218] width 47 height 47
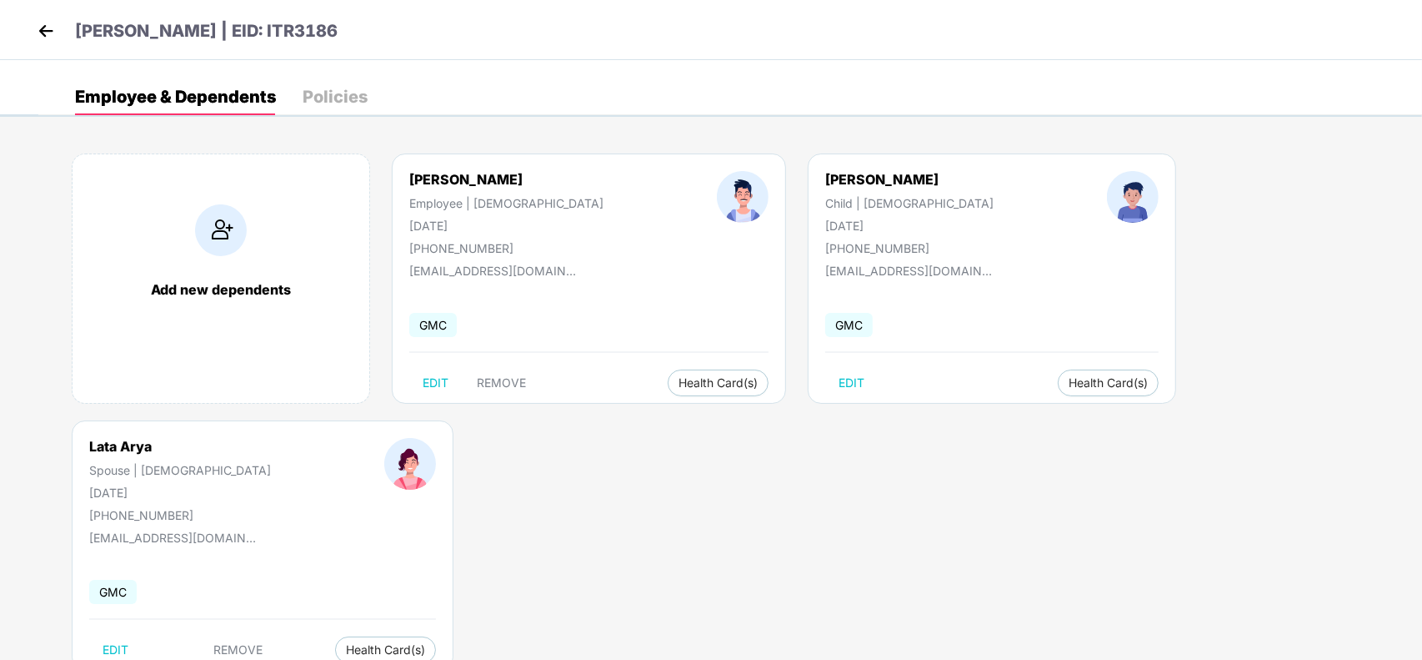
click at [43, 28] on img at bounding box center [45, 30] width 25 height 25
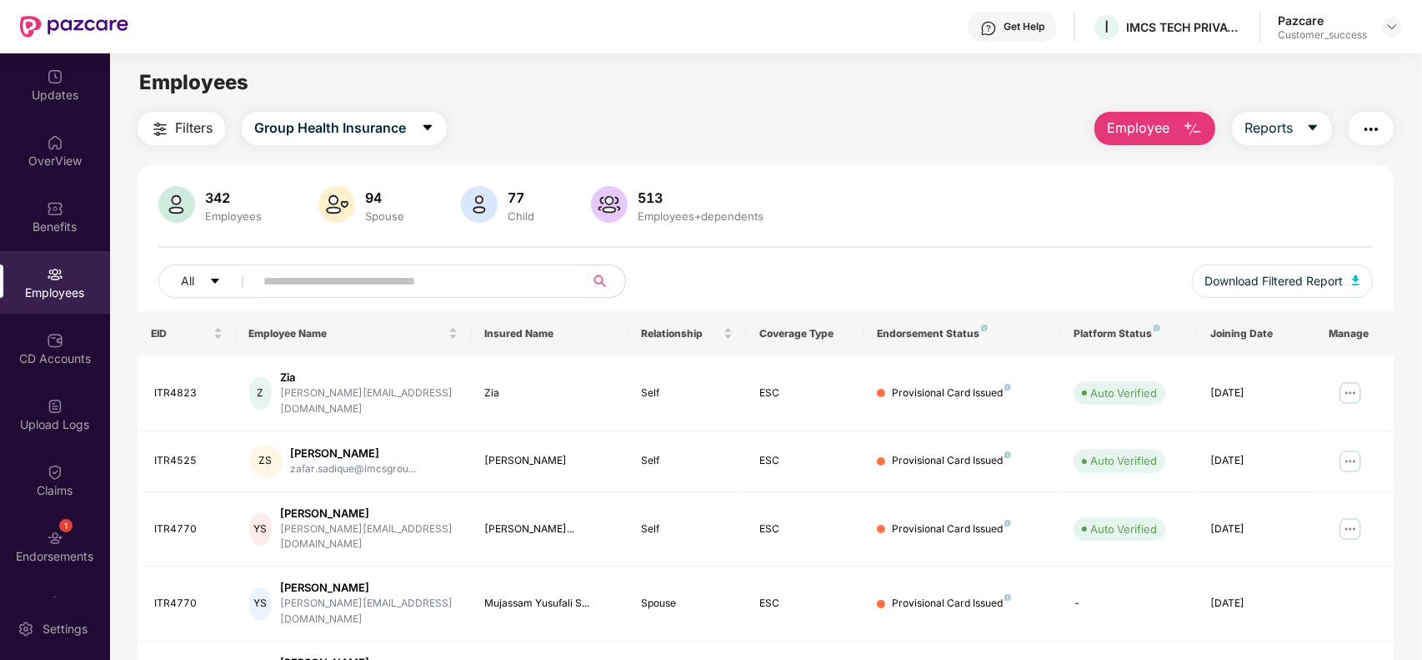
click at [1007, 36] on div "Get Help" at bounding box center [1012, 27] width 89 height 30
click at [75, 217] on div "Benefits" at bounding box center [55, 216] width 110 height 63
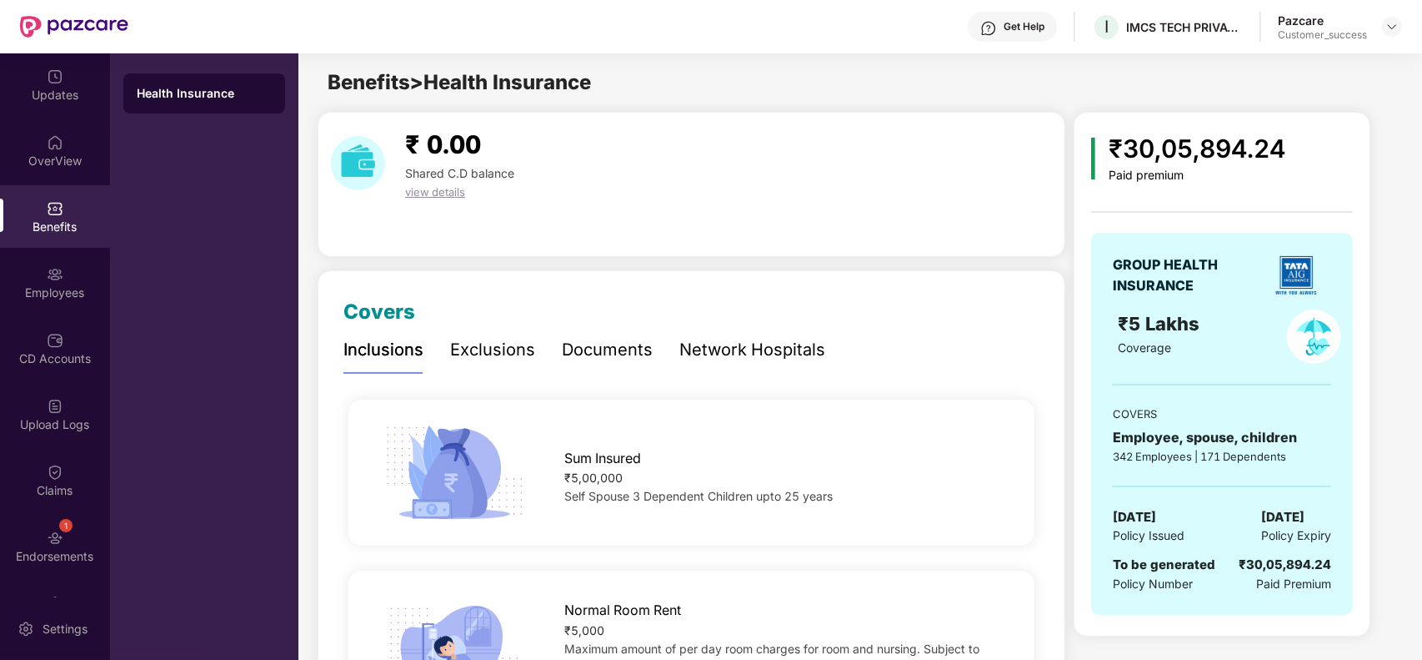
click at [702, 360] on div "Network Hospitals" at bounding box center [753, 350] width 146 height 26
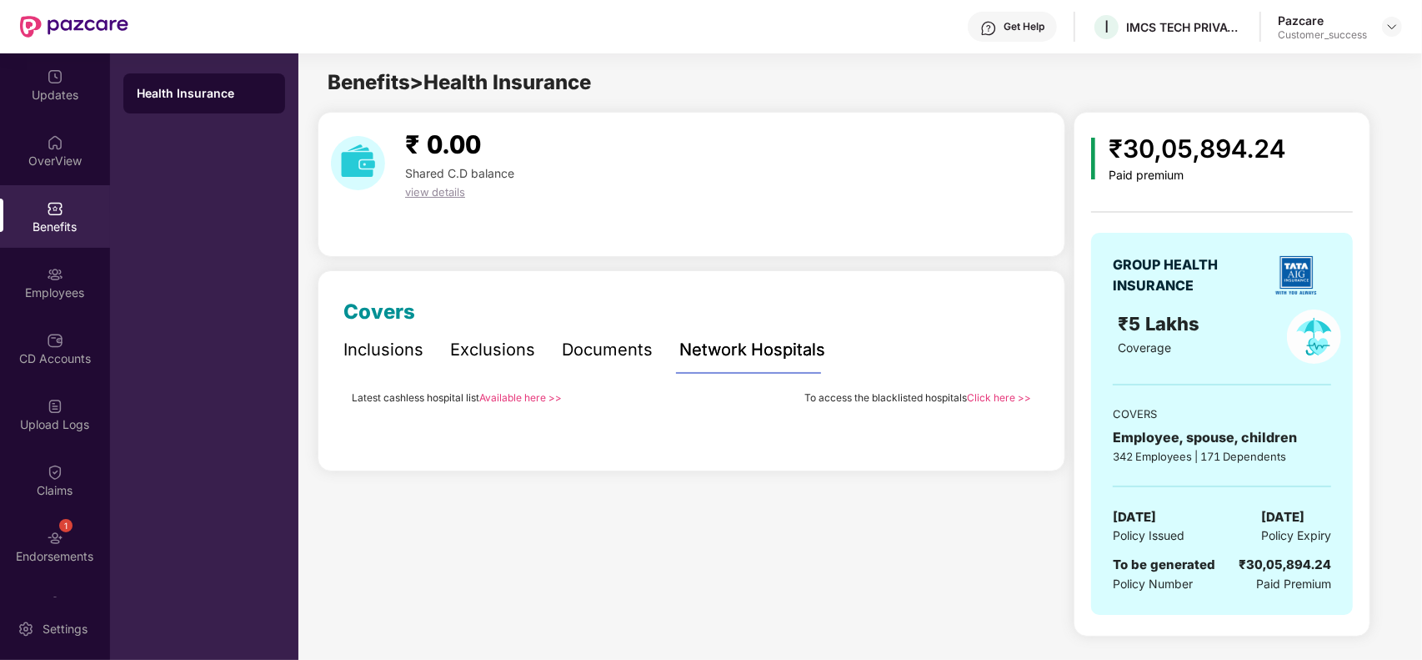
click at [615, 353] on div "Documents" at bounding box center [607, 350] width 91 height 26
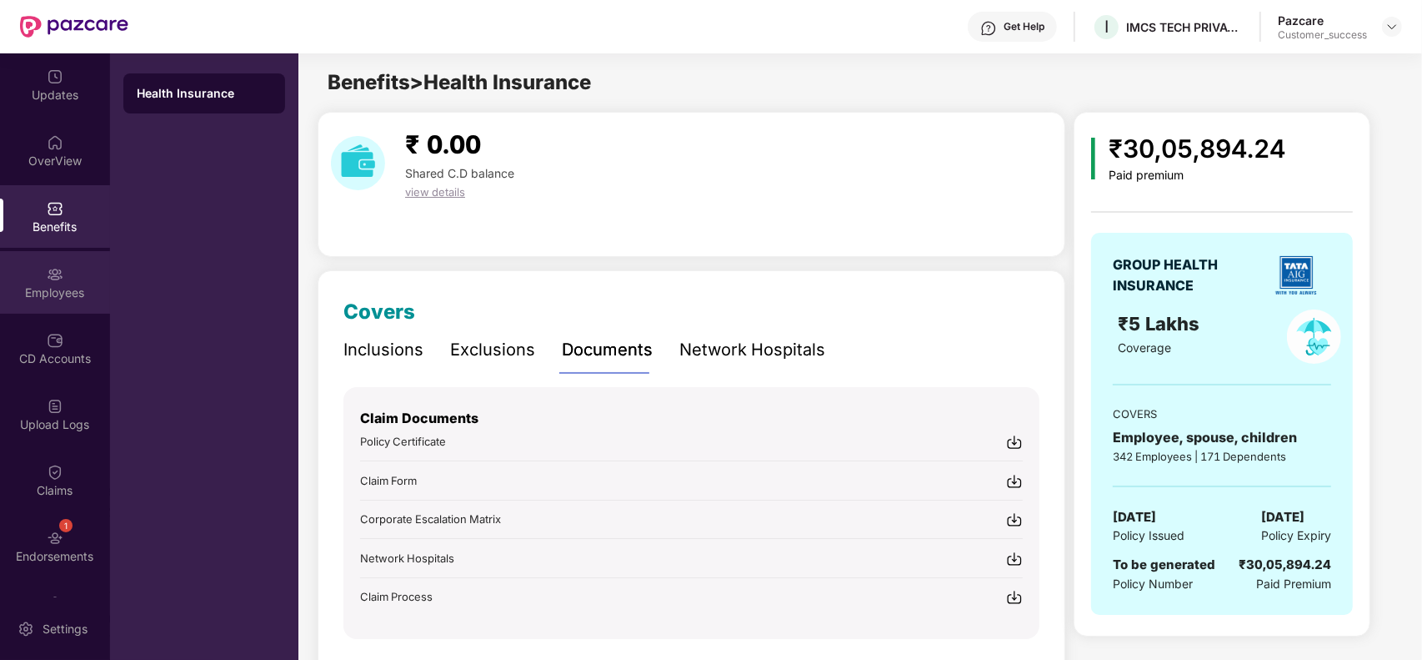
click at [43, 290] on div "Employees" at bounding box center [55, 292] width 110 height 17
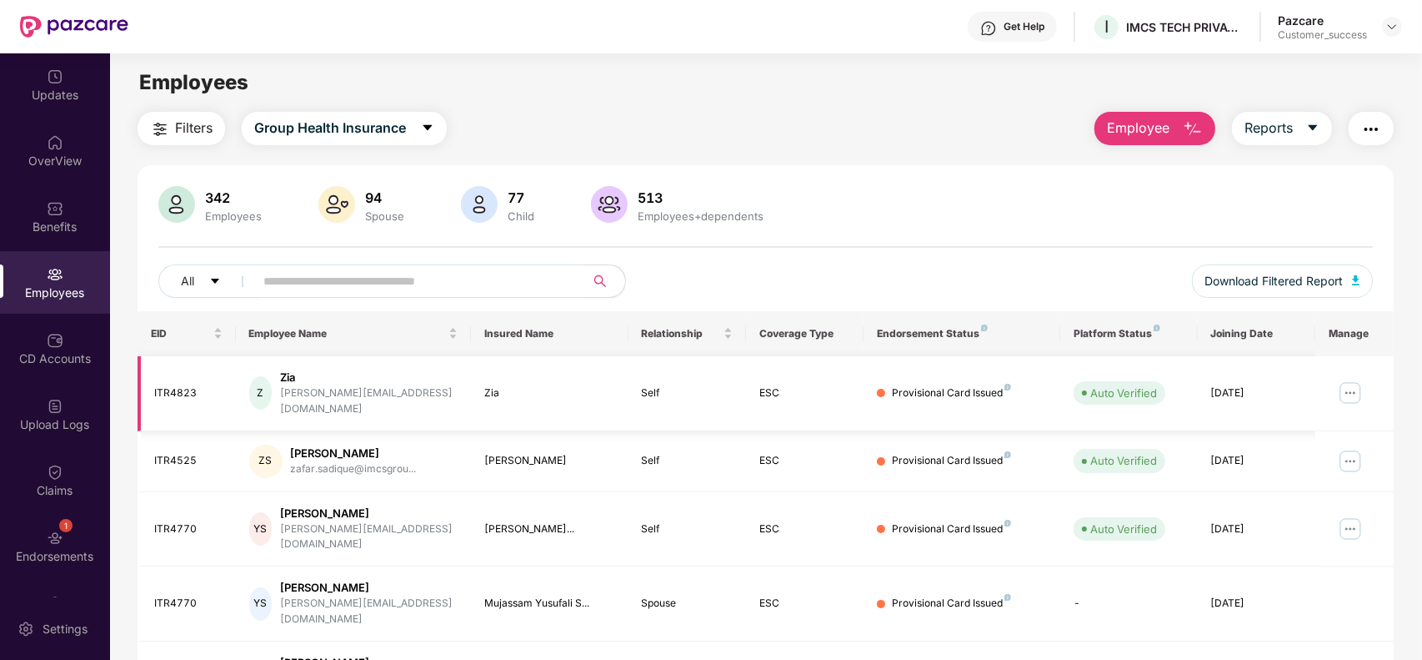
click at [1351, 385] on img at bounding box center [1350, 392] width 27 height 27
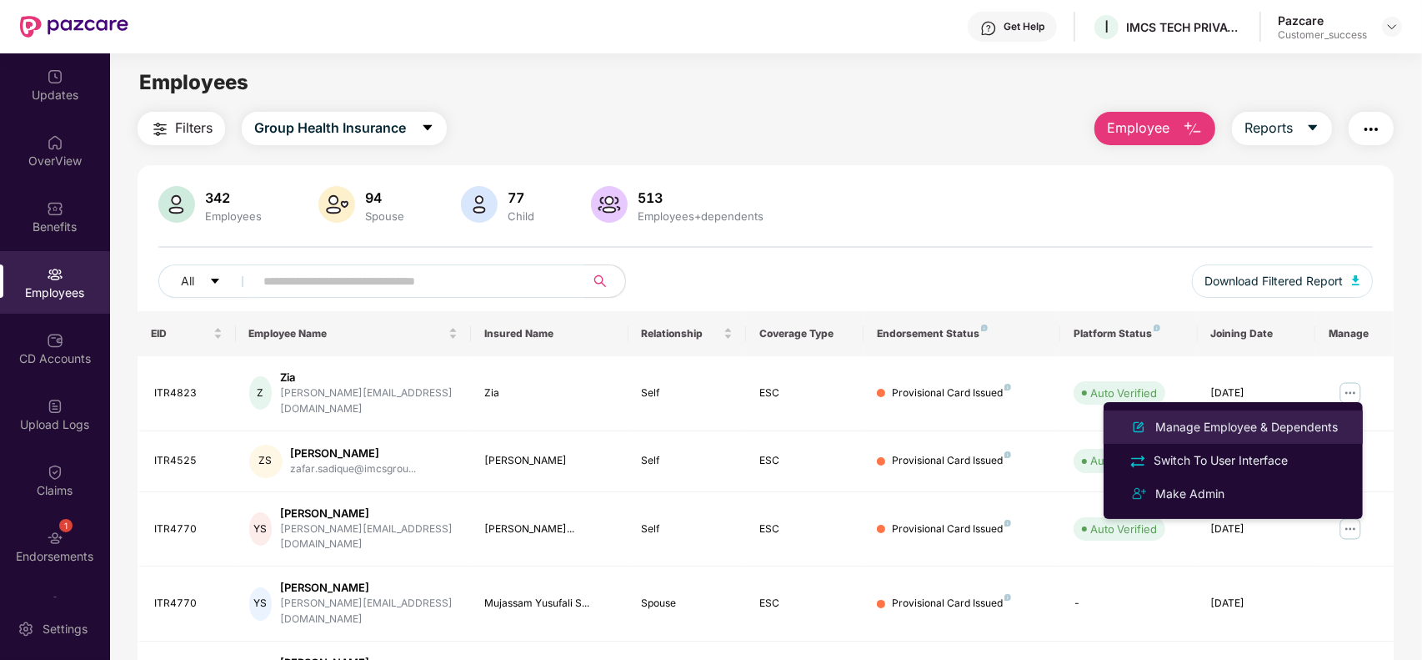
click at [1291, 413] on li "Manage Employee & Dependents" at bounding box center [1233, 426] width 259 height 33
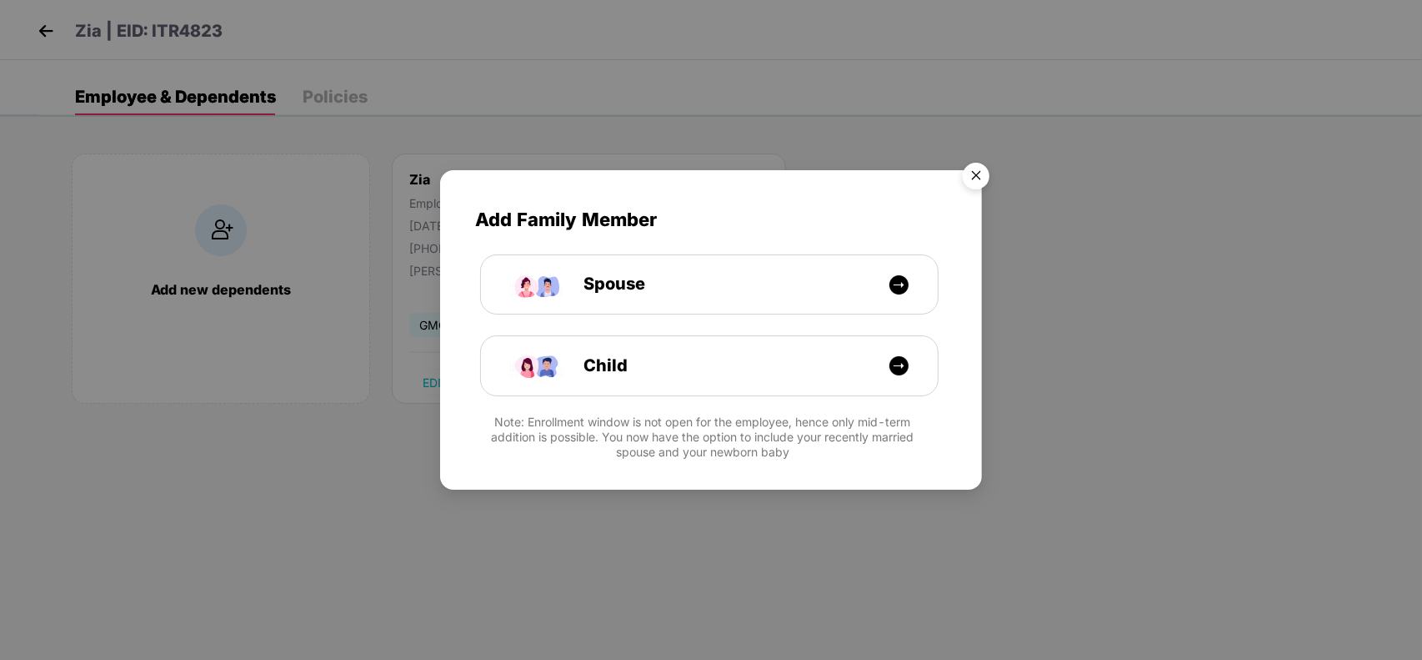
click at [980, 173] on img "Close" at bounding box center [976, 178] width 47 height 47
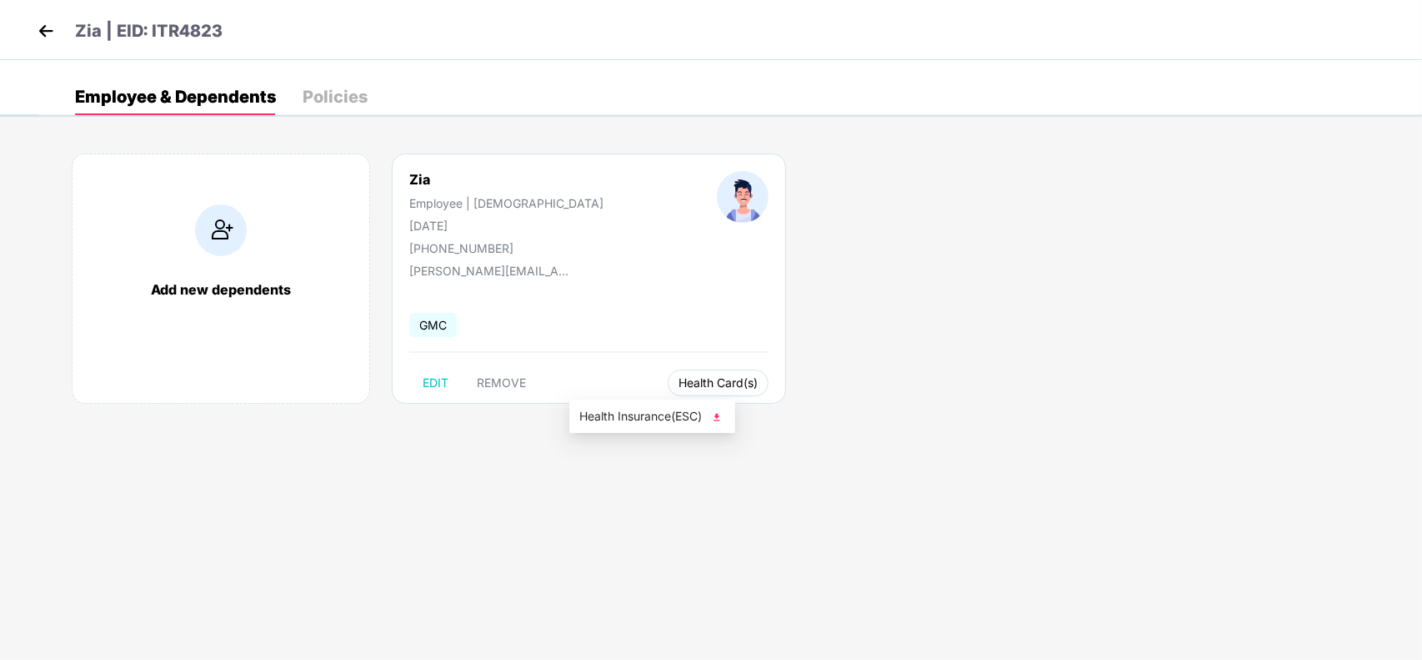
click at [679, 386] on span "Health Card(s)" at bounding box center [718, 383] width 79 height 8
click at [34, 25] on img at bounding box center [45, 30] width 25 height 25
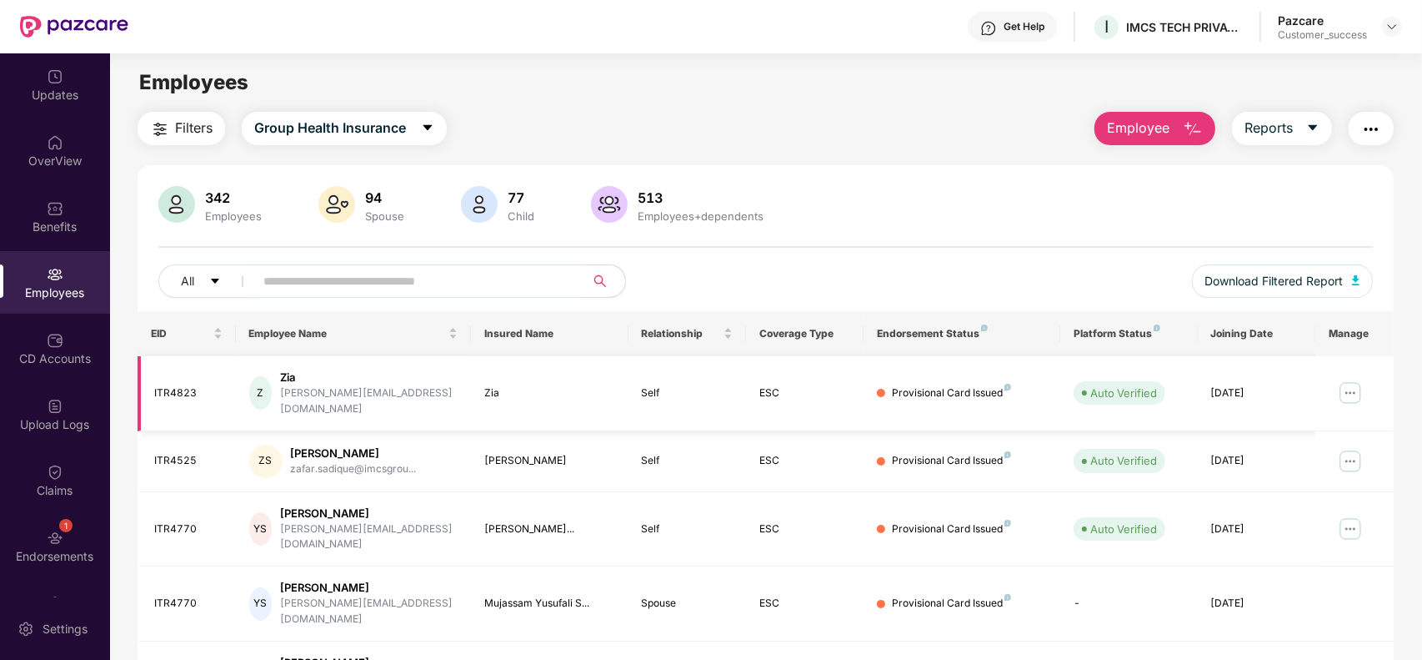
click at [1349, 389] on img at bounding box center [1350, 392] width 27 height 27
click at [18, 360] on div "CD Accounts" at bounding box center [55, 358] width 110 height 17
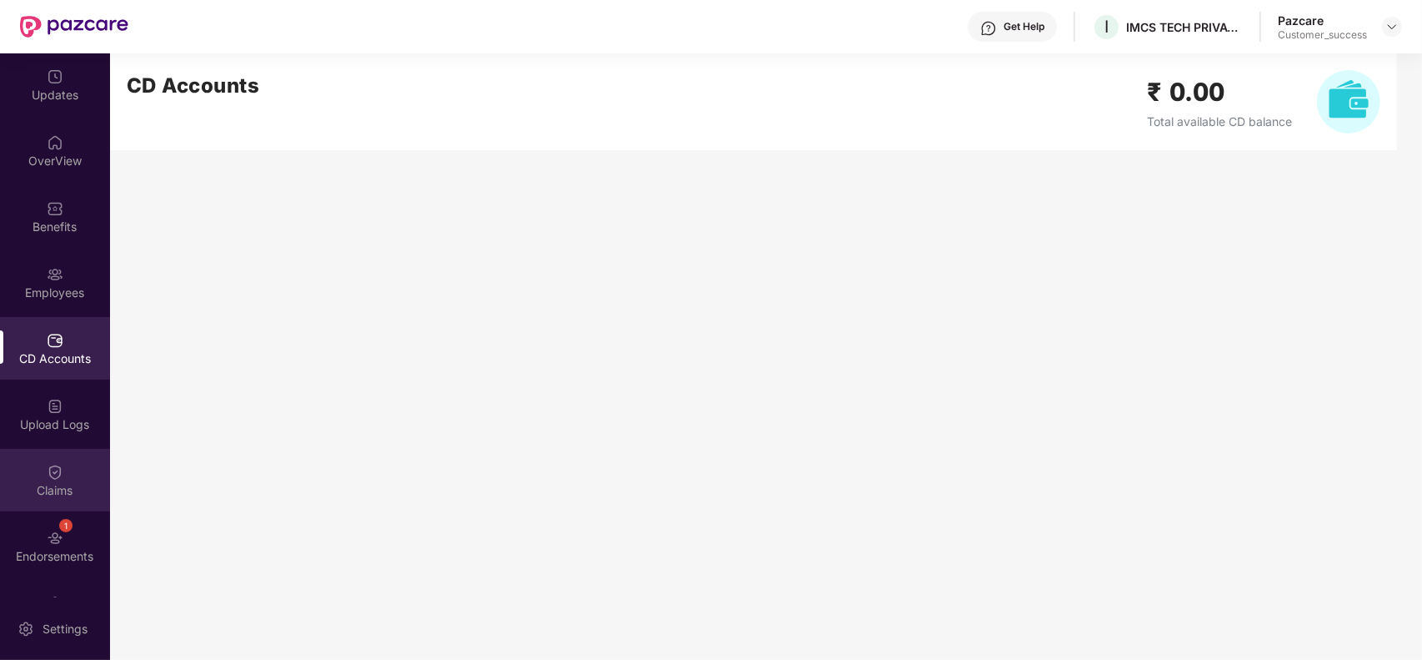
click at [76, 468] on div "Claims" at bounding box center [55, 480] width 110 height 63
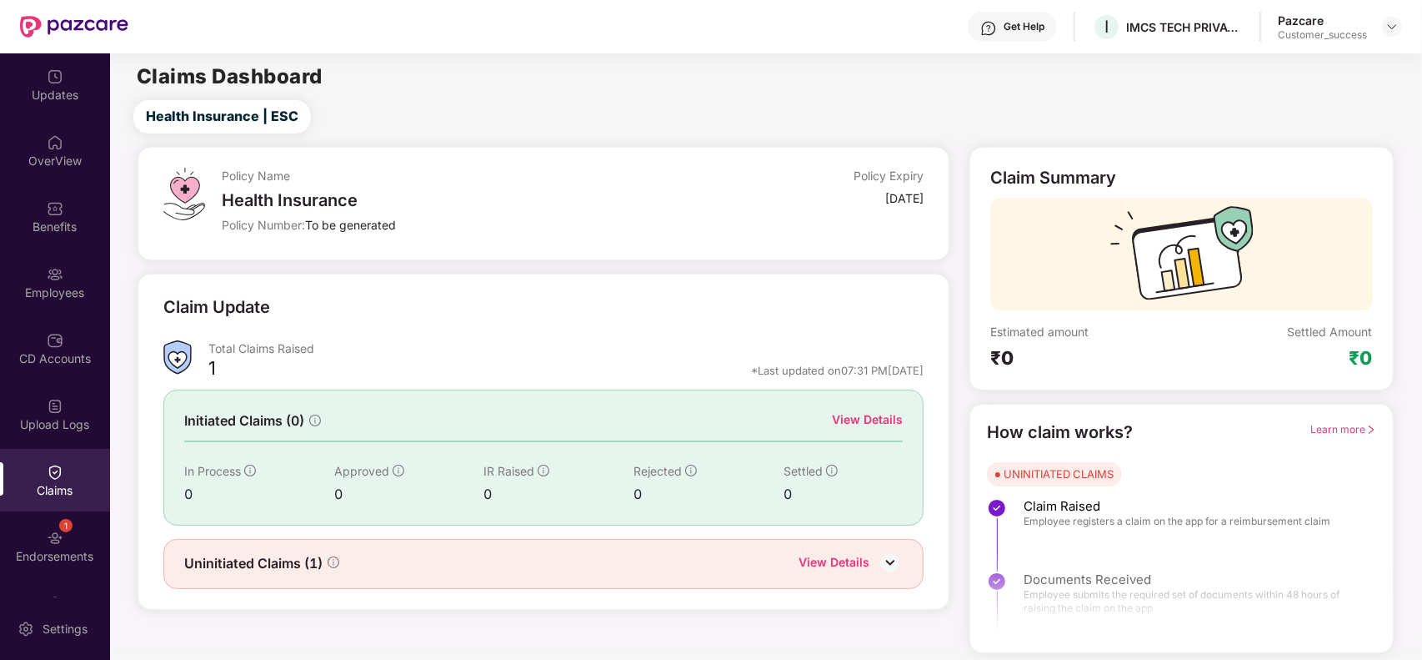
click at [877, 425] on div "View Details" at bounding box center [867, 419] width 71 height 18
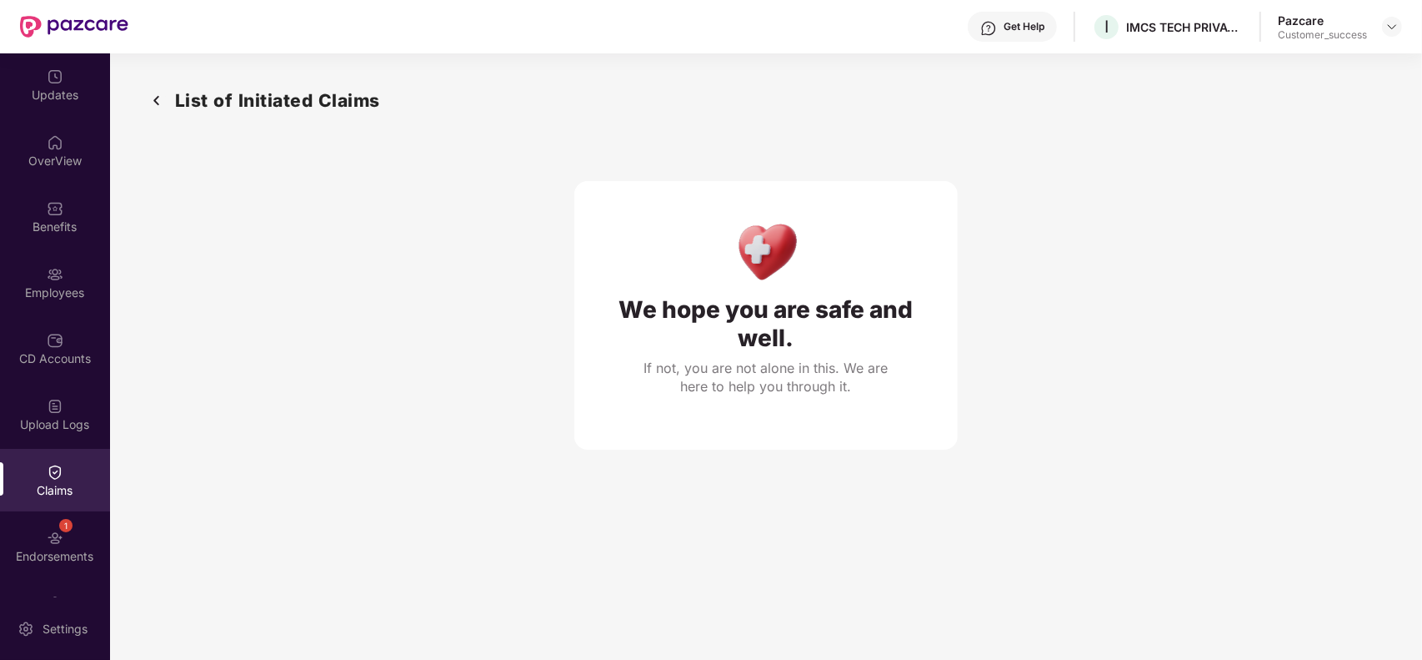
click at [159, 102] on img at bounding box center [156, 101] width 27 height 28
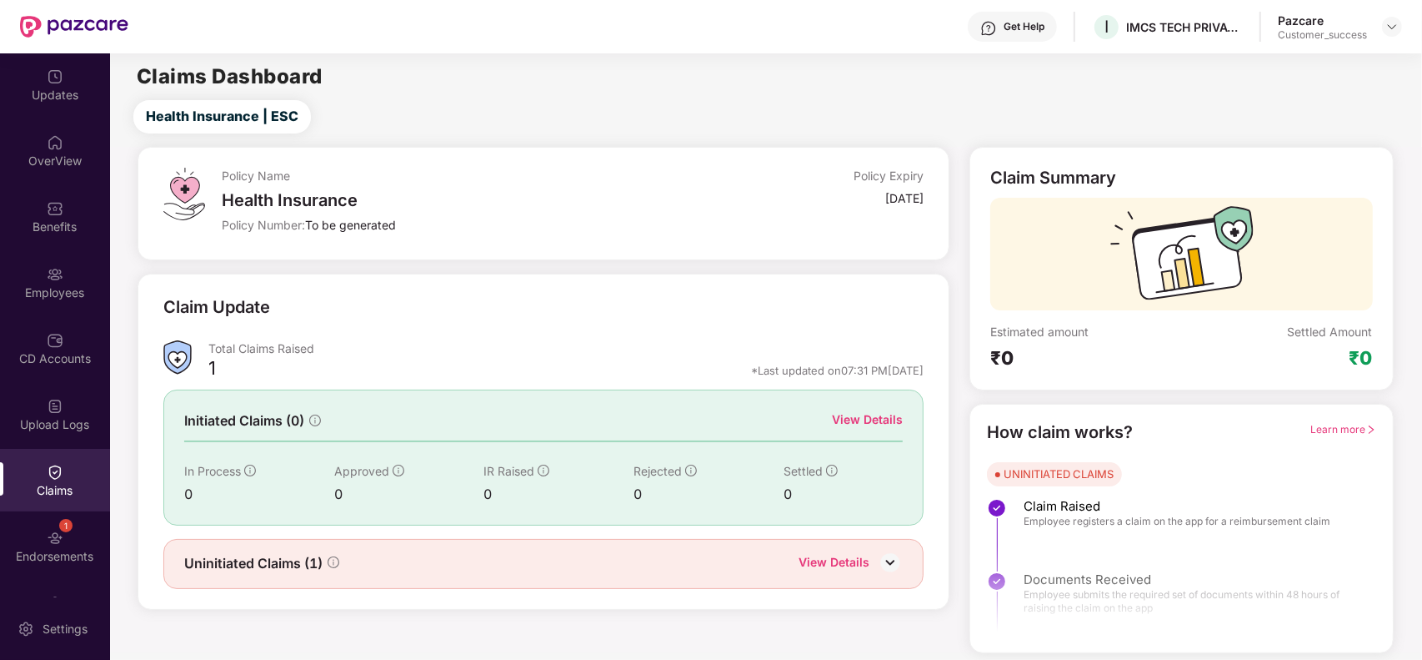
click at [856, 559] on div "View Details" at bounding box center [834, 564] width 71 height 22
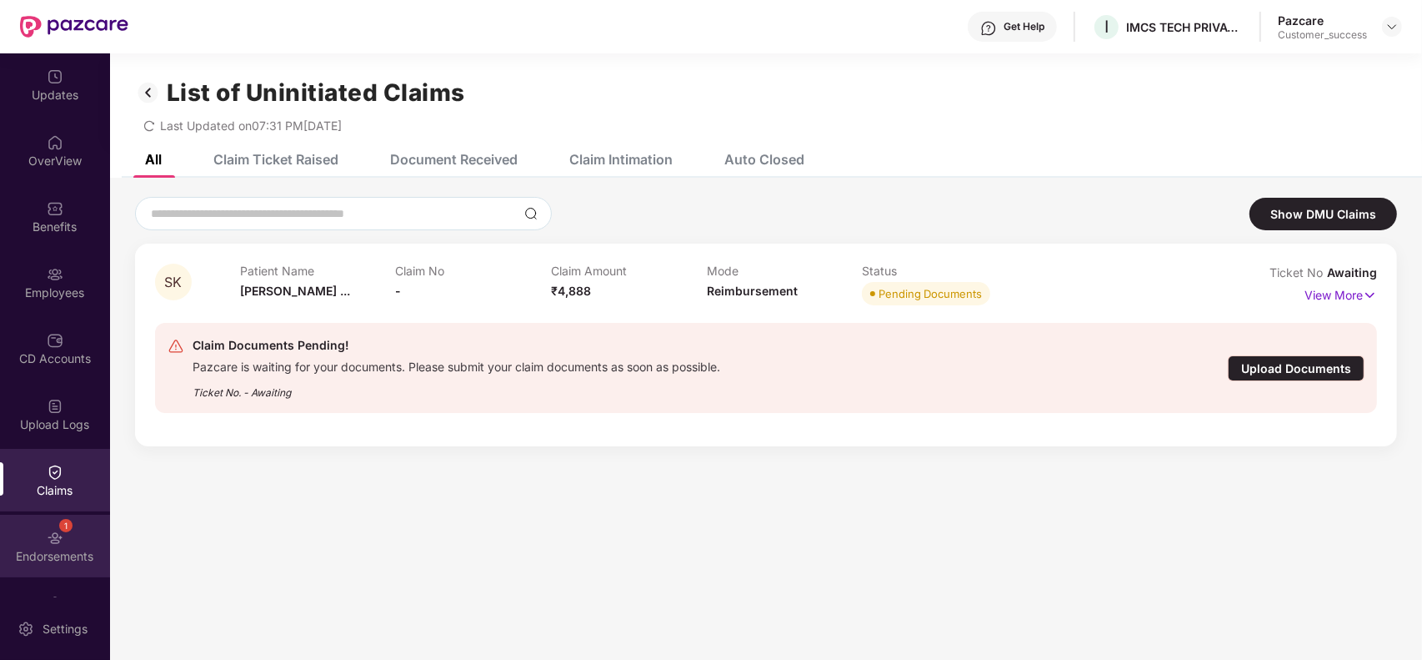
click at [58, 554] on div "Endorsements" at bounding box center [55, 556] width 110 height 17
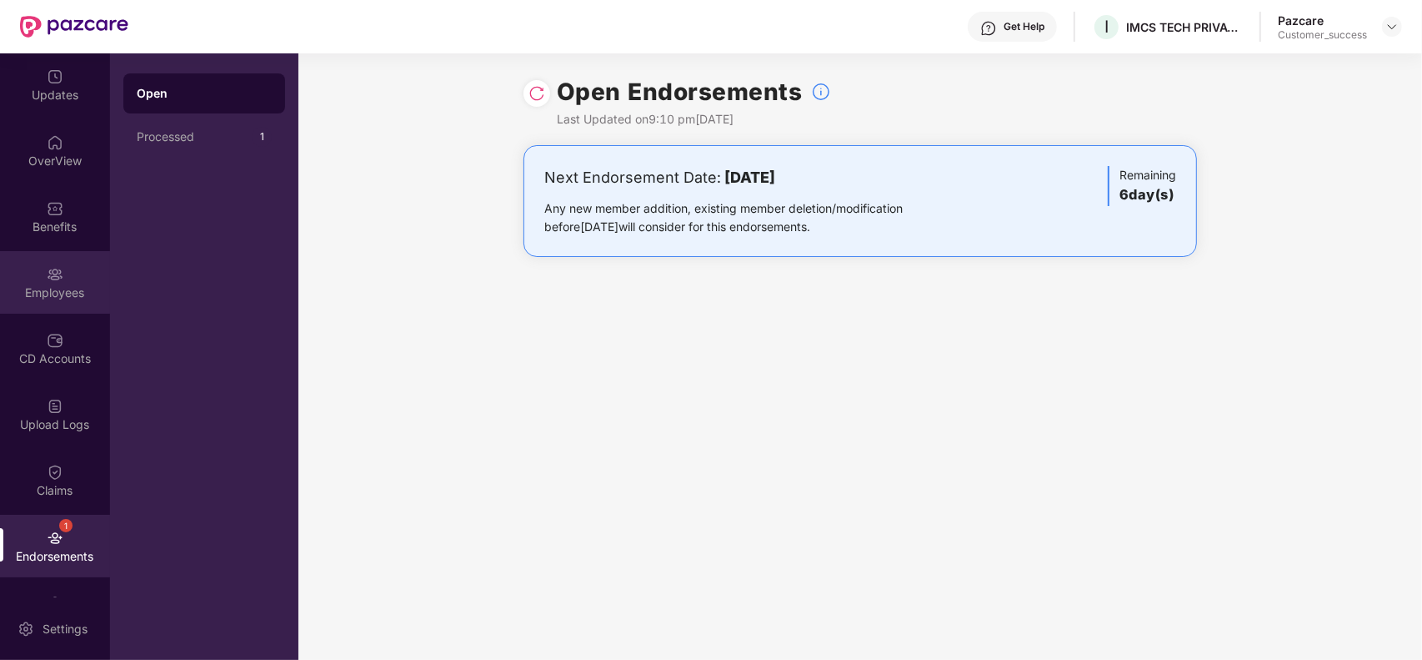
click at [59, 286] on div "Employees" at bounding box center [55, 292] width 110 height 17
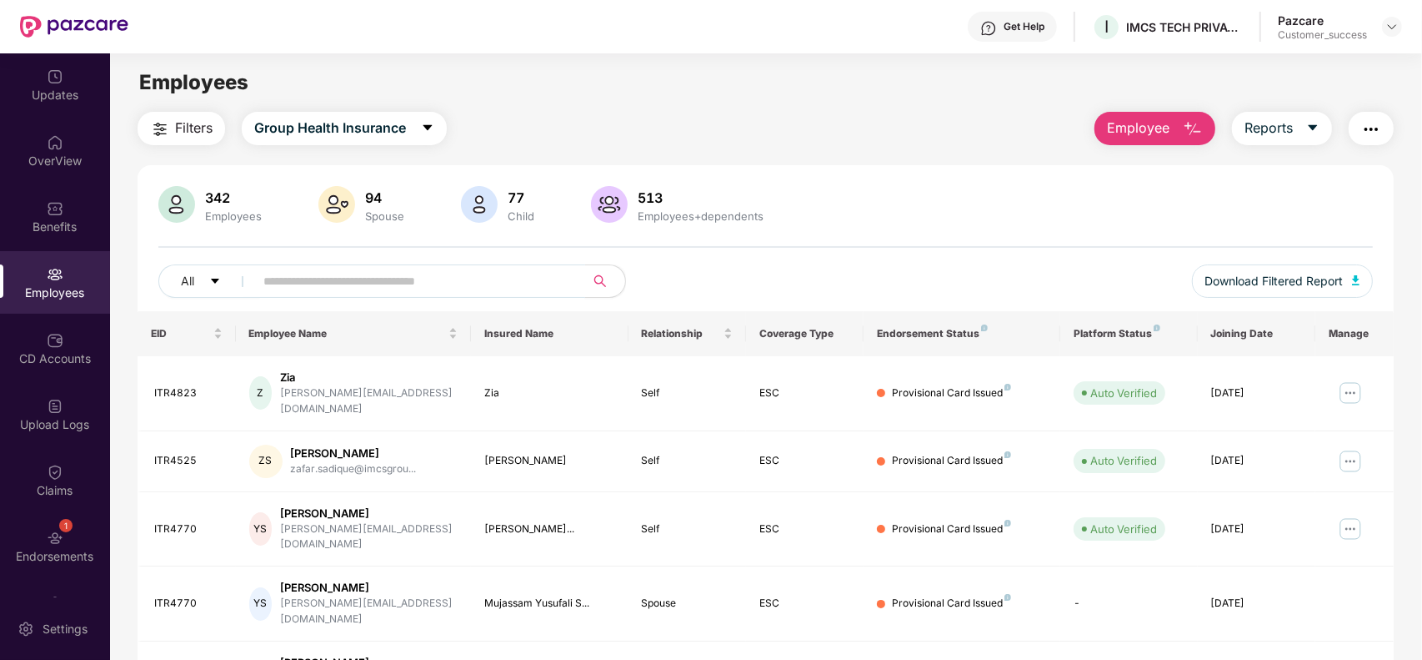
click at [425, 282] on input "text" at bounding box center [412, 280] width 299 height 25
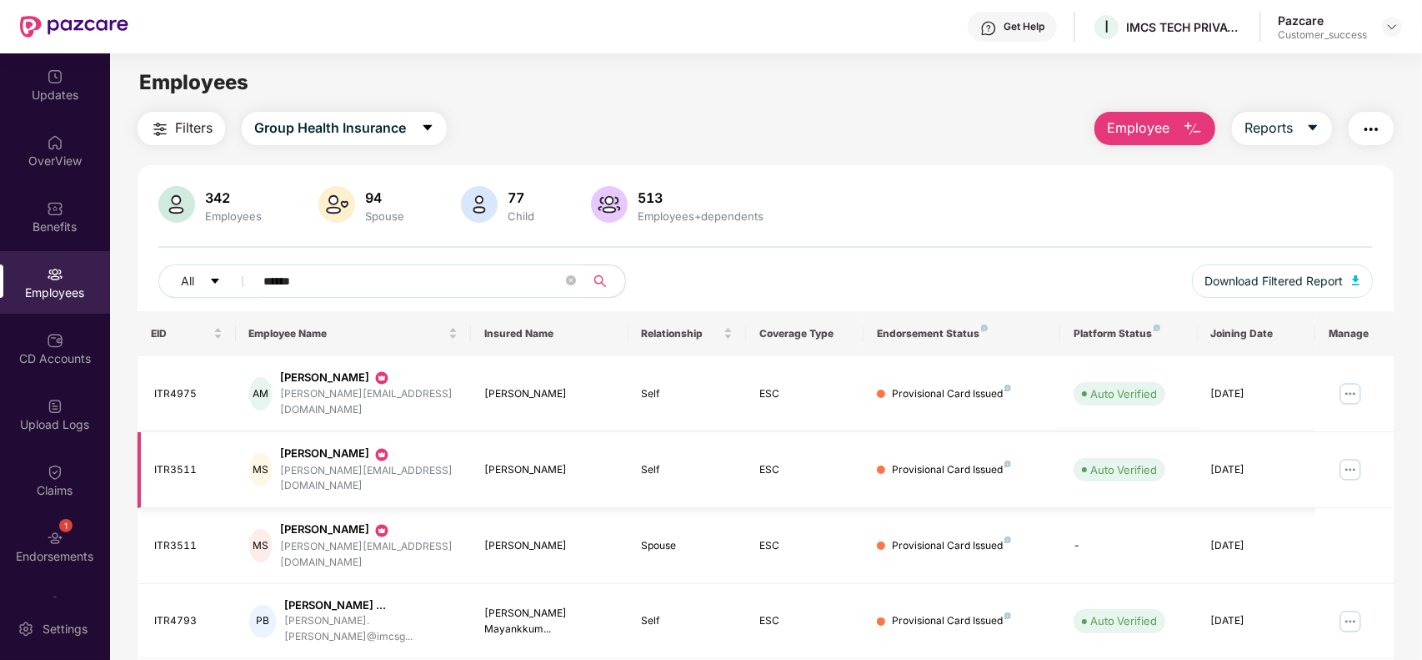
type input "******"
click at [1349, 456] on img at bounding box center [1350, 469] width 27 height 27
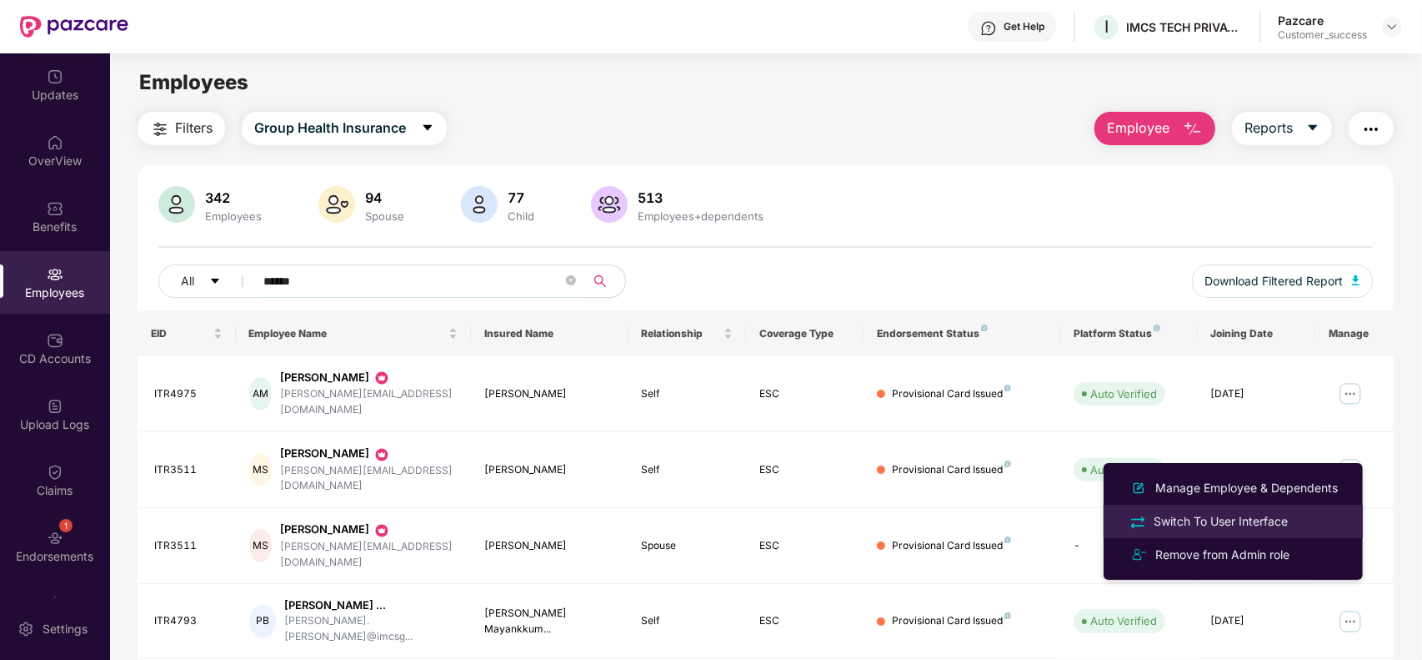
click at [1218, 518] on div "Switch To User Interface" at bounding box center [1221, 521] width 141 height 18
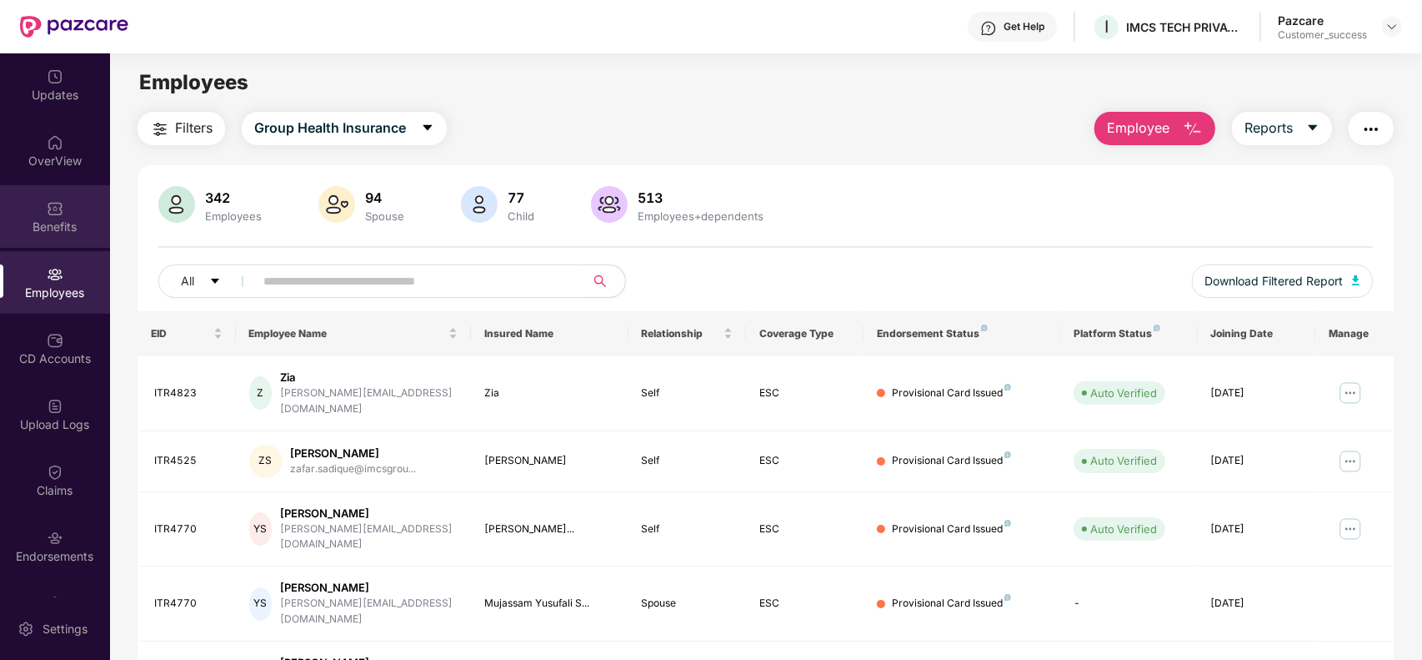
click at [61, 200] on div "Benefits" at bounding box center [55, 216] width 110 height 63
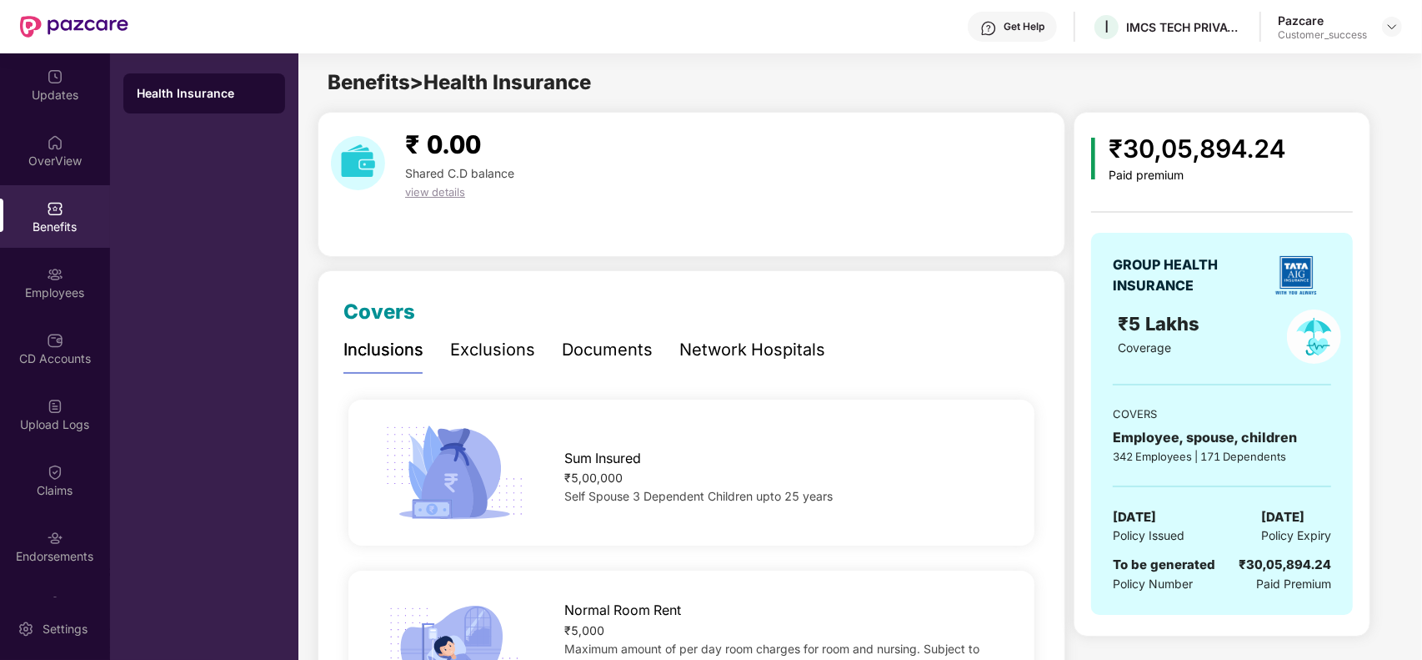
click at [596, 347] on div "Documents" at bounding box center [607, 350] width 91 height 26
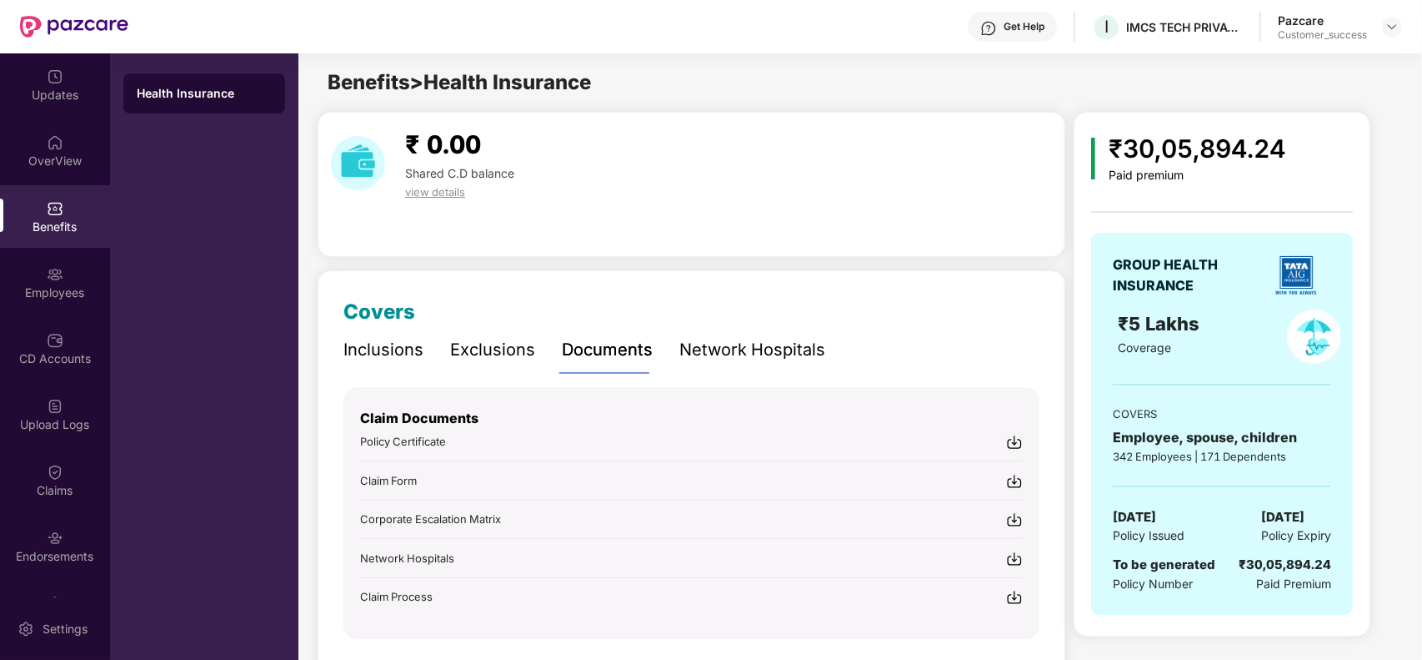
click at [397, 361] on div "Inclusions" at bounding box center [384, 350] width 80 height 26
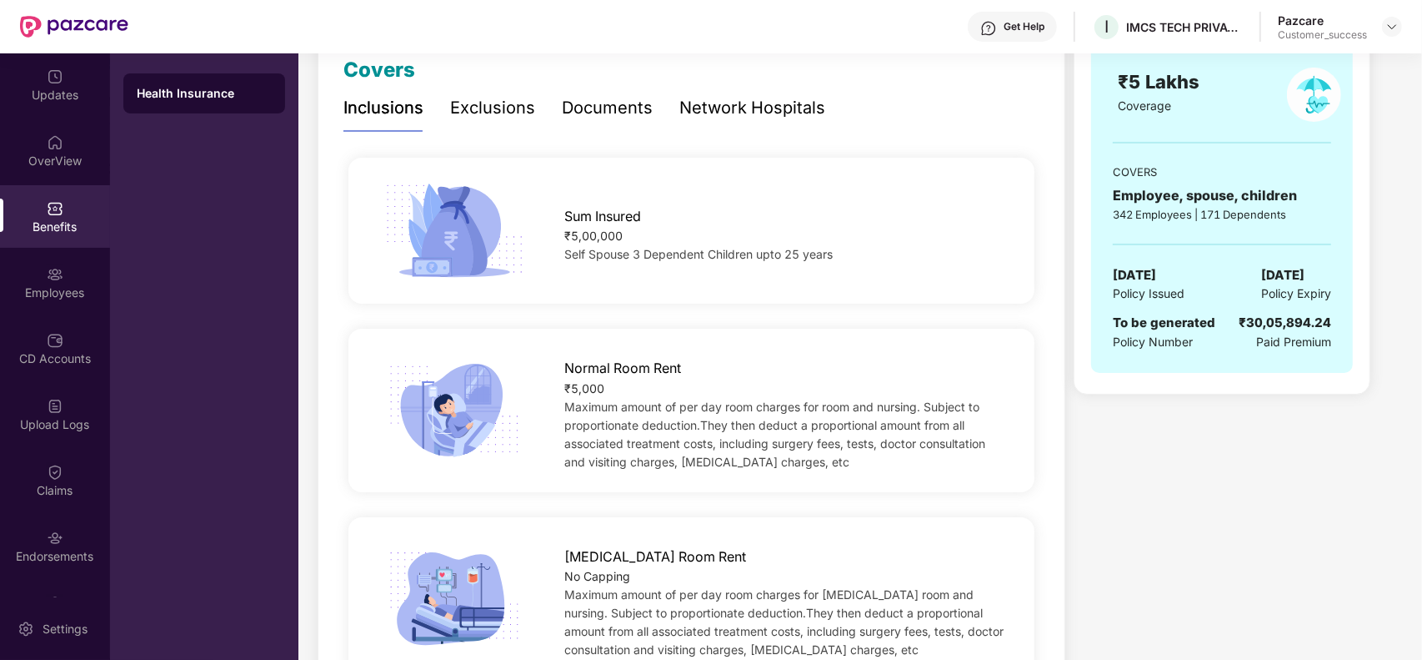
scroll to position [243, 0]
click at [607, 98] on div "Documents" at bounding box center [607, 107] width 91 height 26
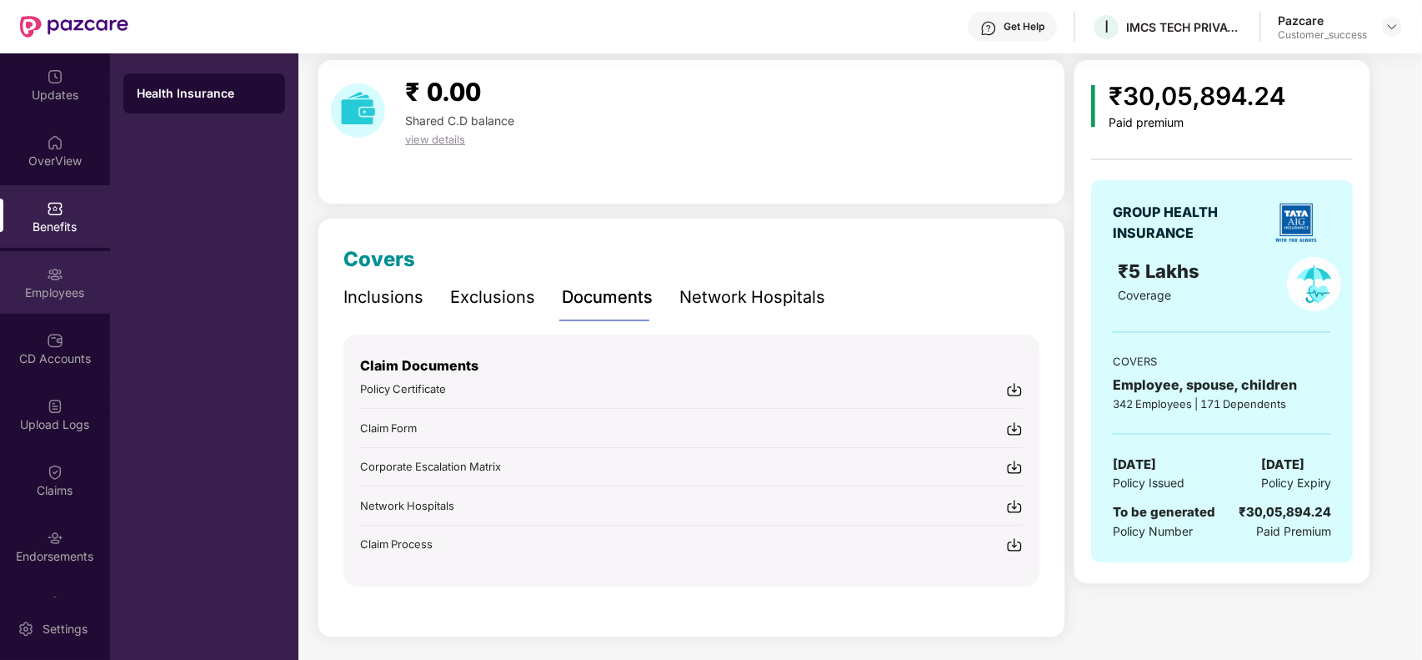
click at [53, 280] on img at bounding box center [55, 274] width 17 height 17
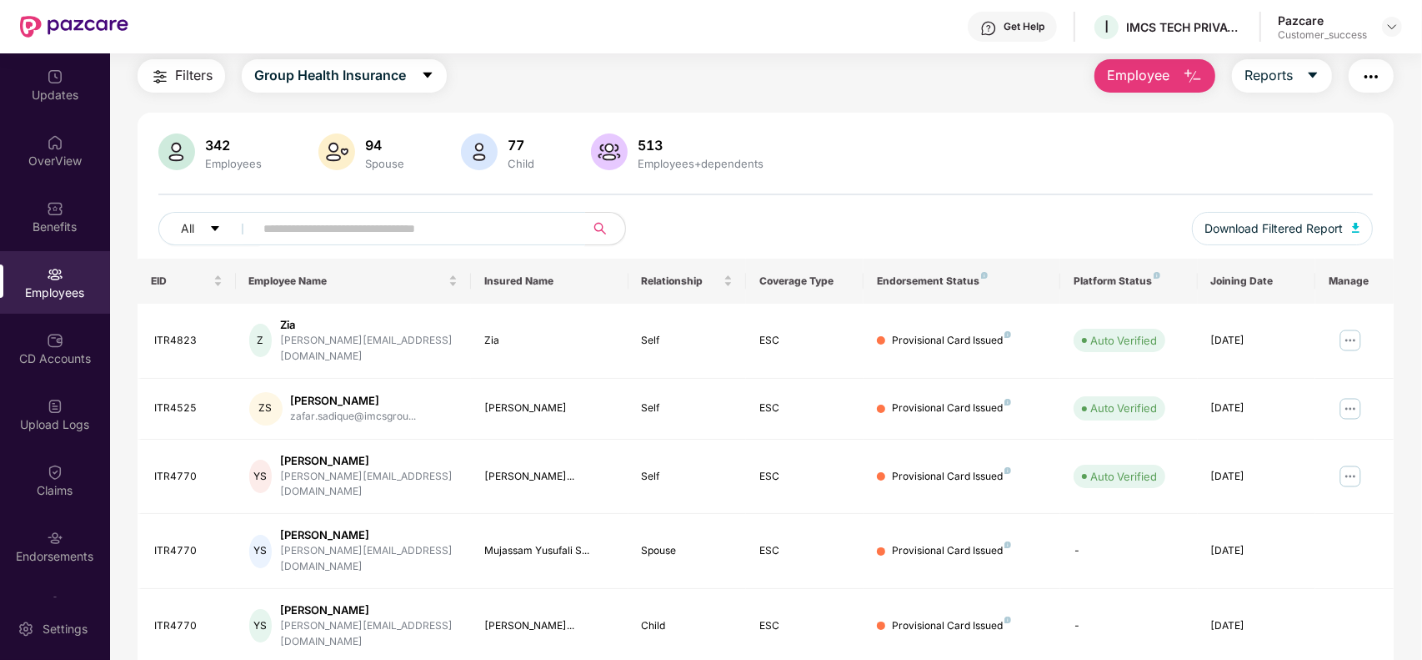
click at [448, 239] on input "text" at bounding box center [412, 228] width 299 height 25
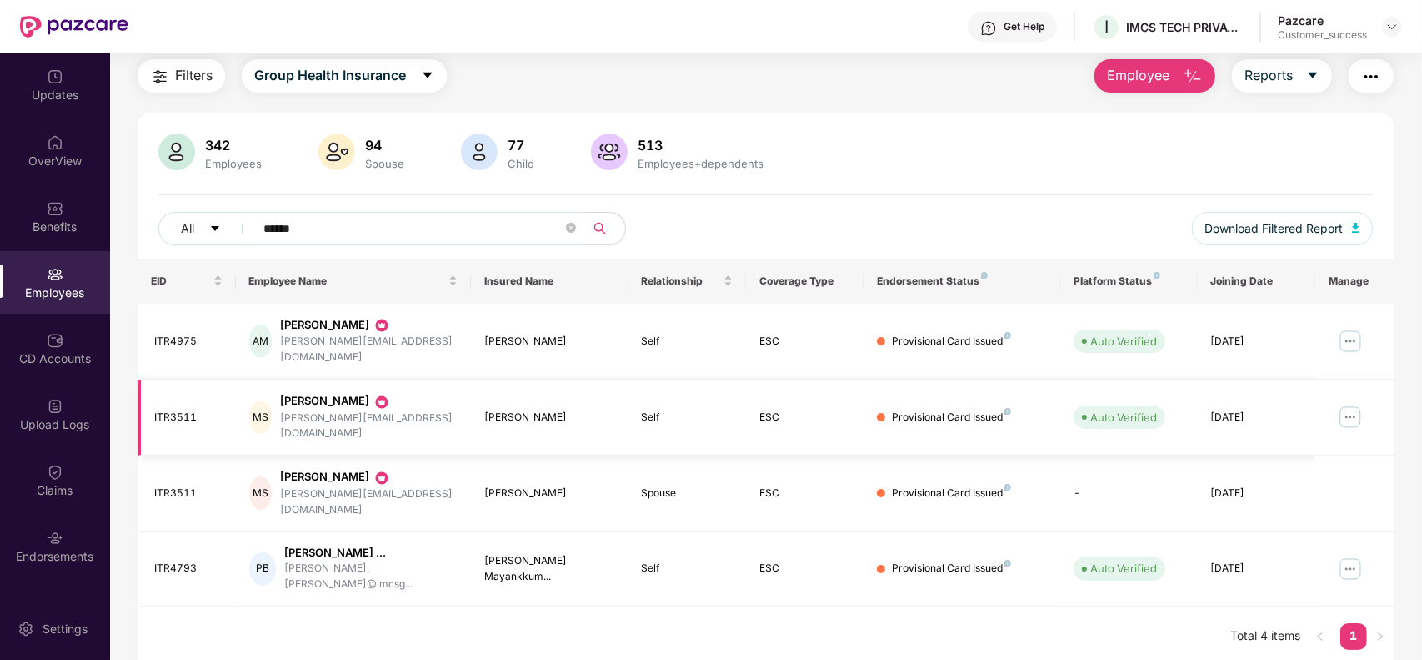
type input "******"
click at [1353, 404] on img at bounding box center [1350, 417] width 27 height 27
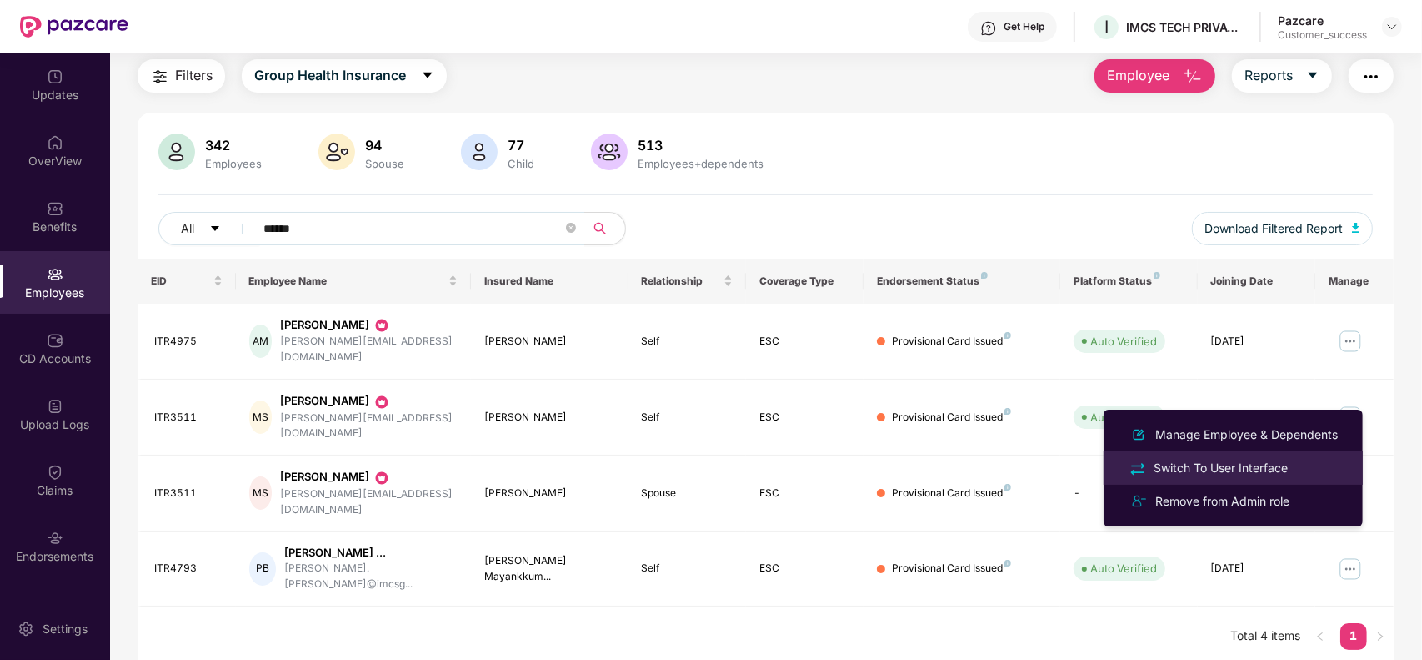
click at [1238, 469] on div "Switch To User Interface" at bounding box center [1221, 468] width 141 height 18
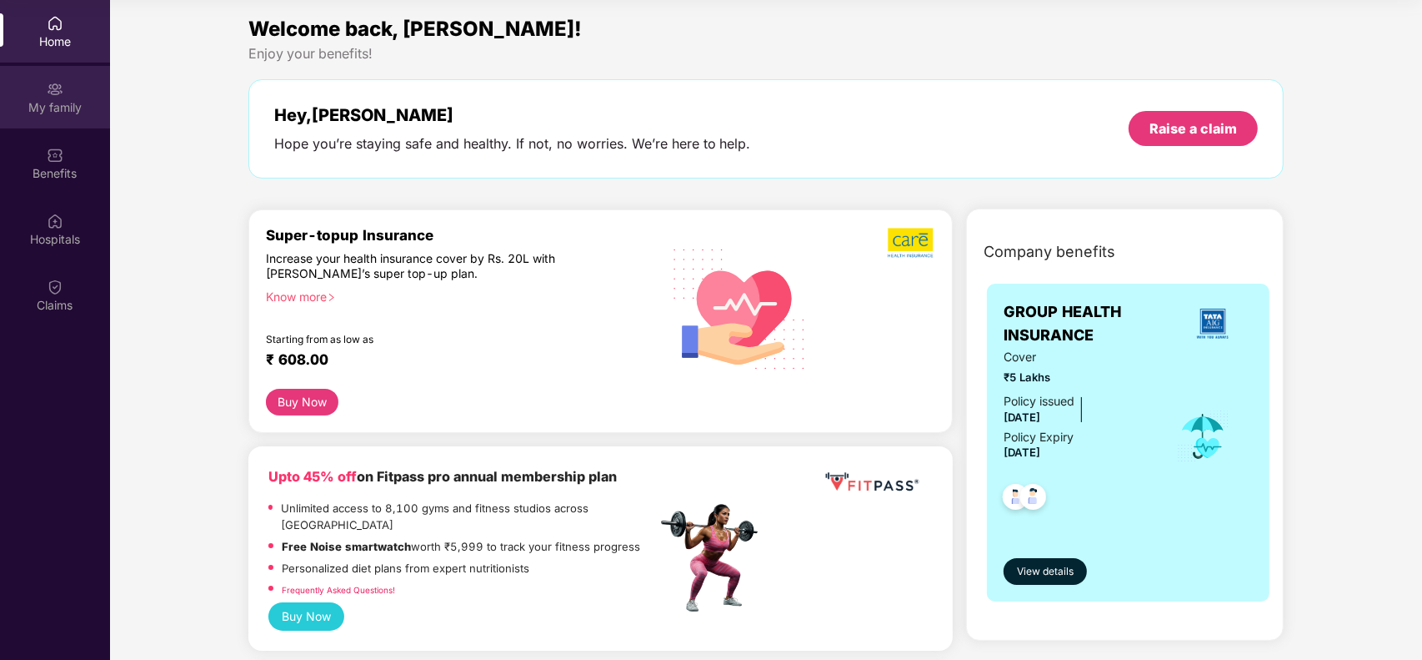
click at [33, 99] on div "My family" at bounding box center [55, 107] width 110 height 17
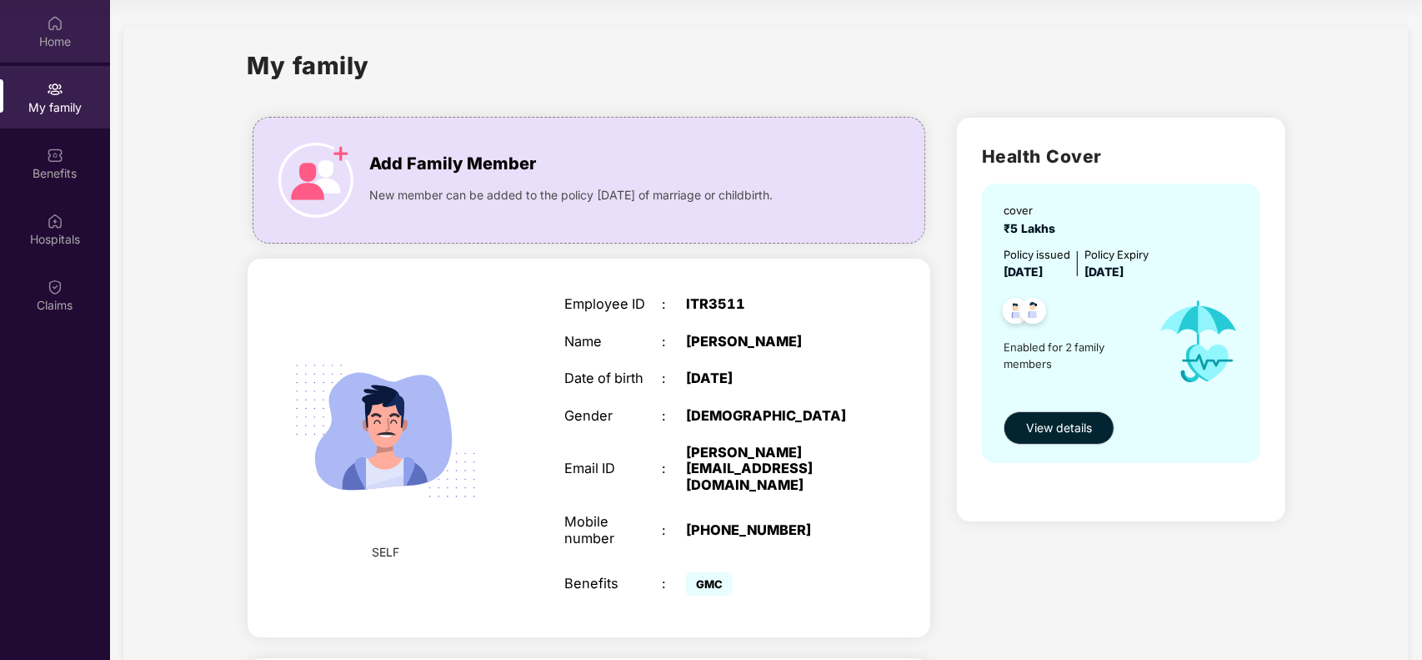
click at [63, 42] on div "Home" at bounding box center [55, 41] width 110 height 17
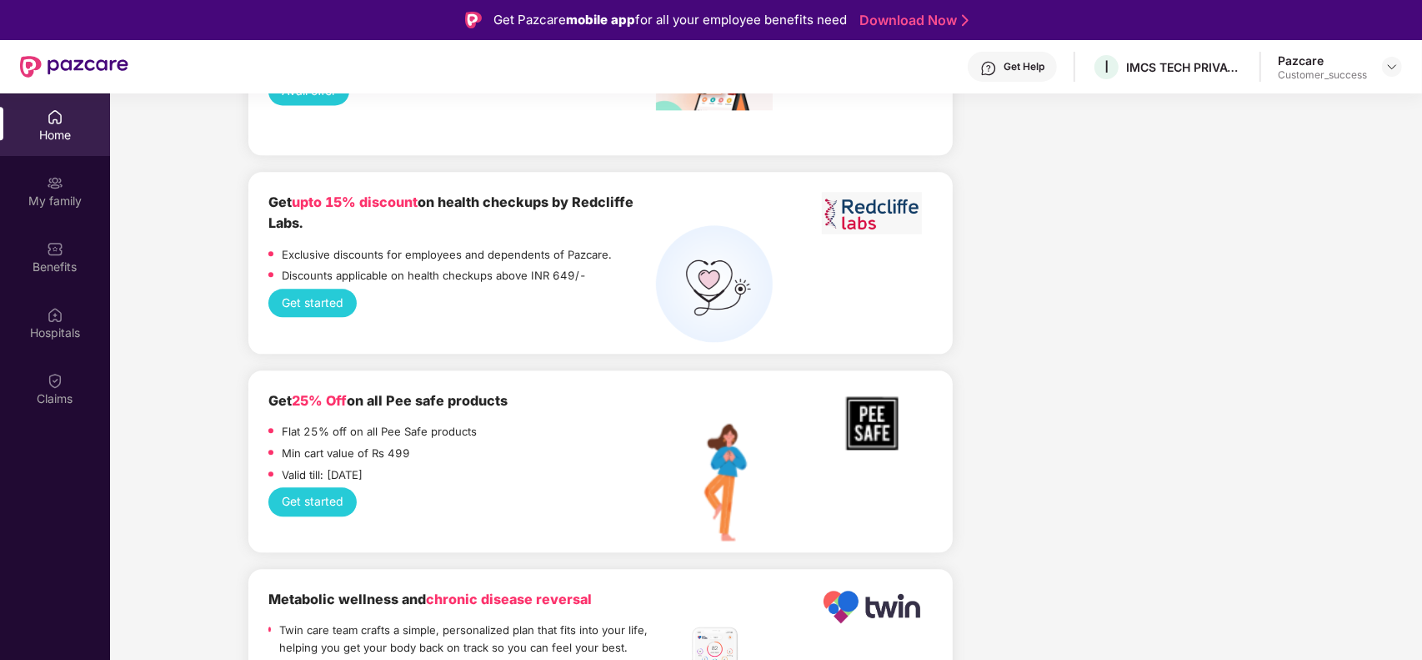
scroll to position [3545, 0]
click at [330, 288] on button "Get started" at bounding box center [312, 302] width 88 height 28
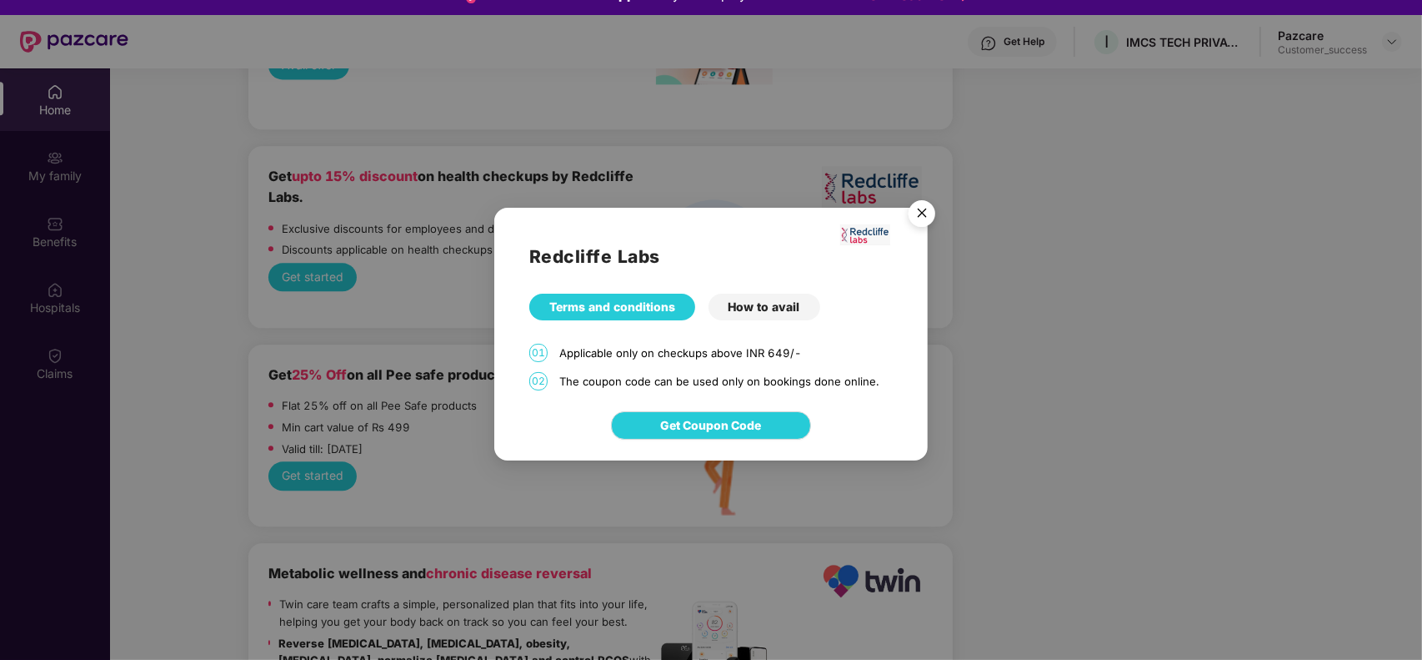
scroll to position [21, 0]
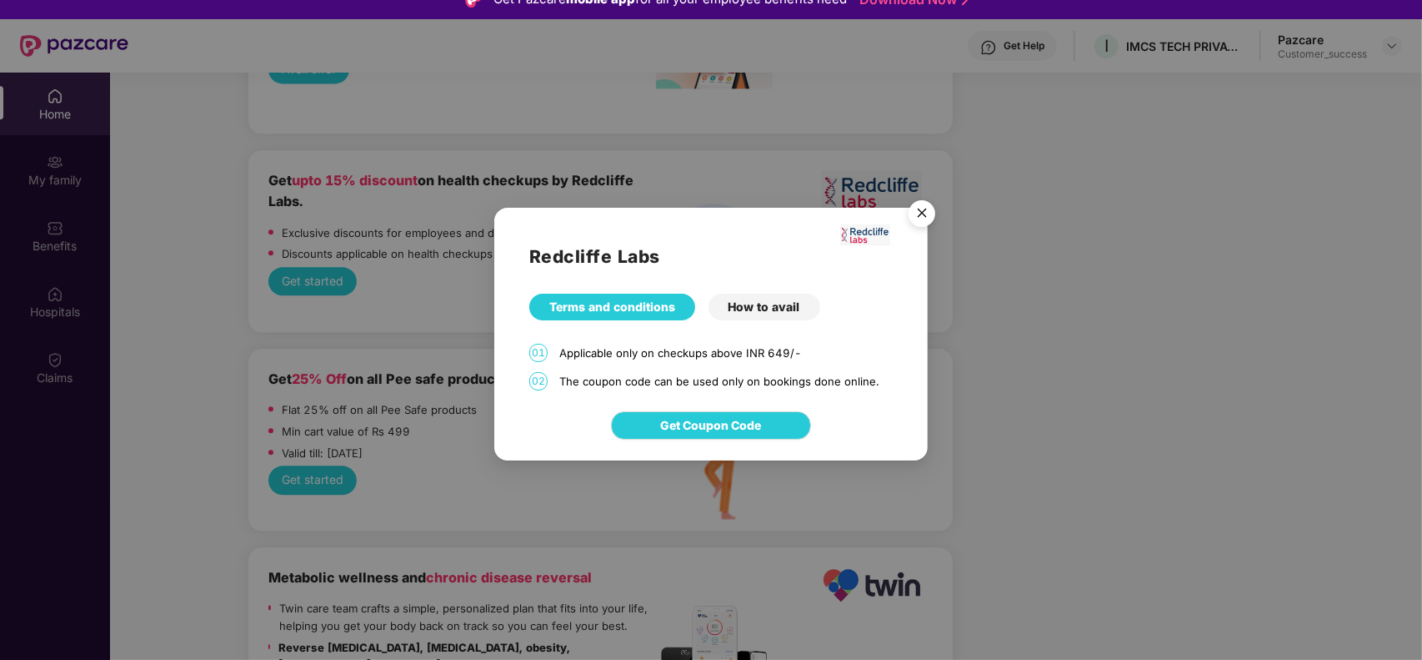
click at [927, 207] on img "Close" at bounding box center [922, 216] width 47 height 47
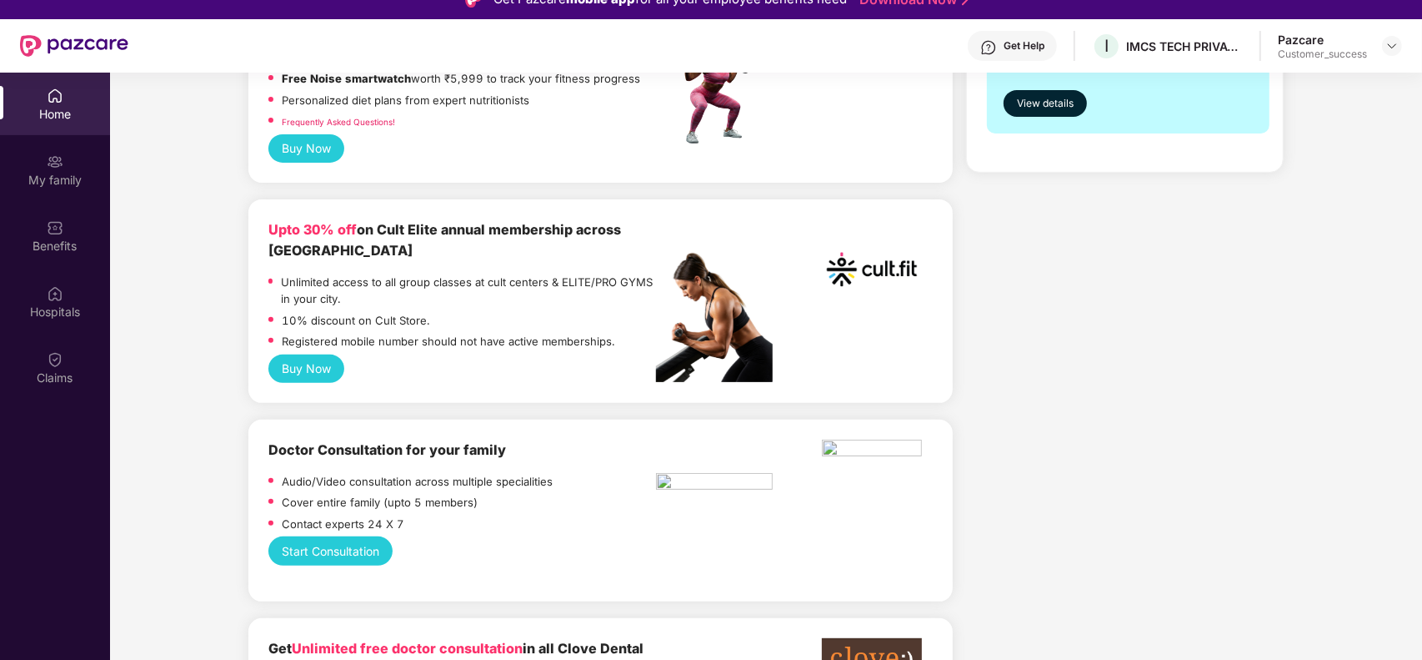
scroll to position [0, 0]
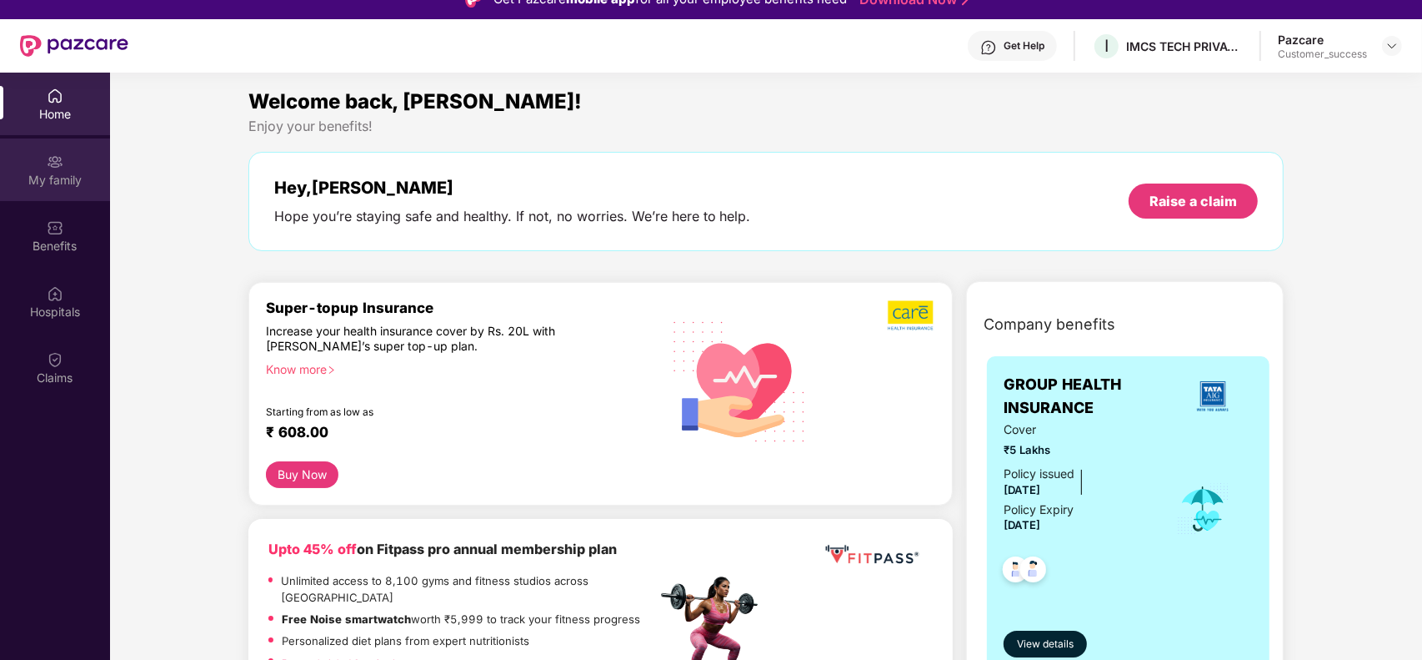
click at [72, 173] on div "My family" at bounding box center [55, 180] width 110 height 17
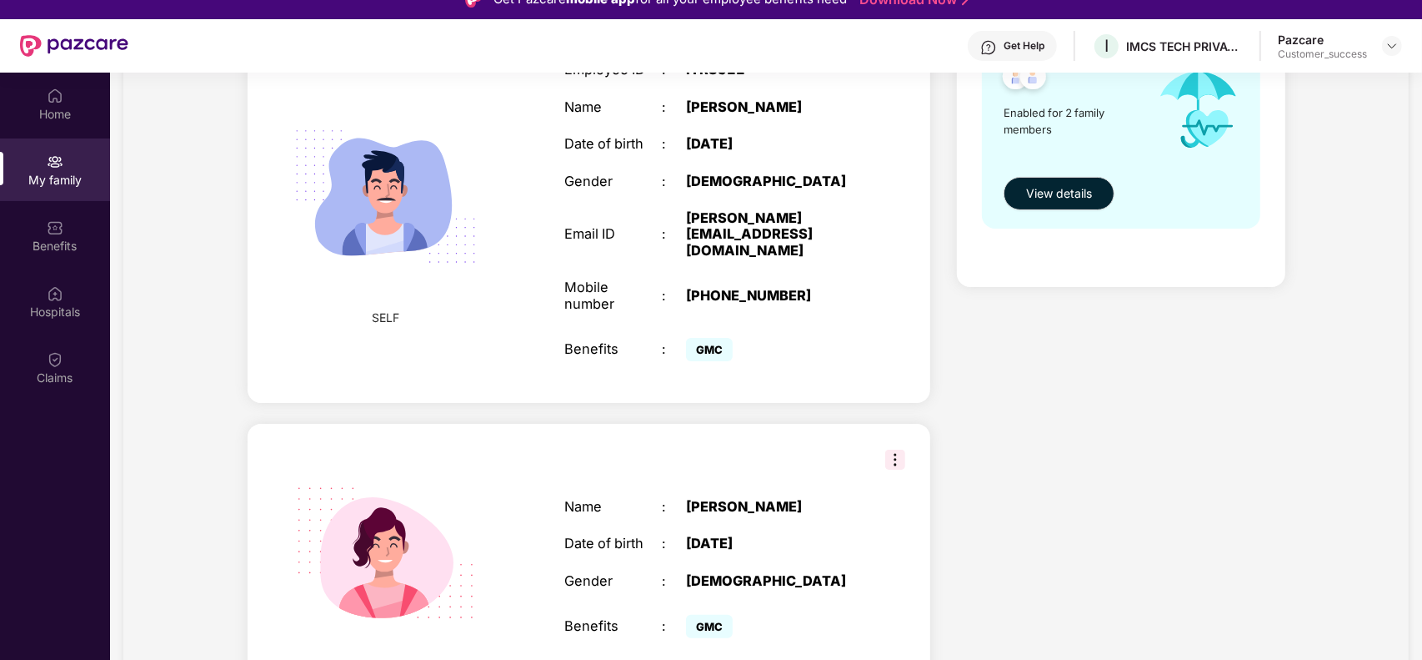
scroll to position [309, 0]
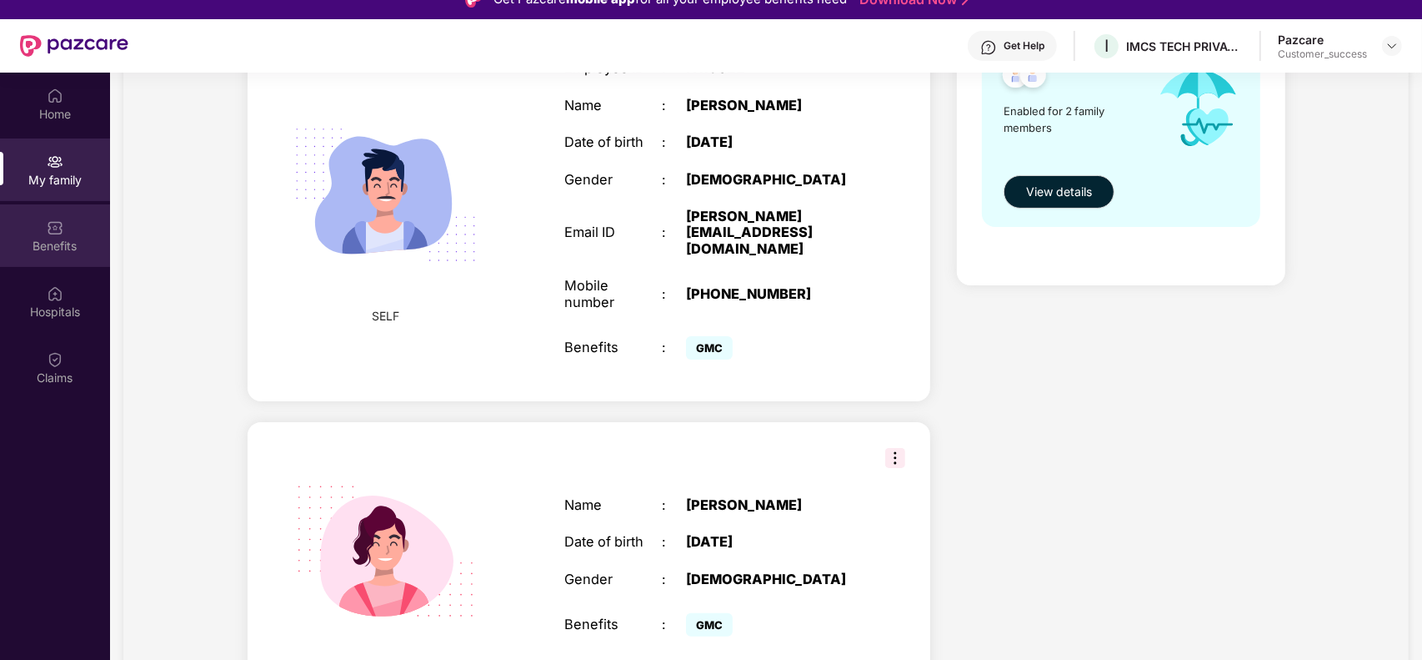
click at [63, 247] on div "Benefits" at bounding box center [55, 246] width 110 height 17
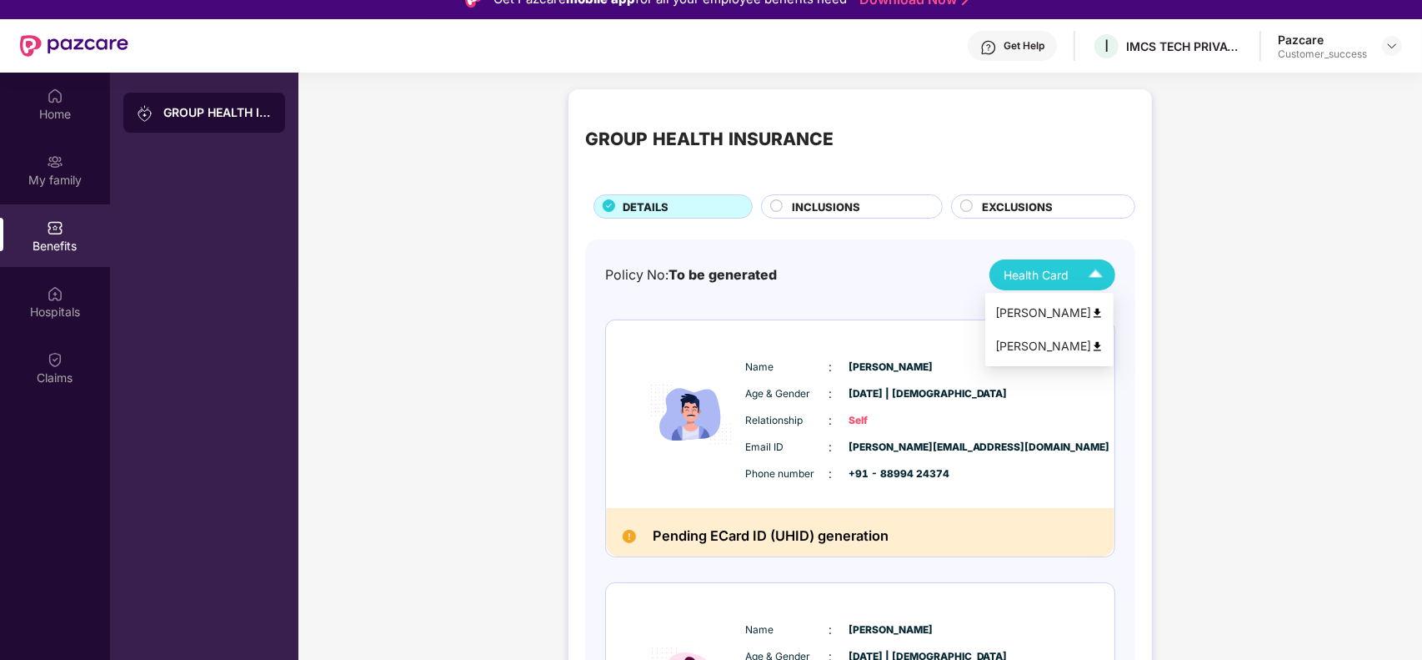
click at [1081, 273] on img at bounding box center [1095, 274] width 29 height 29
click at [781, 213] on div at bounding box center [776, 208] width 13 height 18
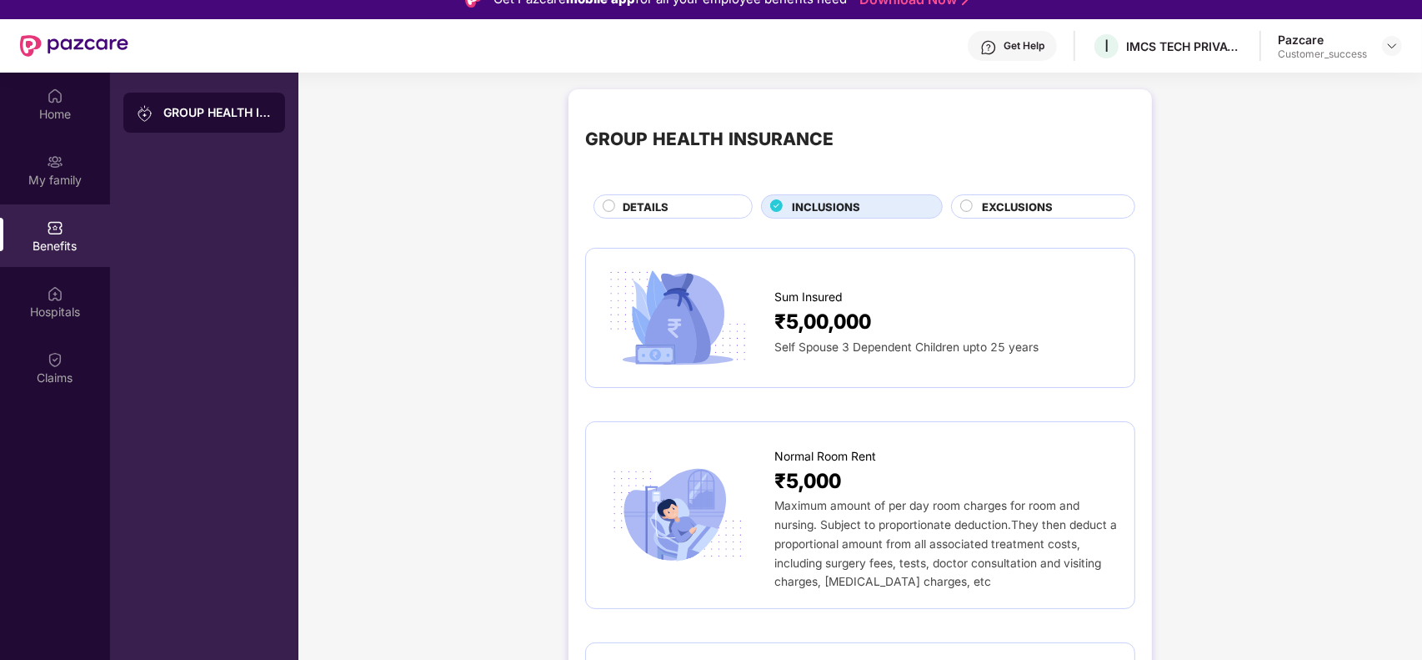
click at [995, 197] on div "EXCLUSIONS" at bounding box center [1043, 206] width 184 height 24
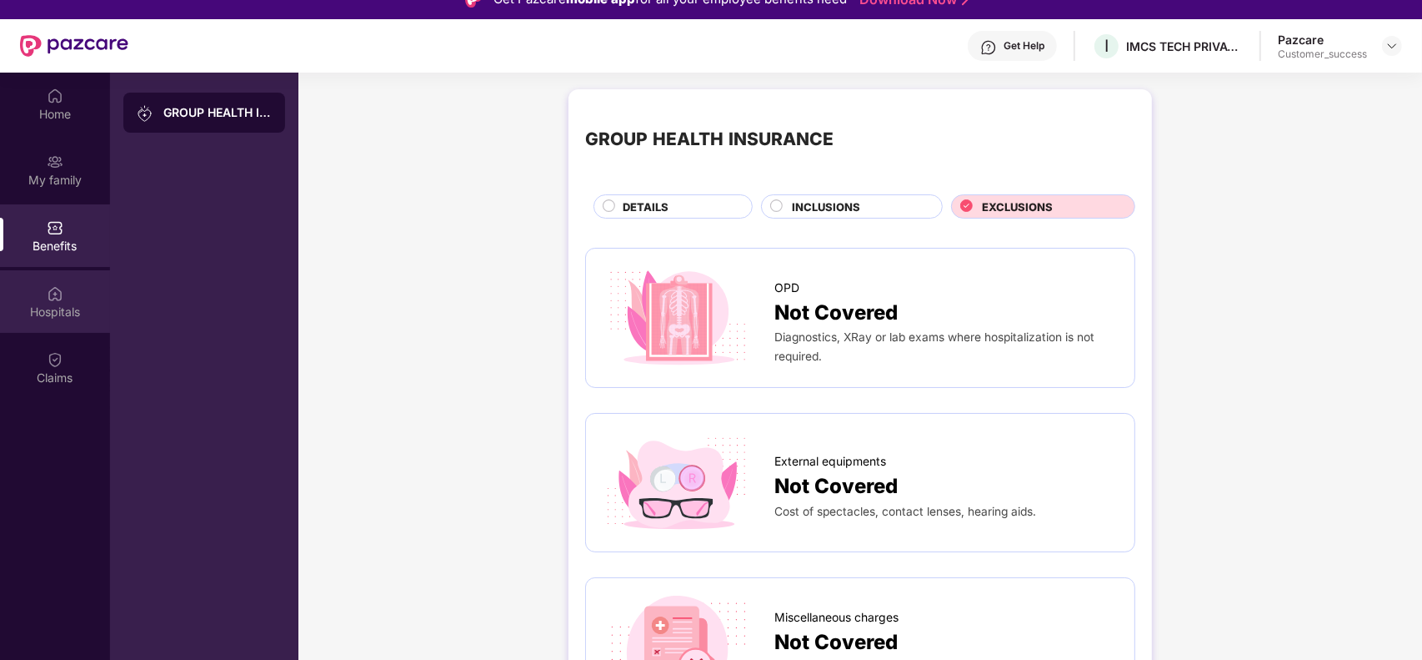
click at [61, 278] on div "Hospitals" at bounding box center [55, 301] width 110 height 63
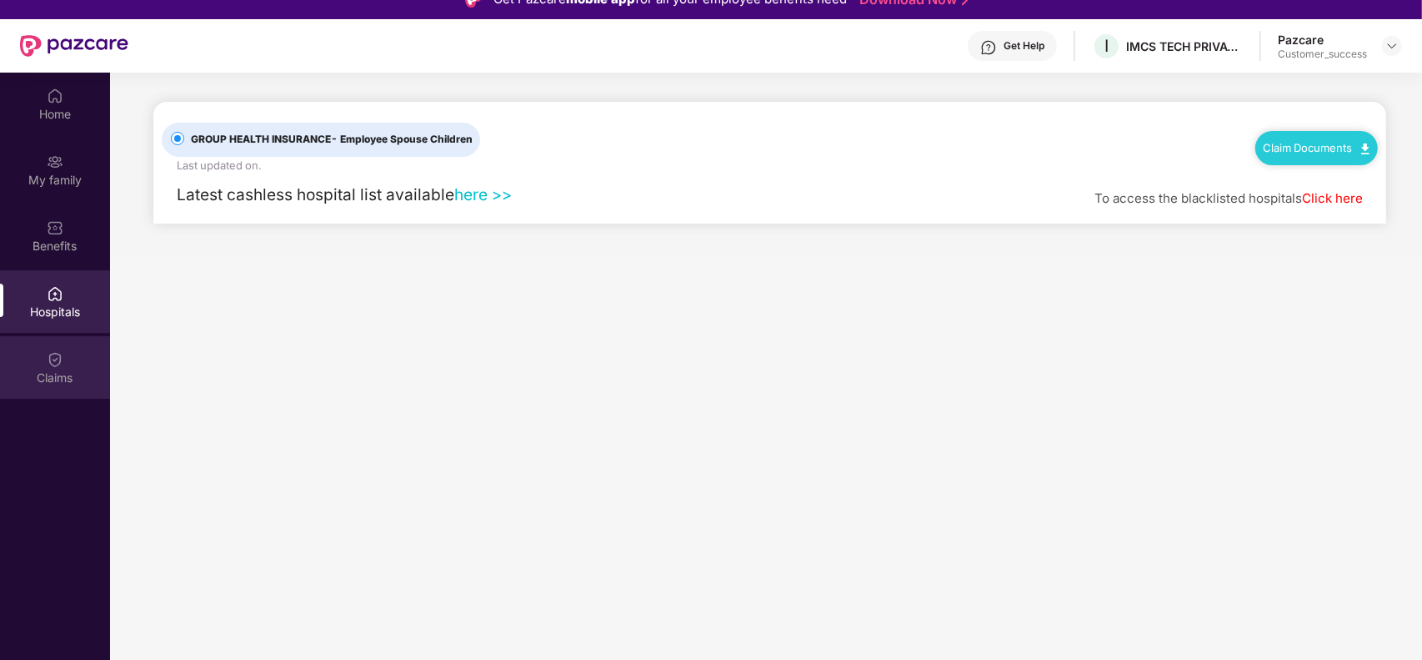
click at [75, 385] on div "Claims" at bounding box center [55, 367] width 110 height 63
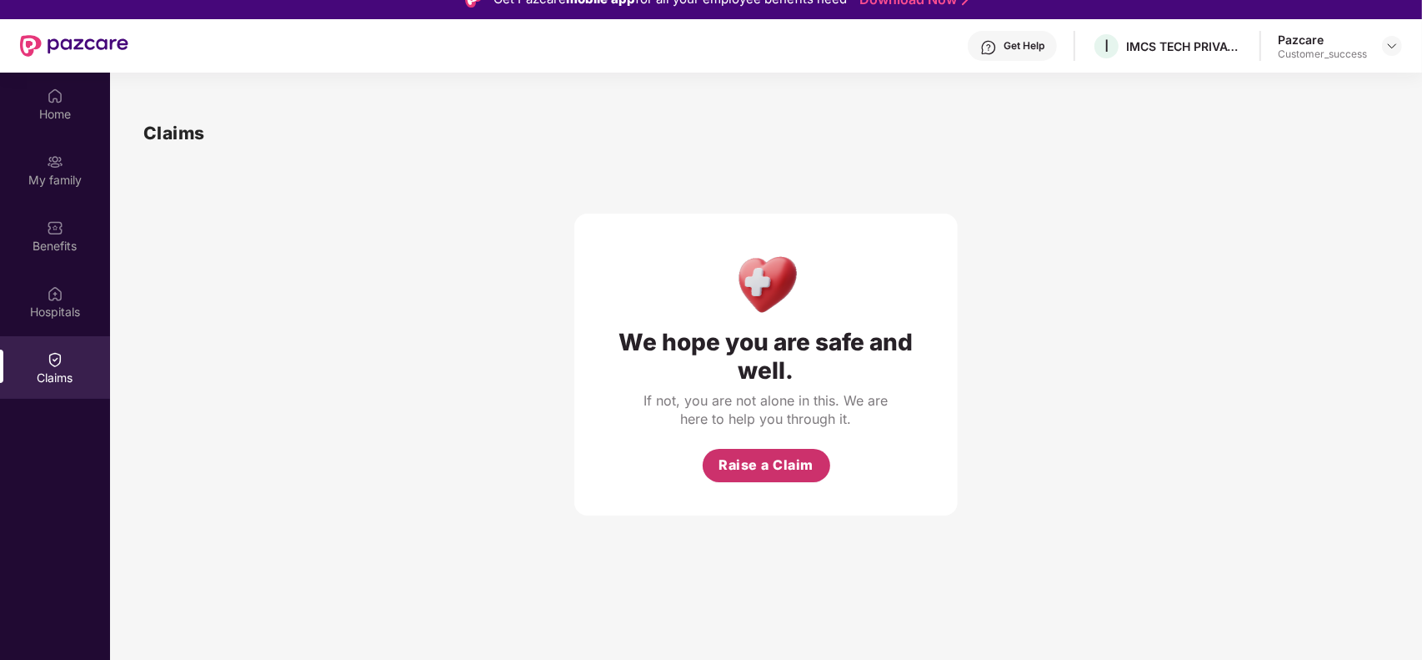
click at [781, 469] on span "Raise a Claim" at bounding box center [766, 464] width 95 height 21
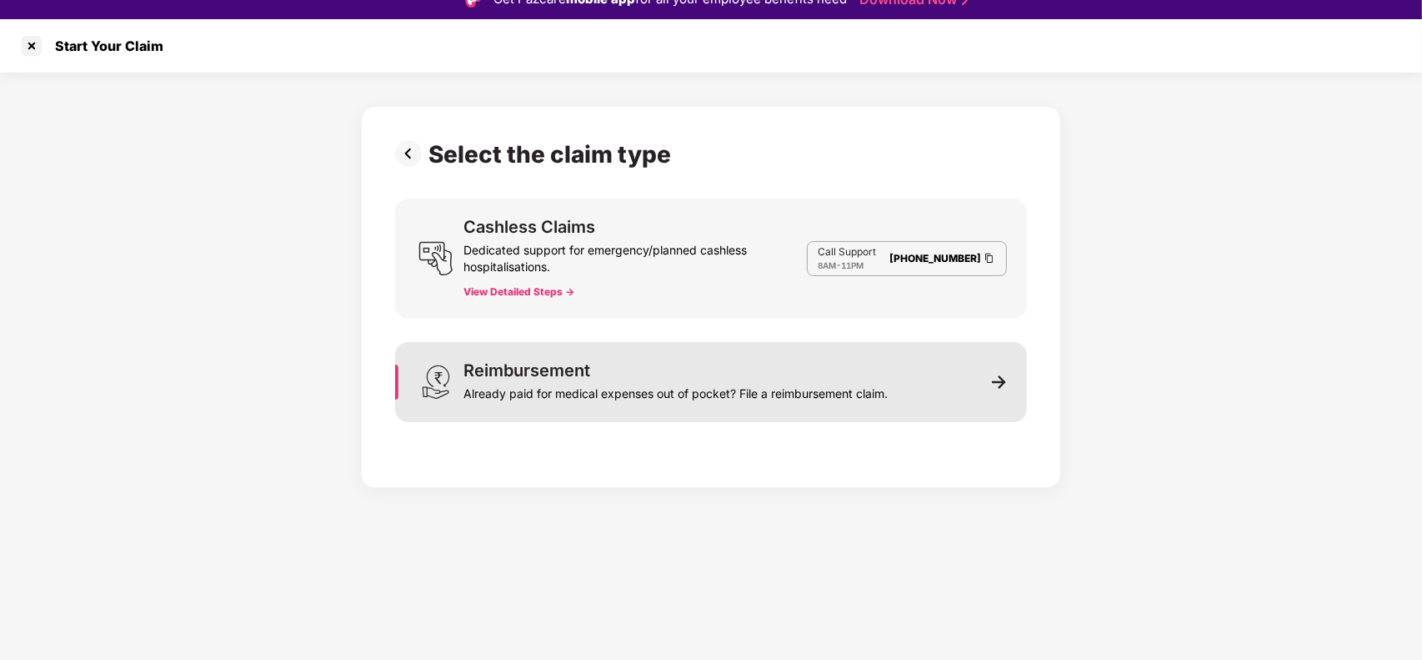
click at [615, 384] on div "Already paid for medical expenses out of pocket? File a reimbursement claim." at bounding box center [676, 390] width 424 height 23
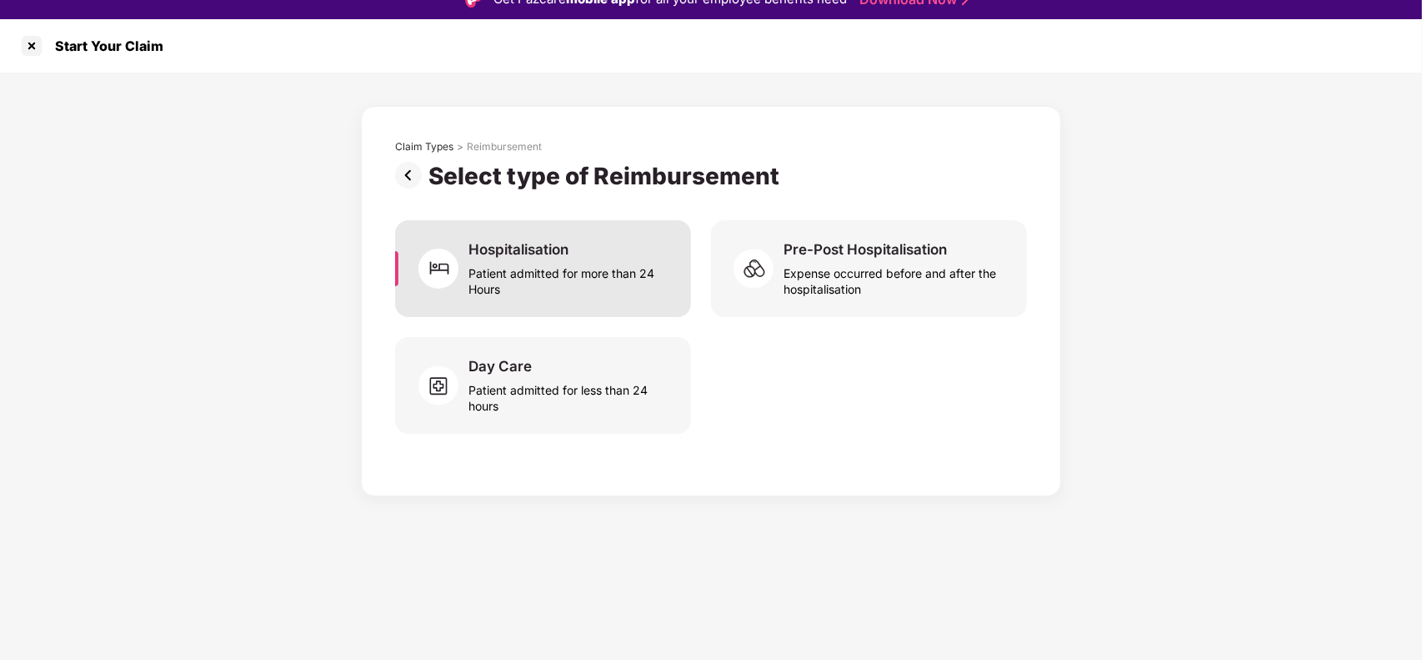
click at [471, 248] on div "Hospitalisation" at bounding box center [519, 249] width 100 height 18
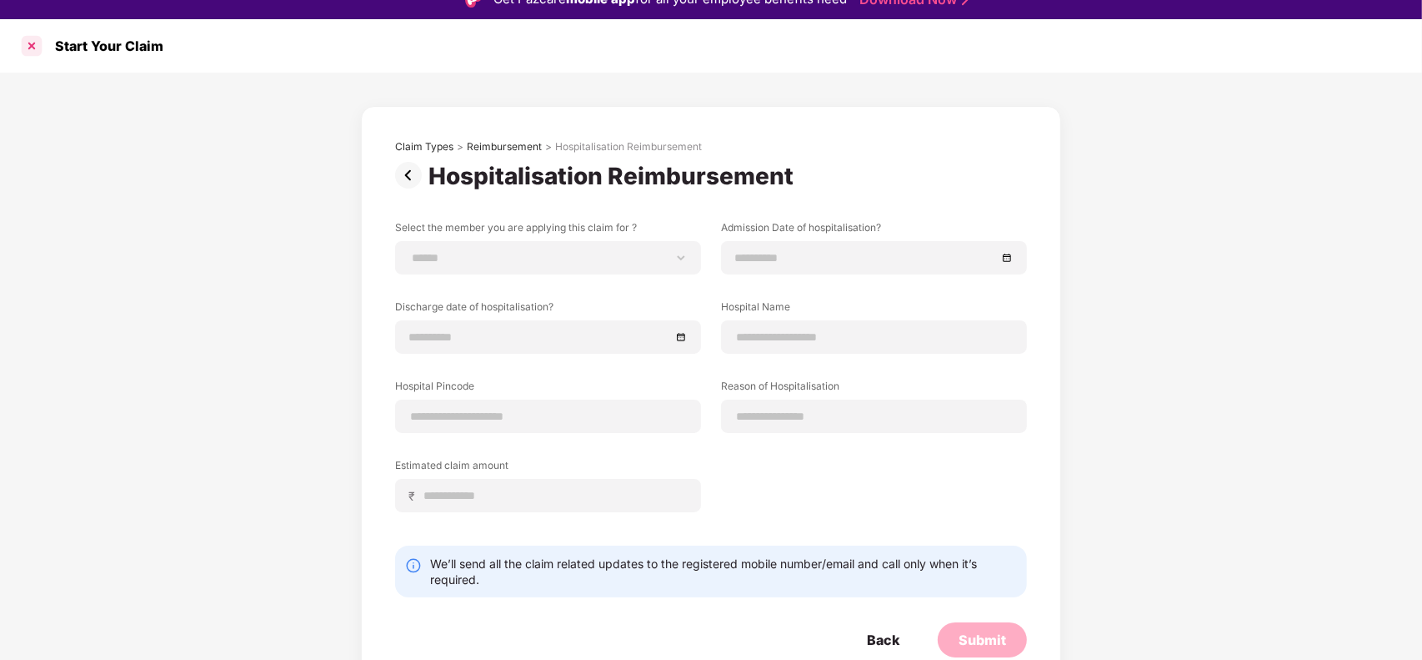
click at [29, 42] on div at bounding box center [31, 46] width 27 height 27
